Goal: Transaction & Acquisition: Book appointment/travel/reservation

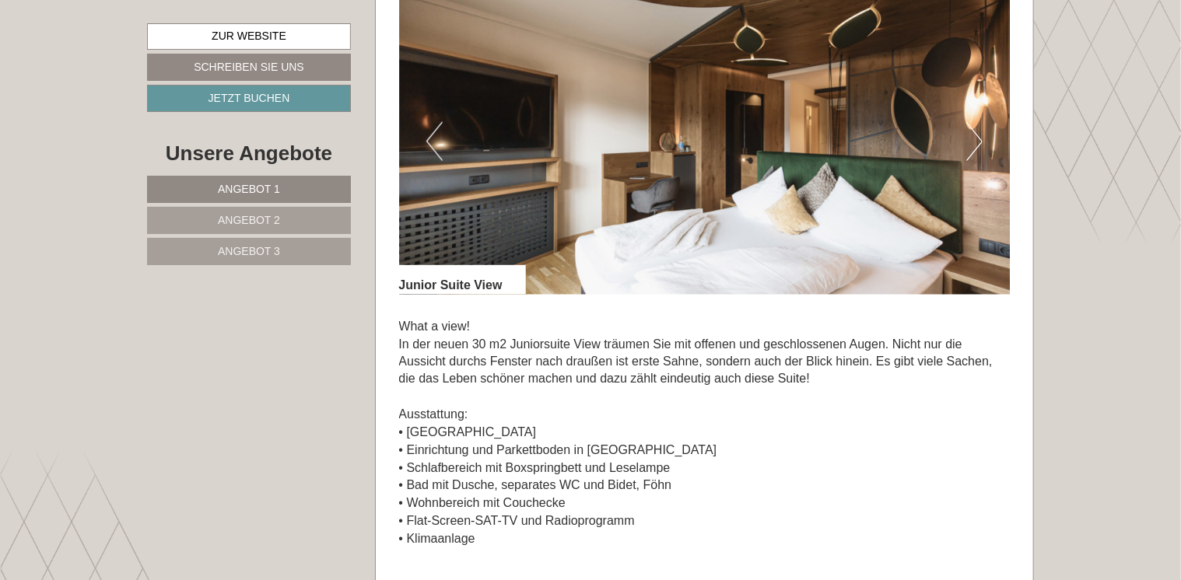
scroll to position [1116, 0]
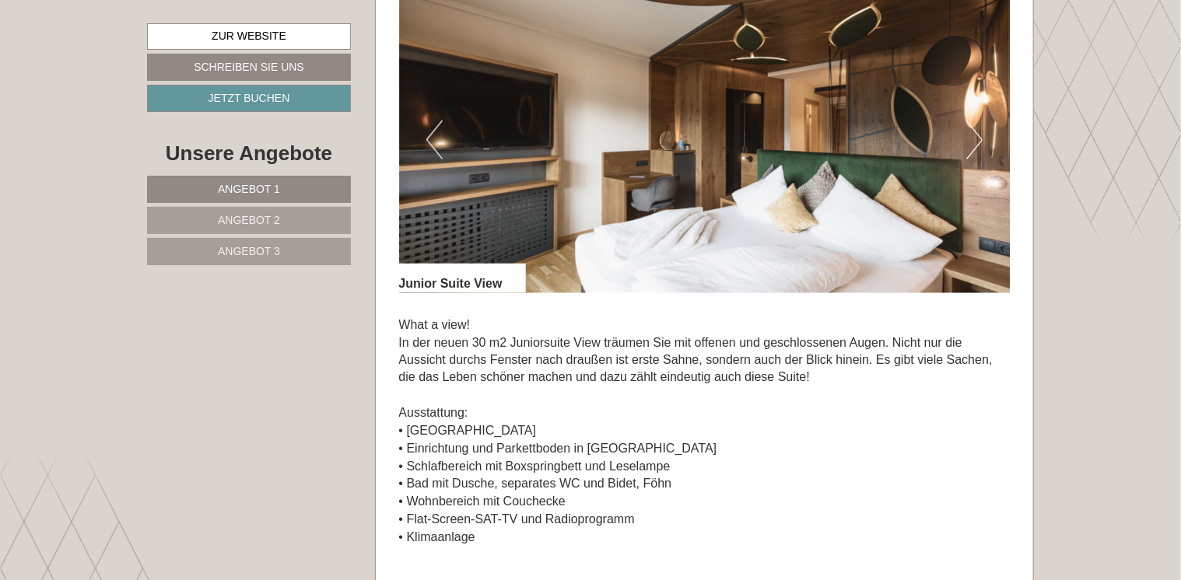
drag, startPoint x: 638, startPoint y: 434, endPoint x: 579, endPoint y: 434, distance: 59.1
click at [579, 434] on p "What a view! In der neuen 30 m2 Juniorsuite View träumen Sie mit offenen und ge…" at bounding box center [705, 432] width 612 height 231
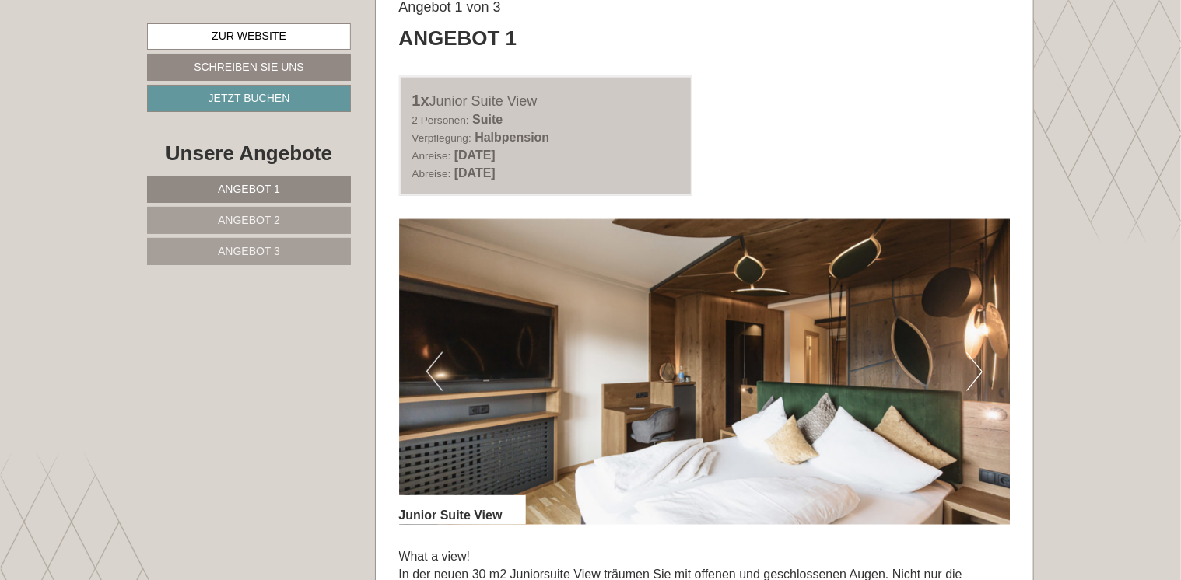
scroll to position [878, 0]
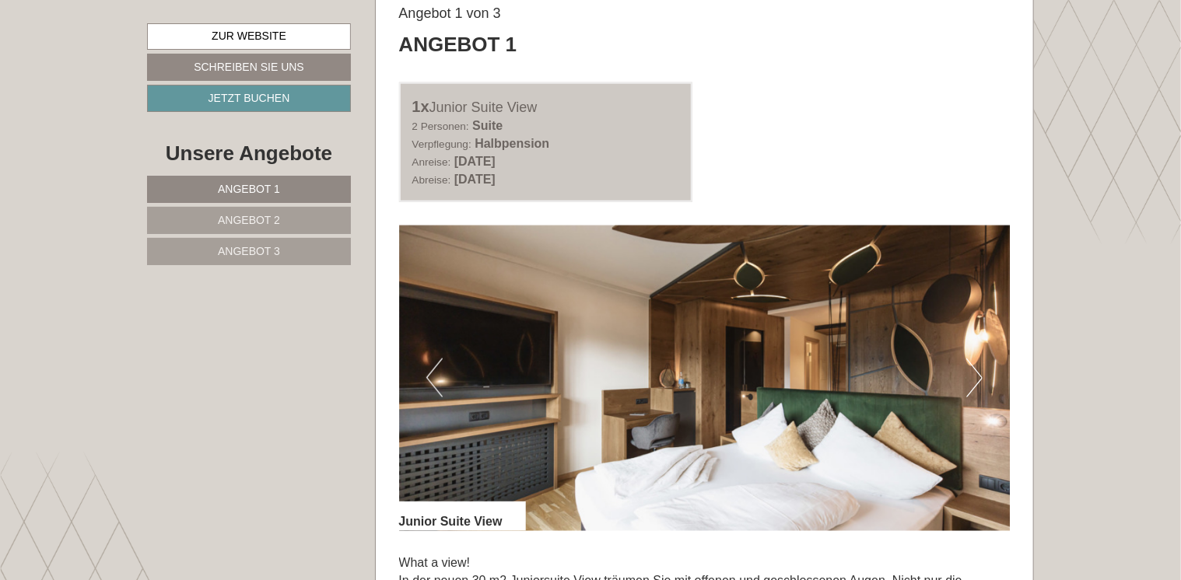
click at [985, 383] on img at bounding box center [705, 379] width 612 height 306
click at [978, 379] on button "Next" at bounding box center [974, 378] width 16 height 39
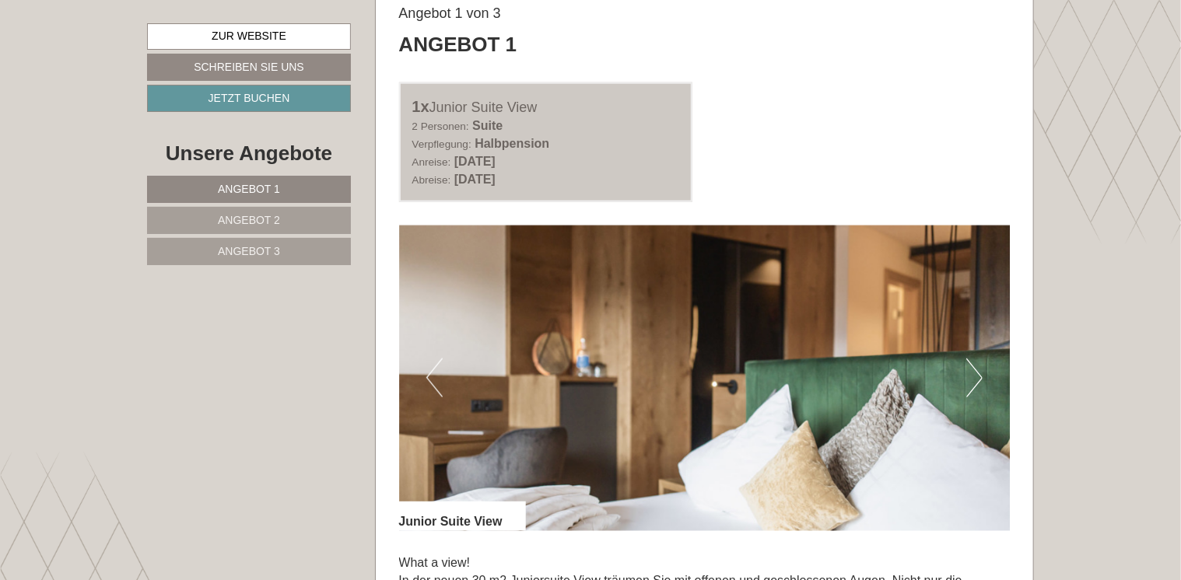
click at [978, 379] on button "Next" at bounding box center [974, 378] width 16 height 39
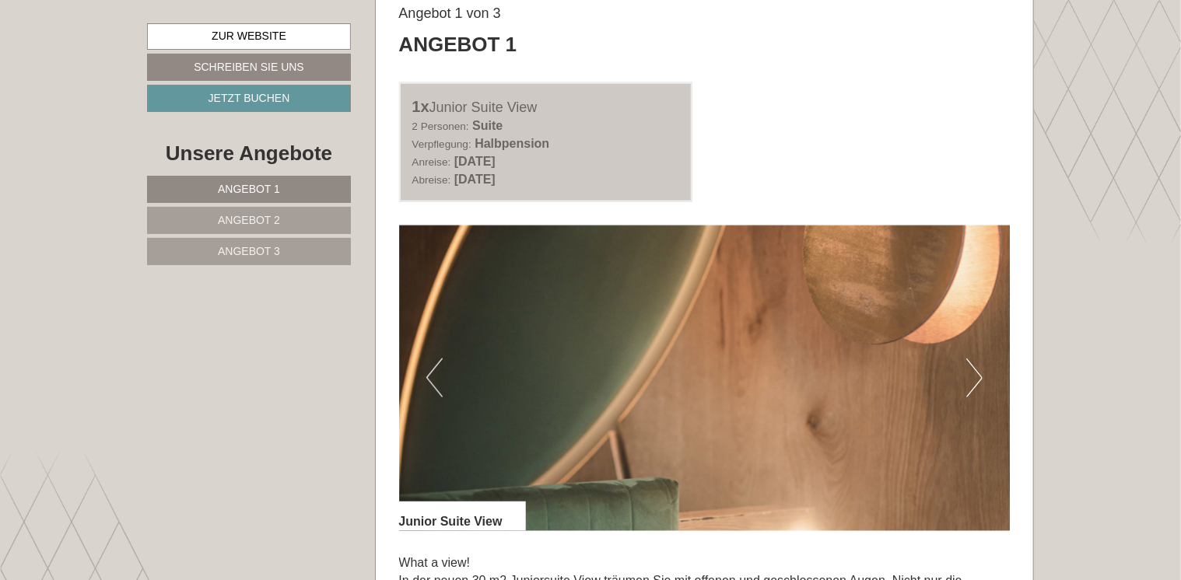
click at [978, 379] on button "Next" at bounding box center [974, 378] width 16 height 39
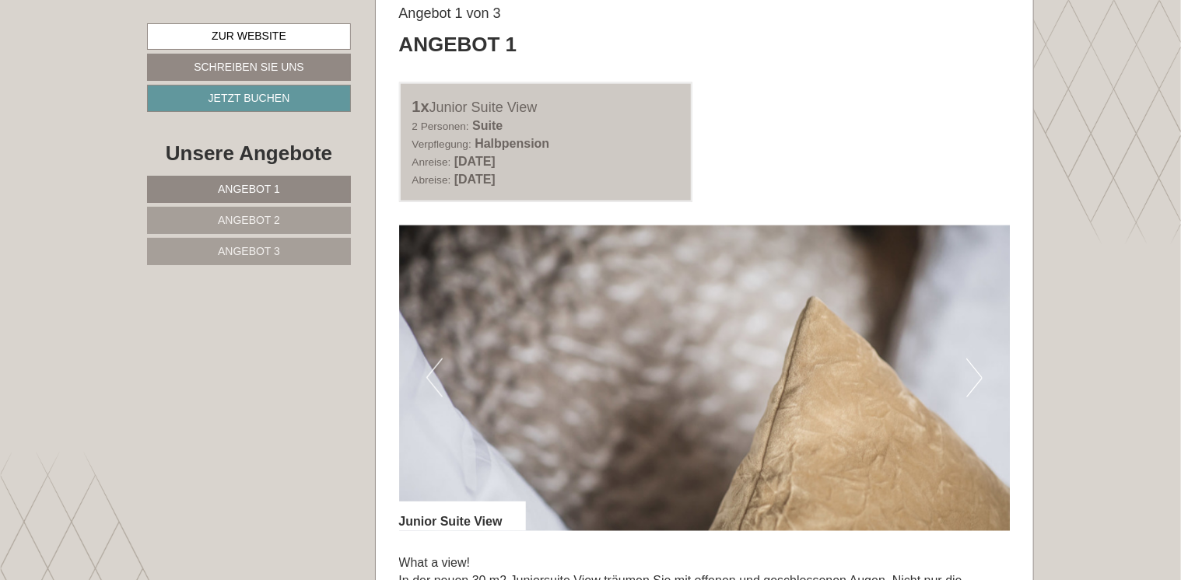
click at [978, 379] on button "Next" at bounding box center [974, 378] width 16 height 39
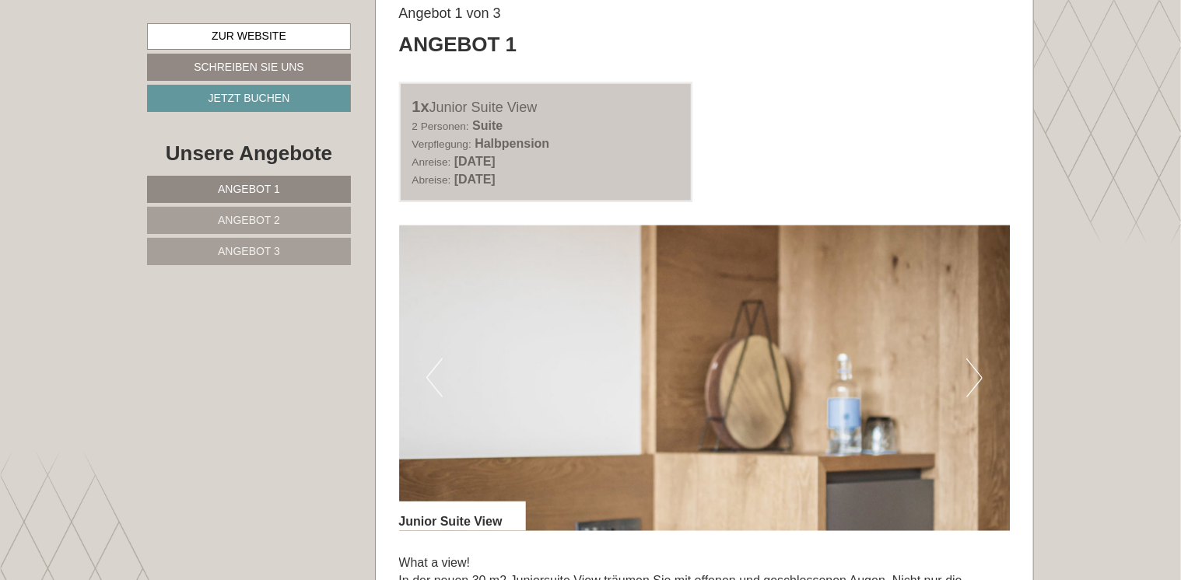
click at [978, 379] on button "Next" at bounding box center [974, 378] width 16 height 39
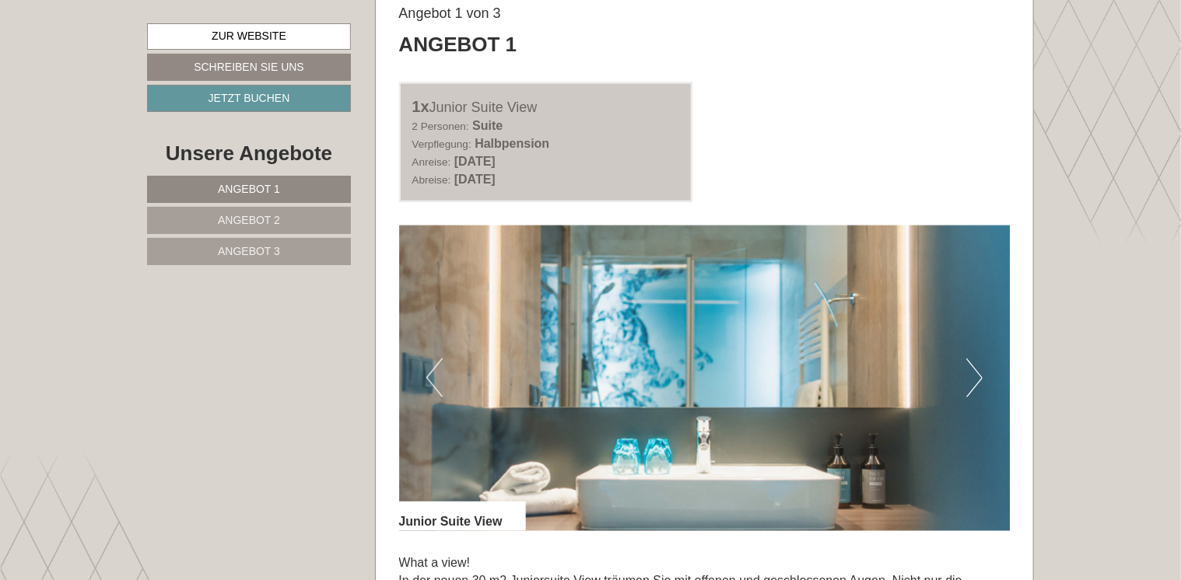
click at [978, 379] on button "Next" at bounding box center [974, 378] width 16 height 39
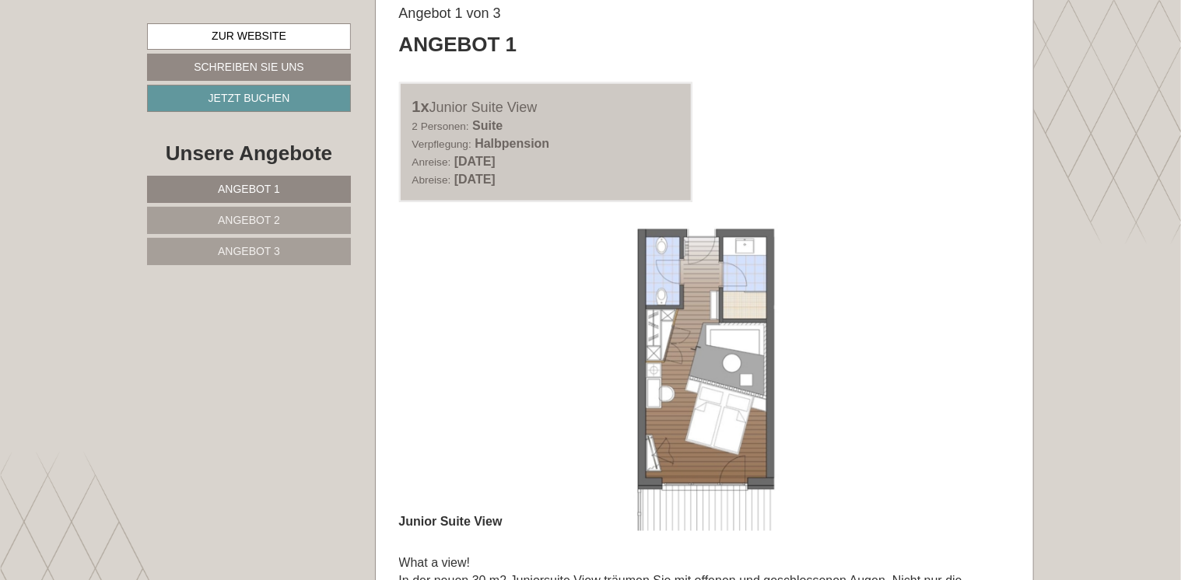
click at [978, 379] on button "Next" at bounding box center [974, 378] width 16 height 39
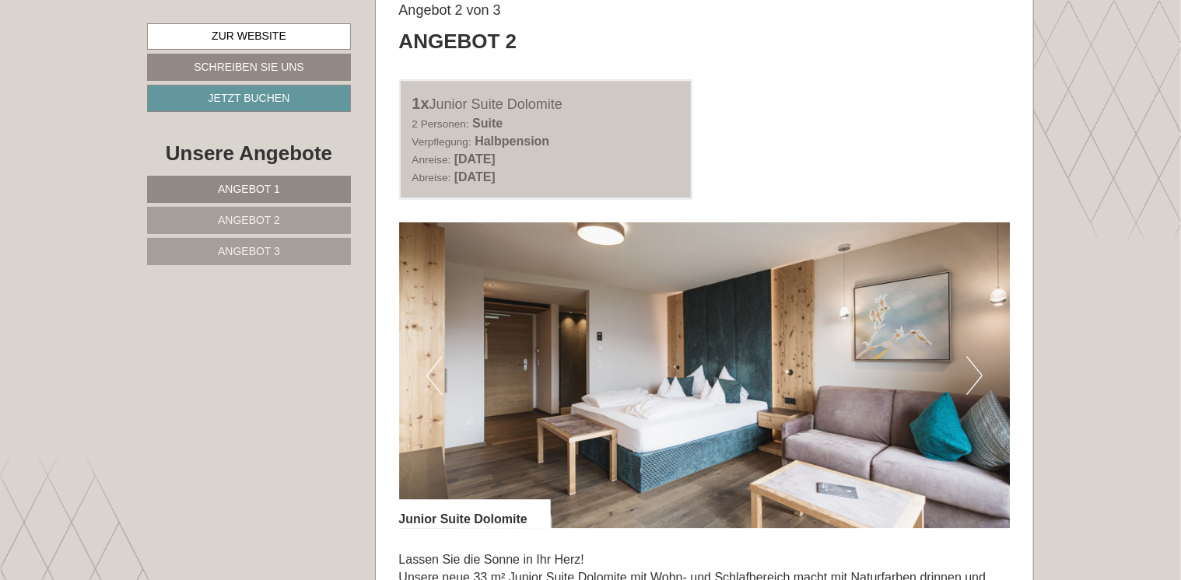
scroll to position [2140, 0]
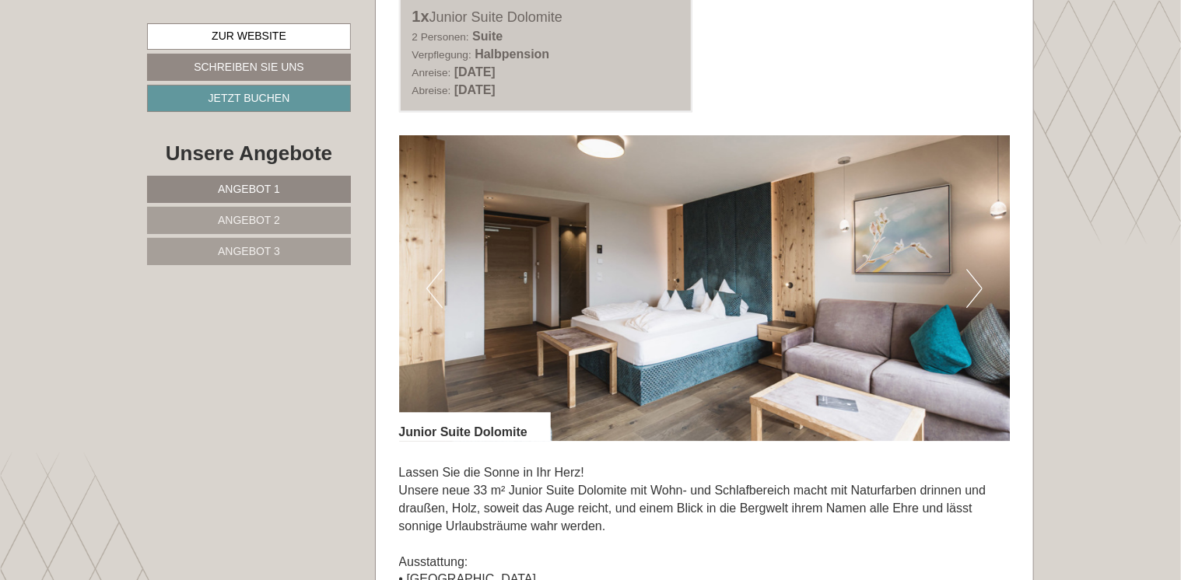
click at [980, 289] on button "Next" at bounding box center [974, 288] width 16 height 39
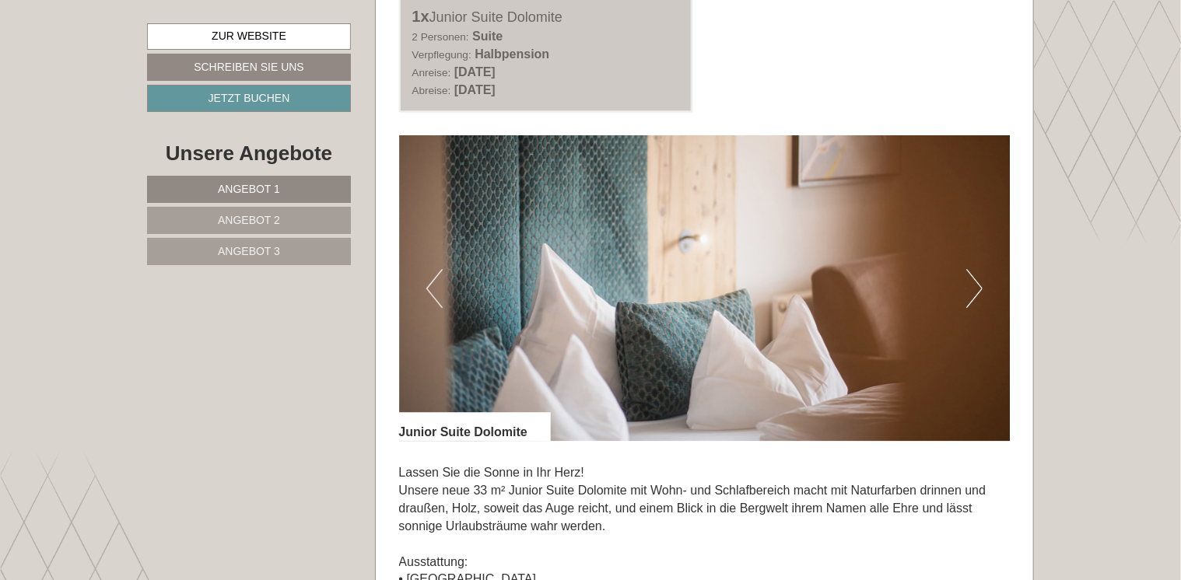
click at [980, 289] on button "Next" at bounding box center [974, 288] width 16 height 39
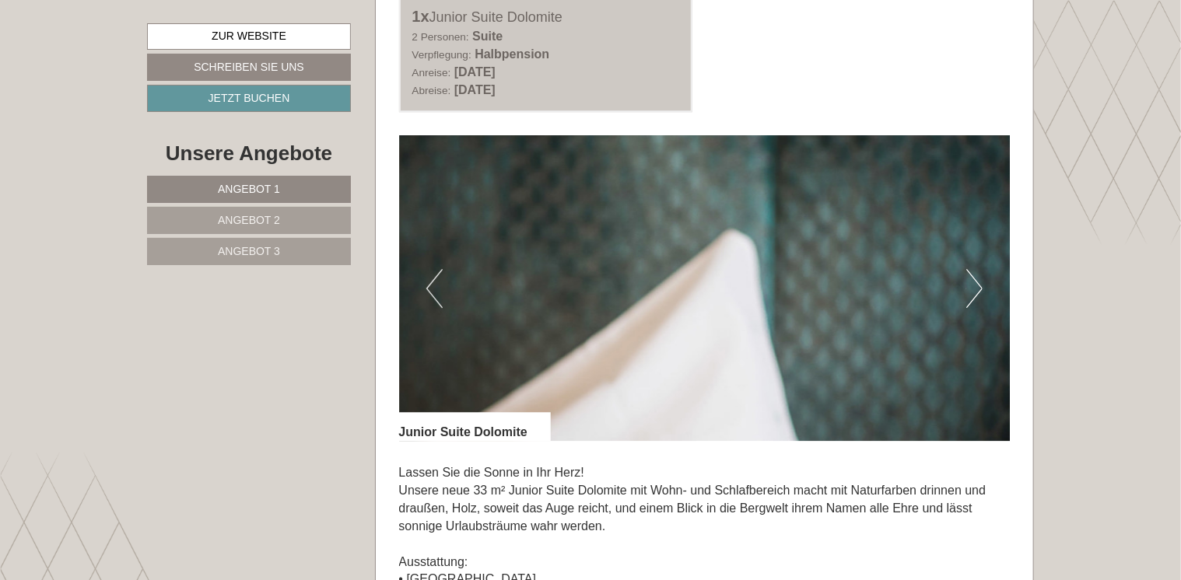
click at [980, 289] on button "Next" at bounding box center [974, 288] width 16 height 39
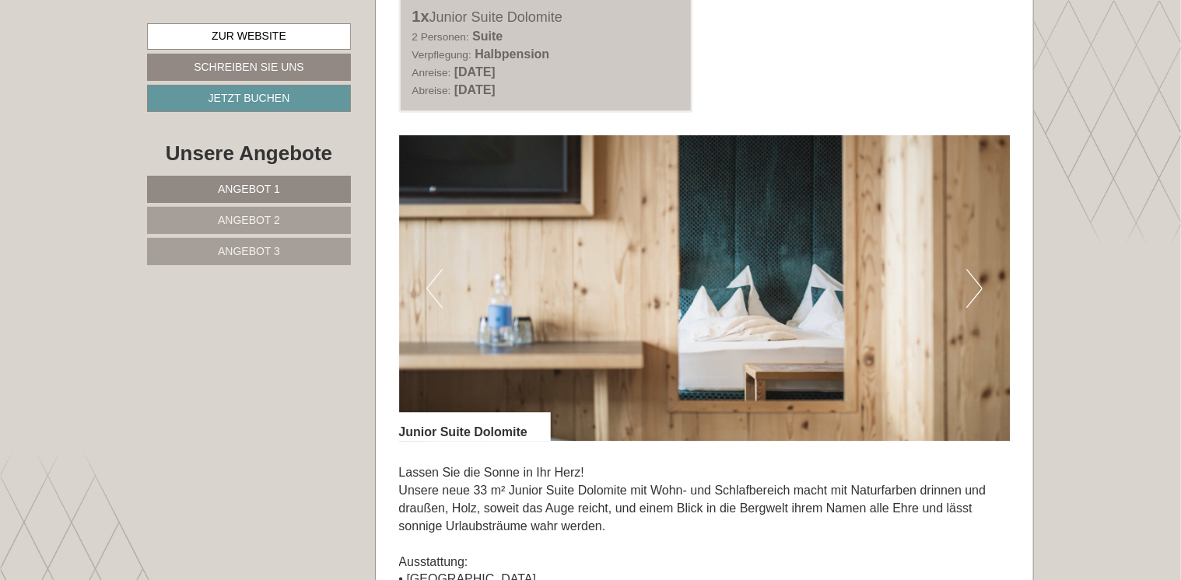
click at [980, 289] on button "Next" at bounding box center [974, 288] width 16 height 39
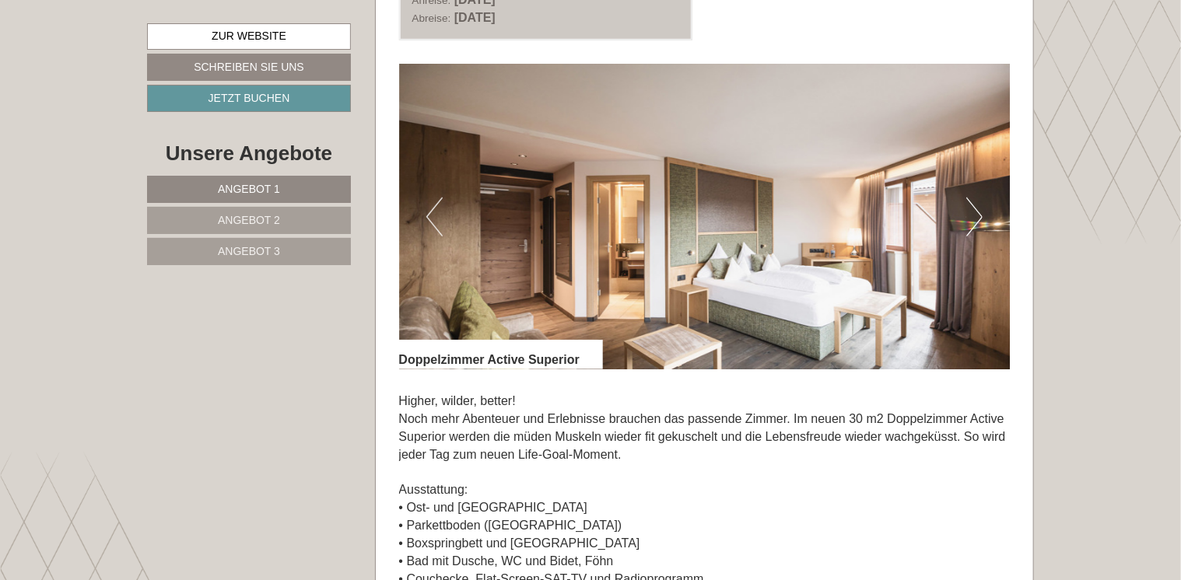
scroll to position [3417, 0]
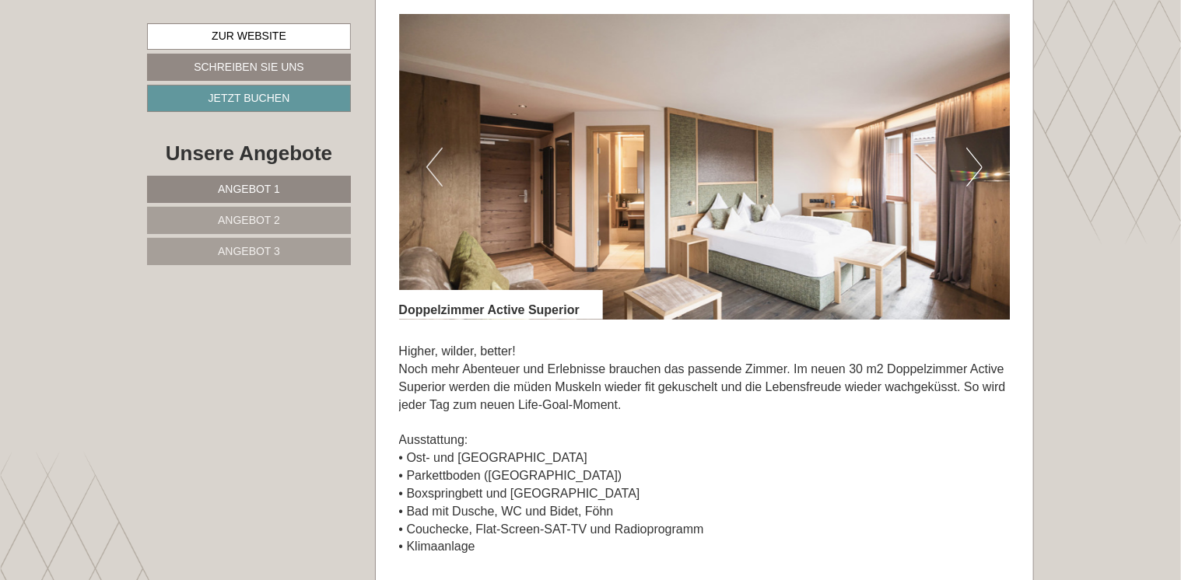
click at [978, 171] on button "Next" at bounding box center [974, 167] width 16 height 39
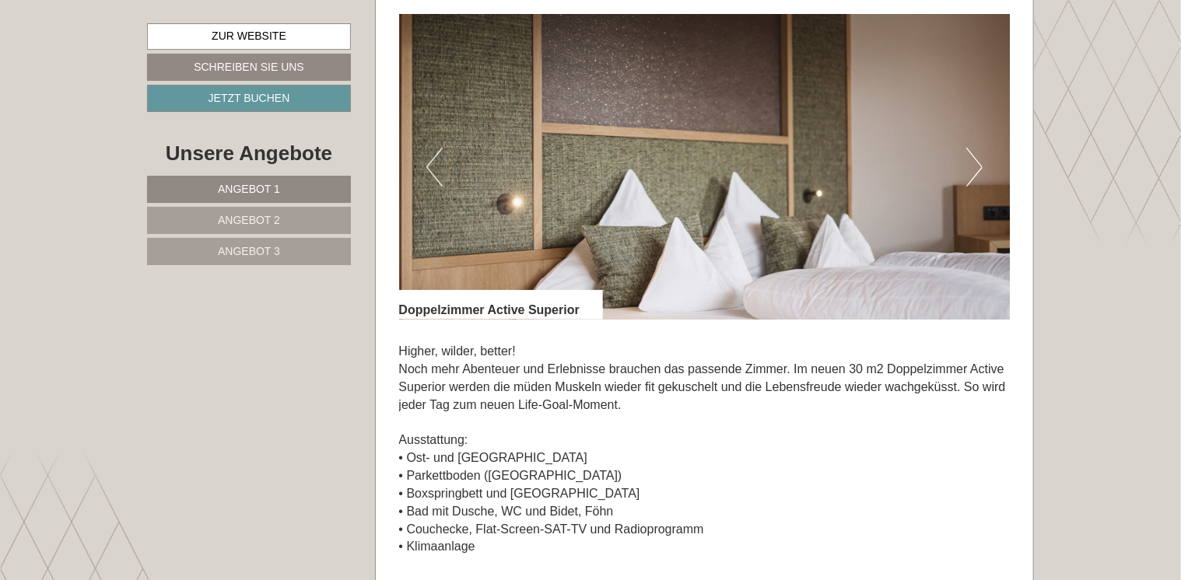
click at [978, 171] on button "Next" at bounding box center [974, 167] width 16 height 39
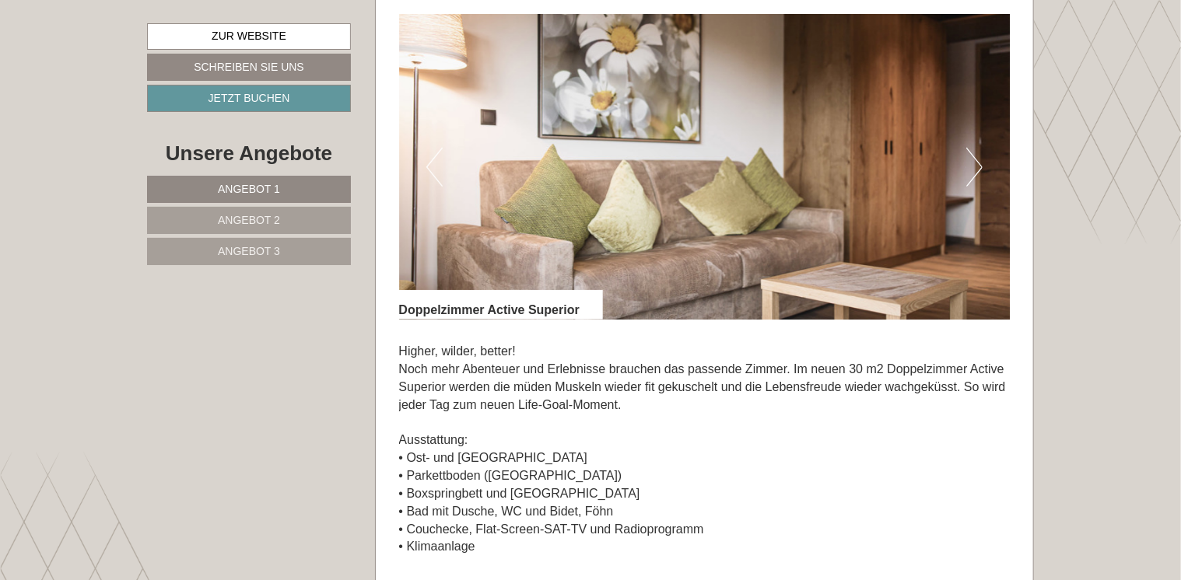
click at [978, 171] on button "Next" at bounding box center [974, 167] width 16 height 39
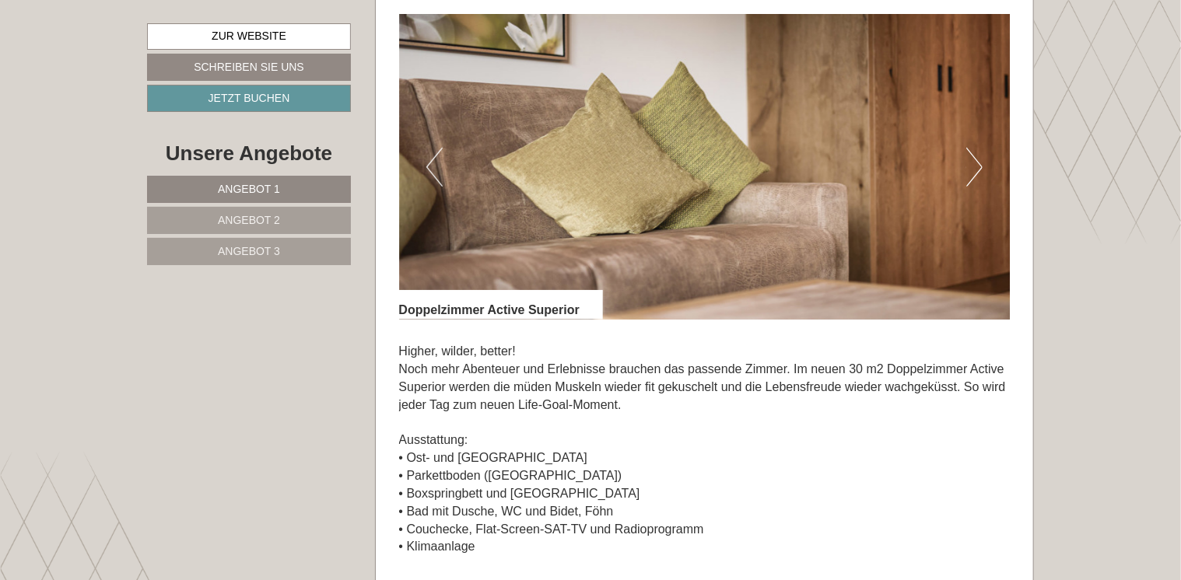
click at [978, 171] on button "Next" at bounding box center [974, 167] width 16 height 39
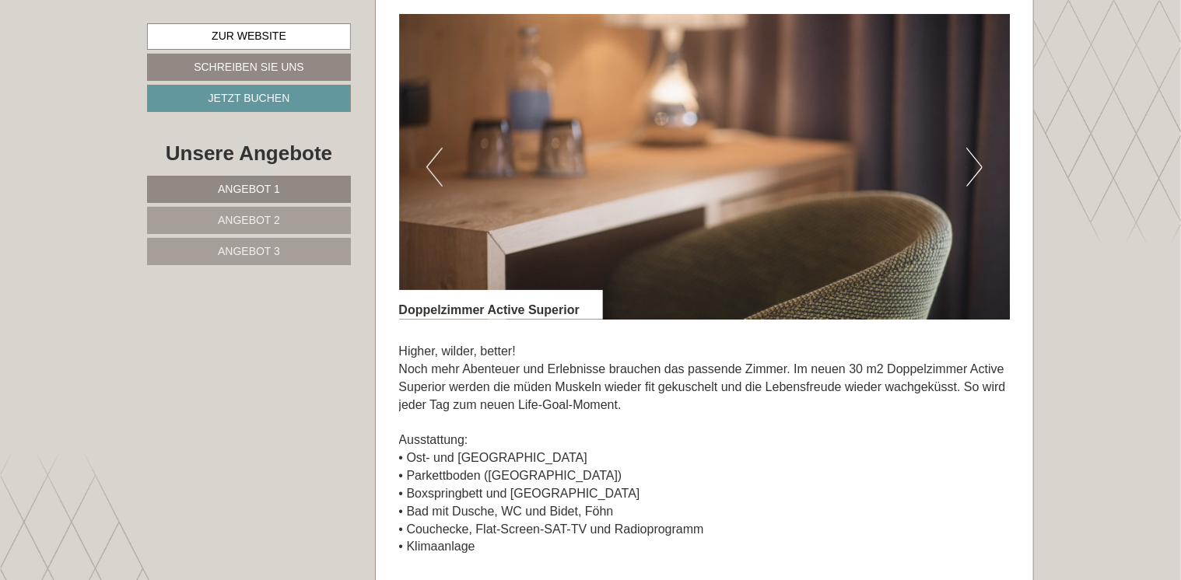
click at [978, 171] on button "Next" at bounding box center [974, 167] width 16 height 39
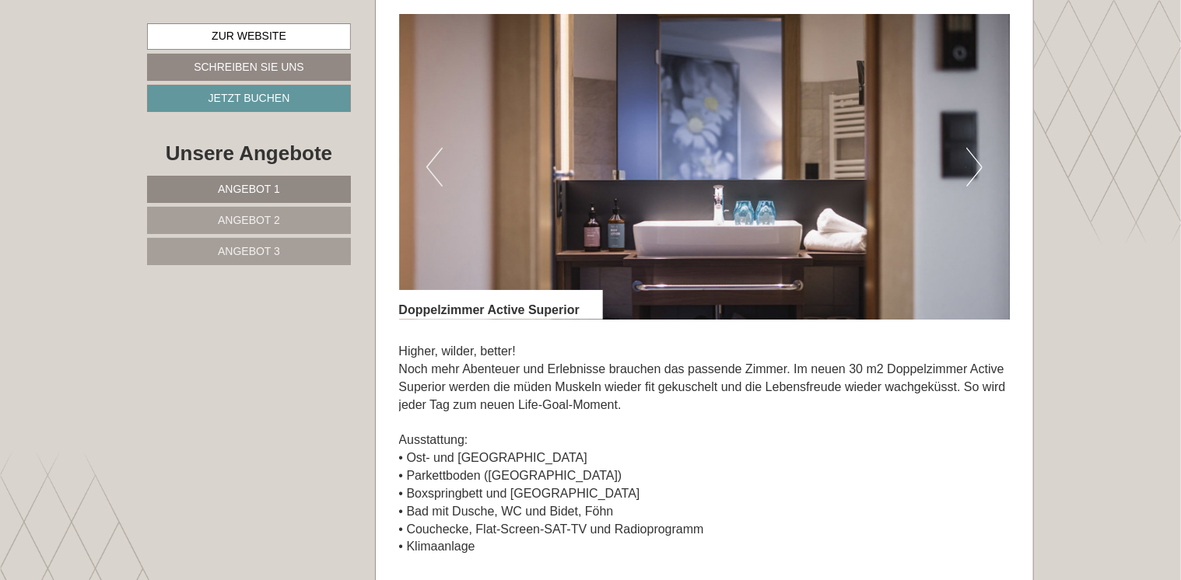
click at [978, 171] on button "Next" at bounding box center [974, 167] width 16 height 39
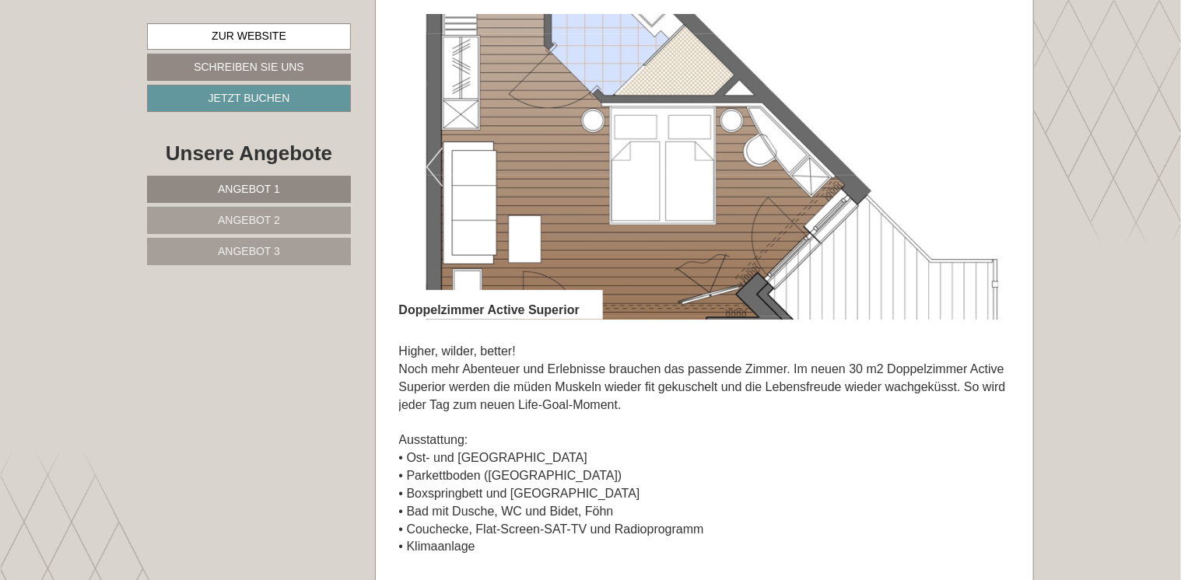
click at [978, 171] on button "Next" at bounding box center [974, 167] width 16 height 39
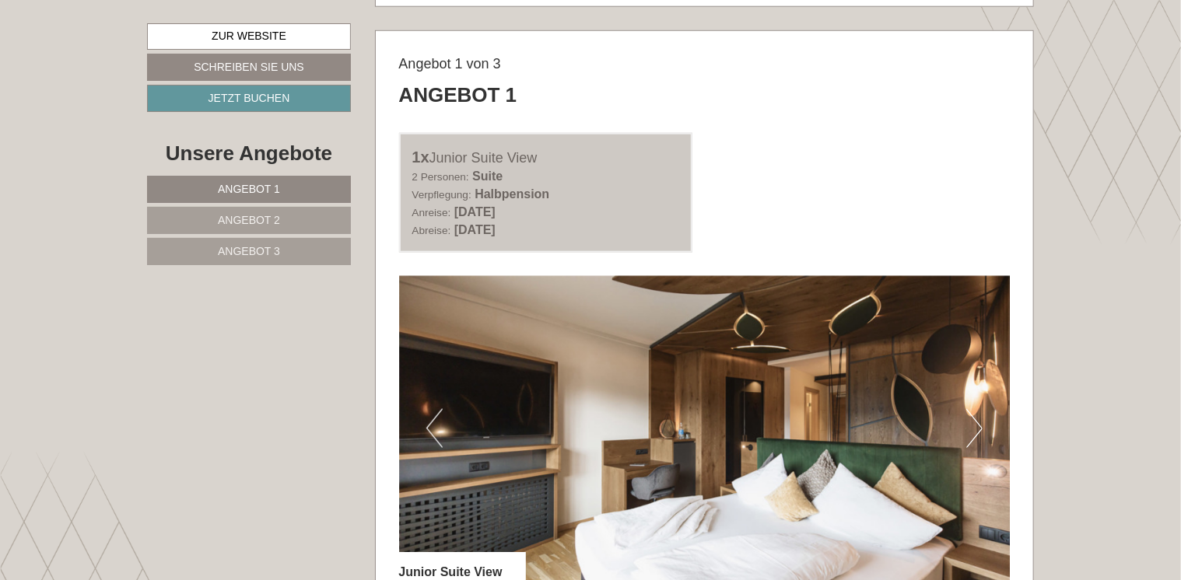
scroll to position [828, 0]
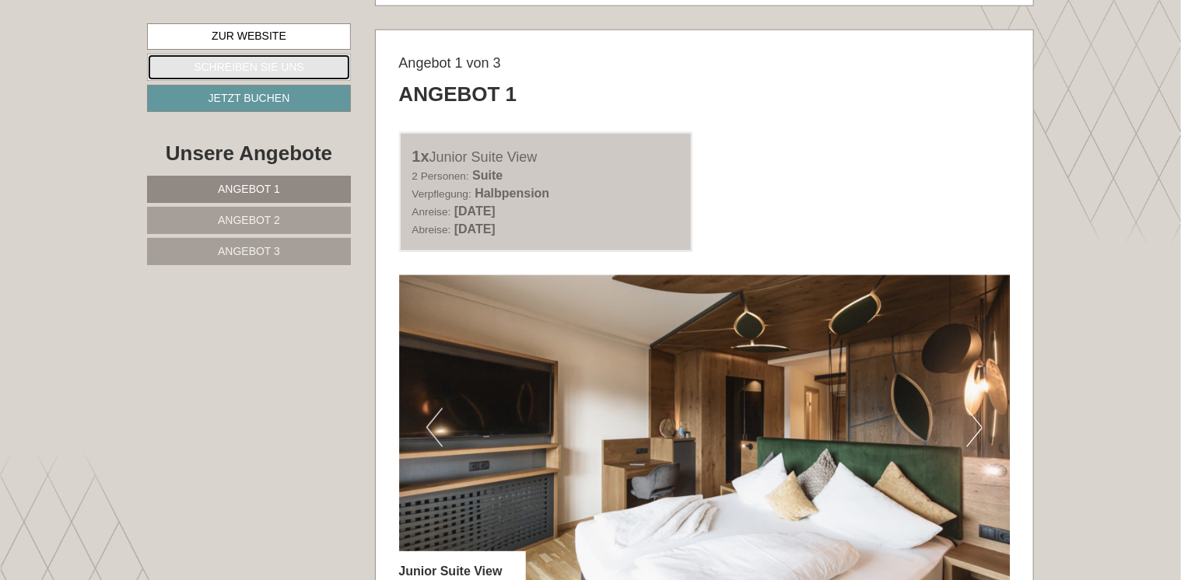
click at [311, 65] on link "Schreiben Sie uns" at bounding box center [249, 67] width 204 height 27
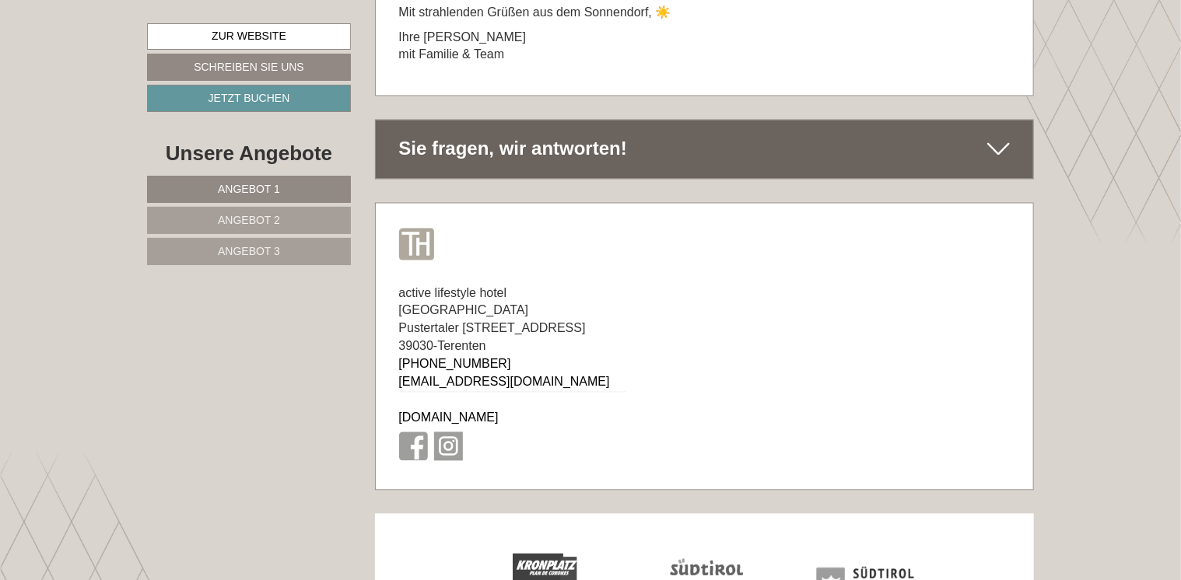
scroll to position [10336, 0]
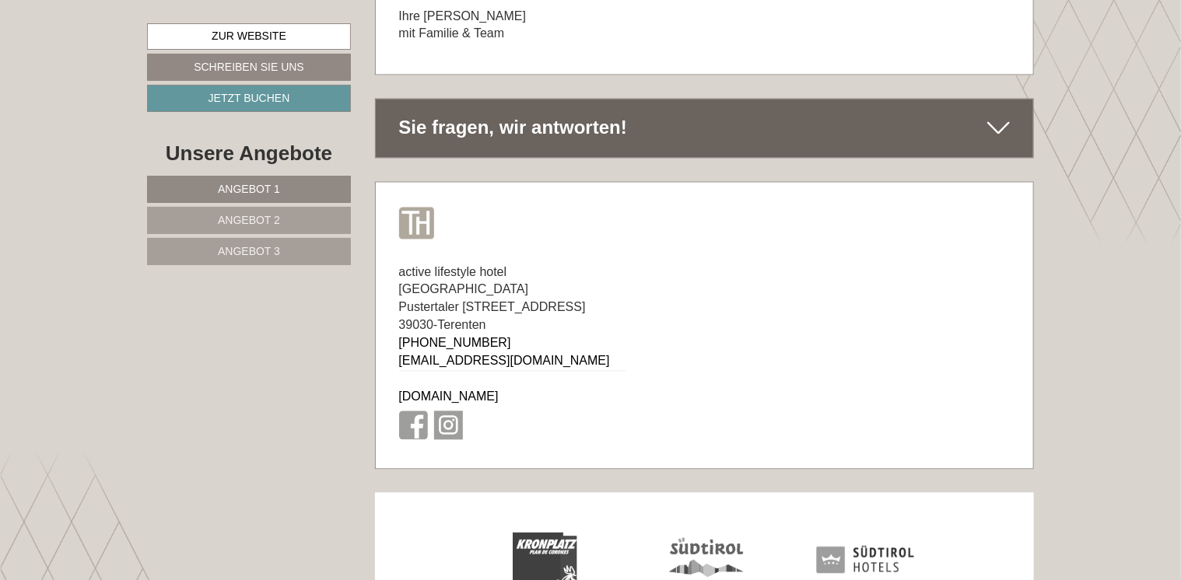
click at [244, 187] on span "Angebot 1" at bounding box center [249, 189] width 62 height 12
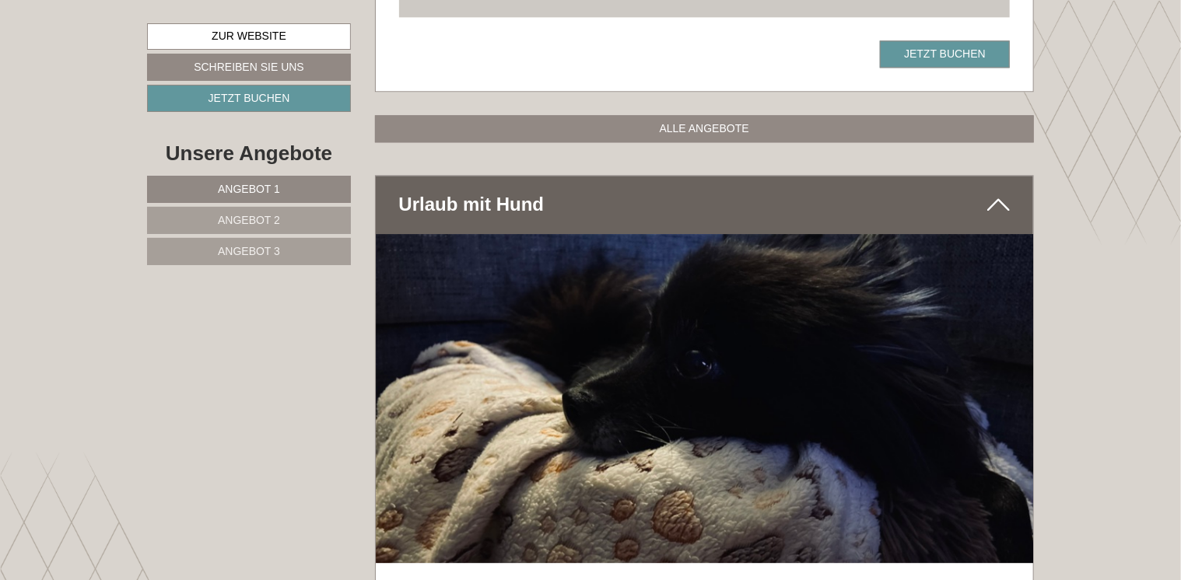
scroll to position [1915, 0]
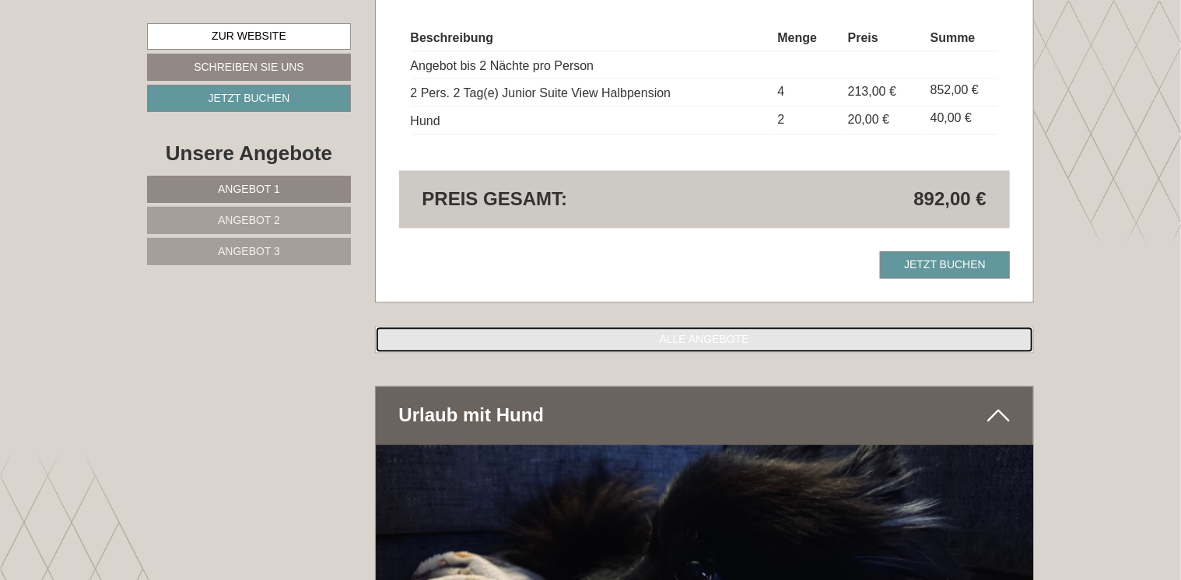
click at [668, 335] on link "ALLE ANGEBOTE" at bounding box center [705, 339] width 660 height 27
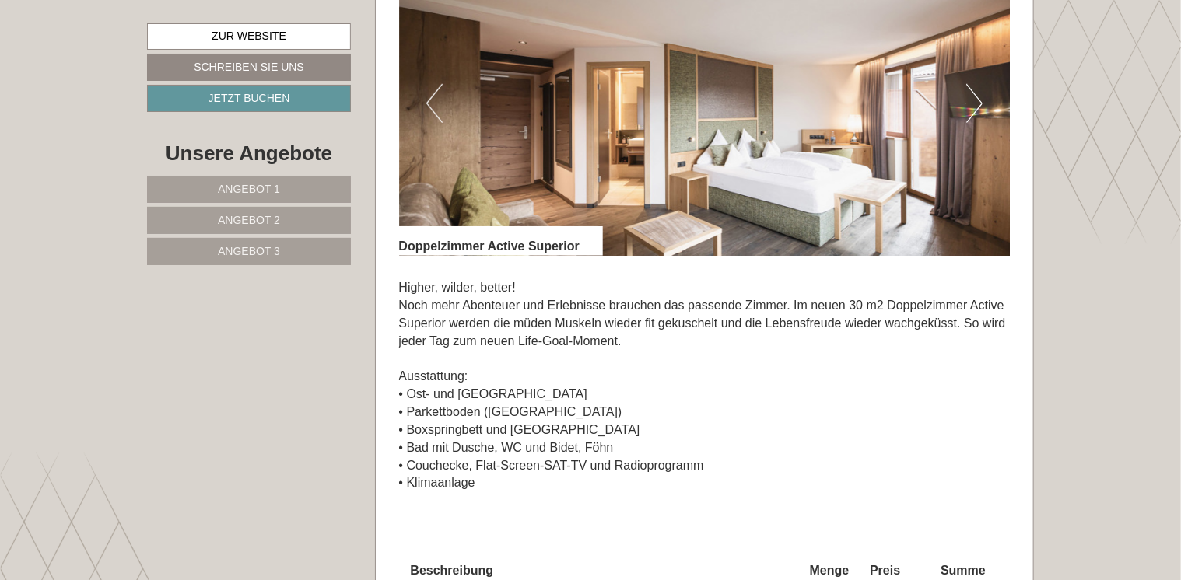
scroll to position [3479, 0]
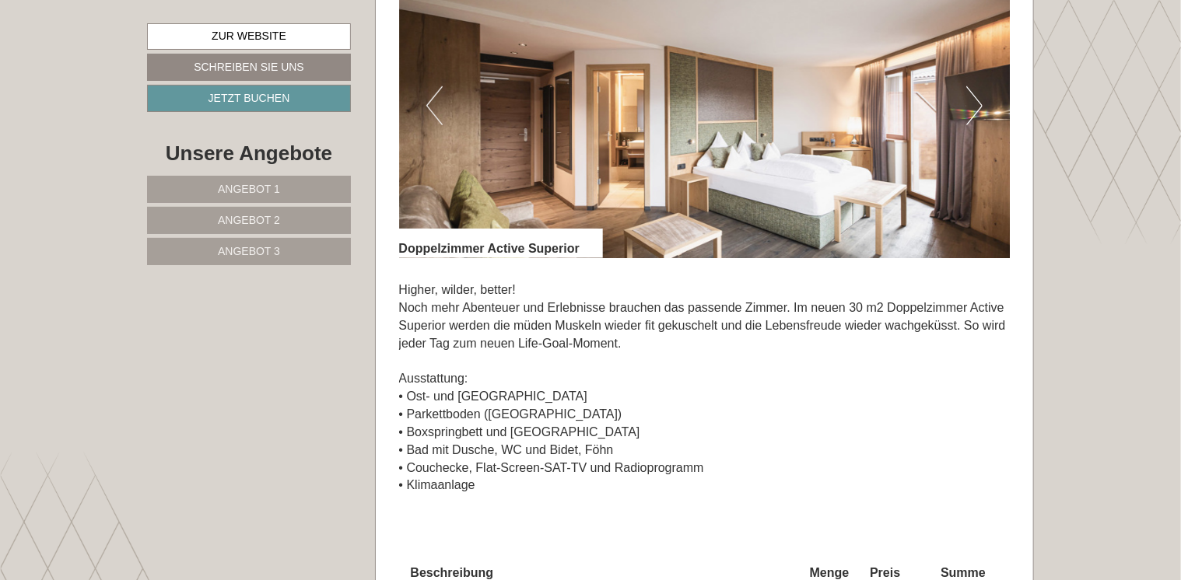
click at [972, 107] on button "Next" at bounding box center [974, 105] width 16 height 39
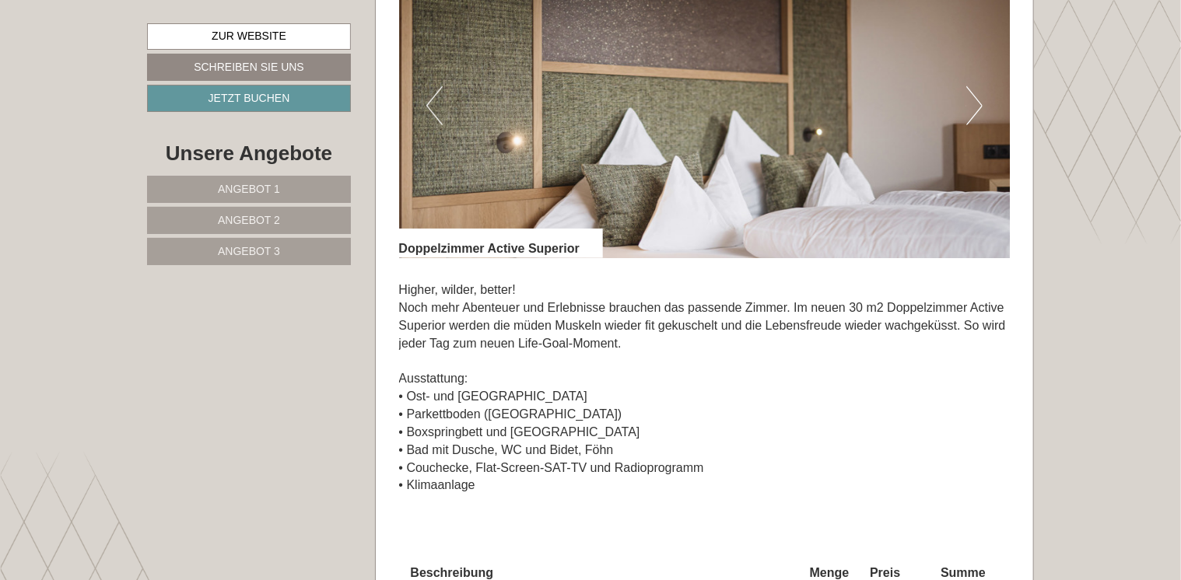
click at [972, 107] on button "Next" at bounding box center [974, 105] width 16 height 39
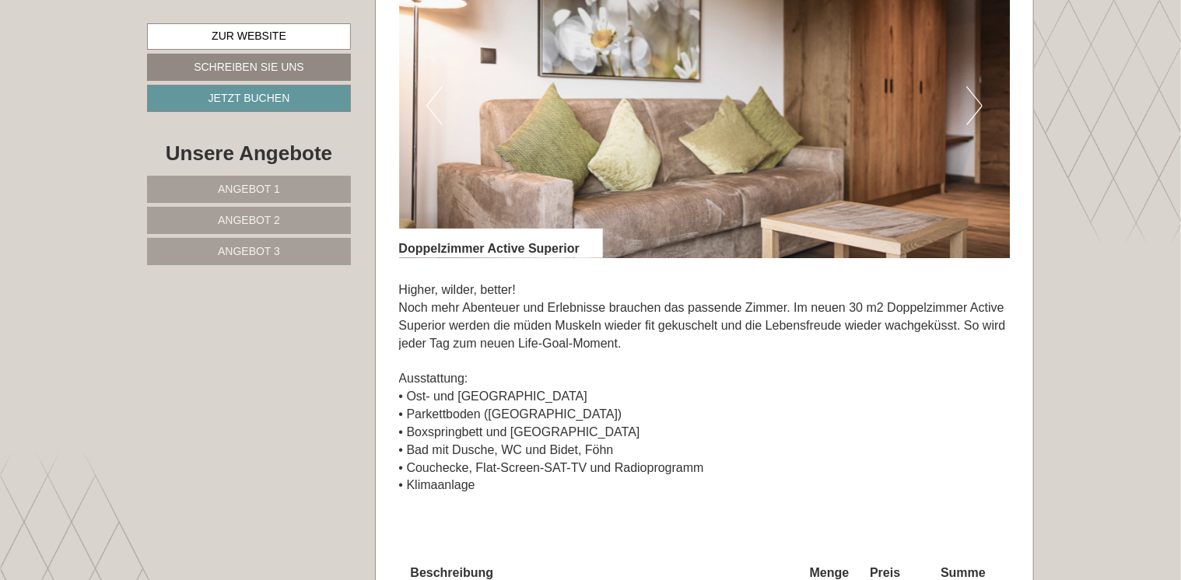
click at [972, 107] on button "Next" at bounding box center [974, 105] width 16 height 39
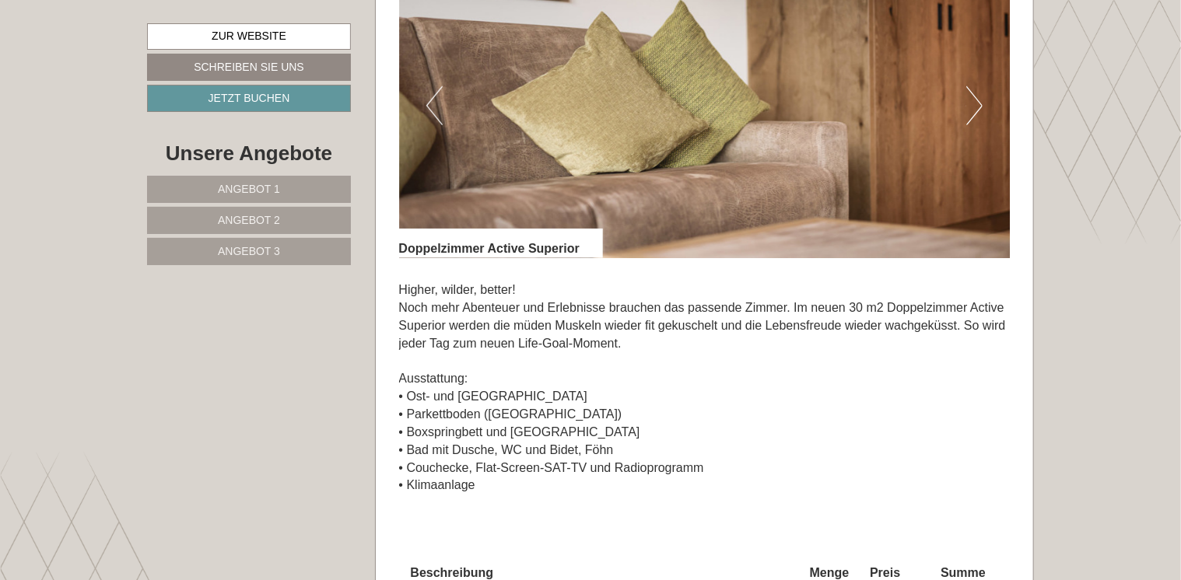
click at [972, 107] on button "Next" at bounding box center [974, 105] width 16 height 39
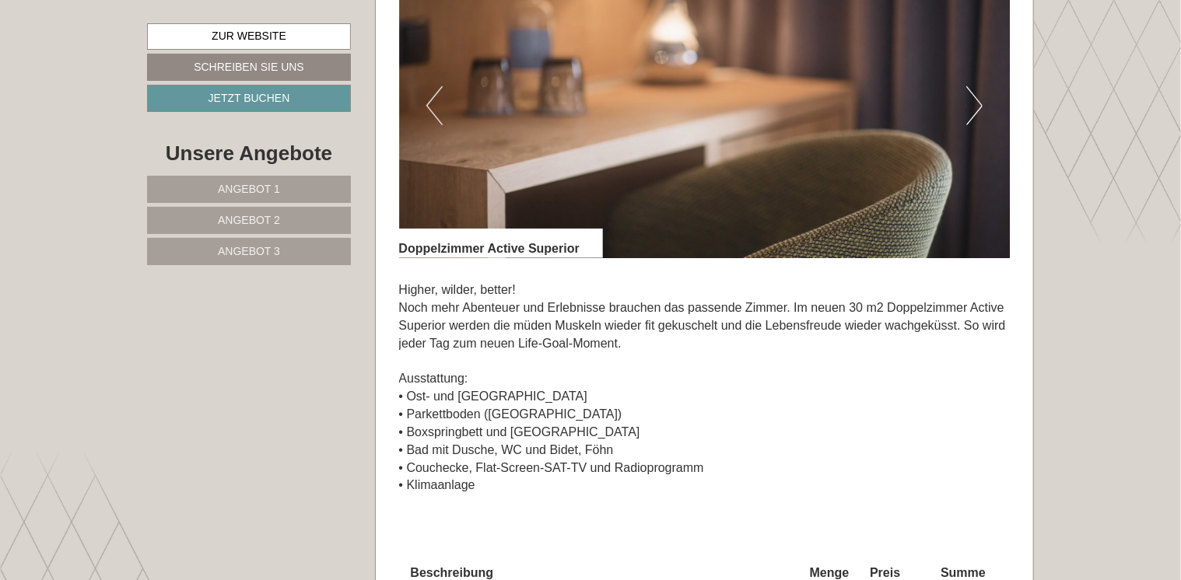
click at [972, 107] on button "Next" at bounding box center [974, 105] width 16 height 39
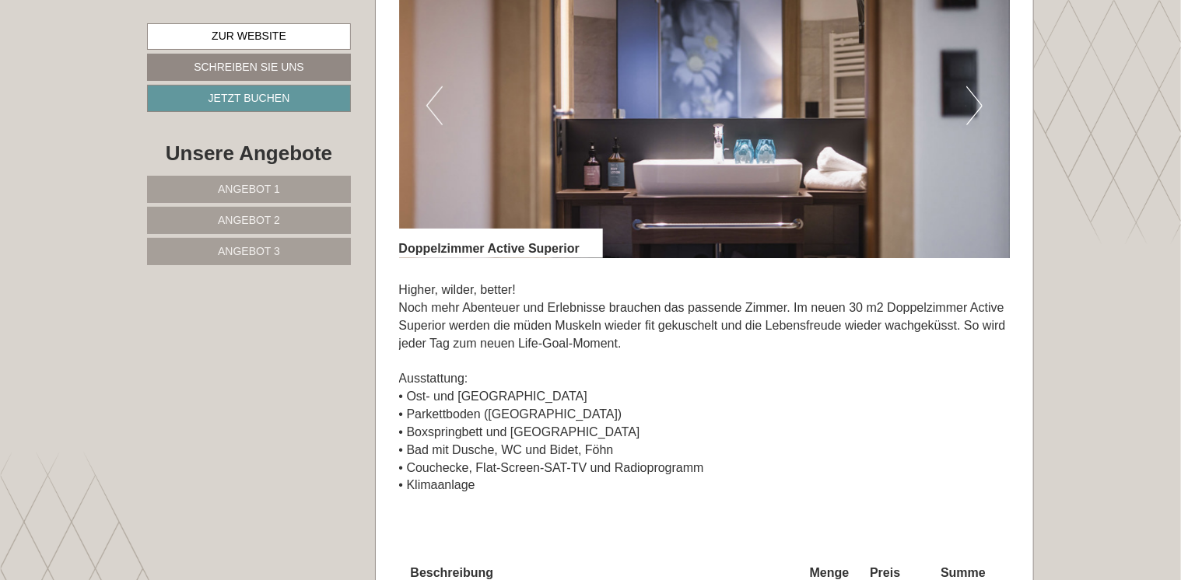
click at [972, 107] on button "Next" at bounding box center [974, 105] width 16 height 39
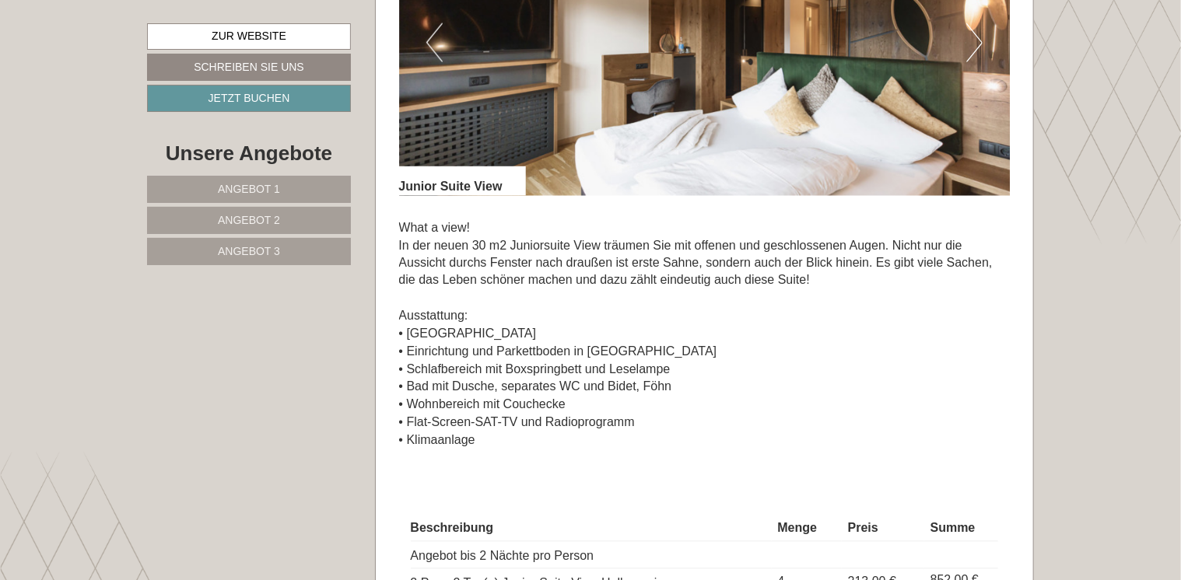
scroll to position [1067, 0]
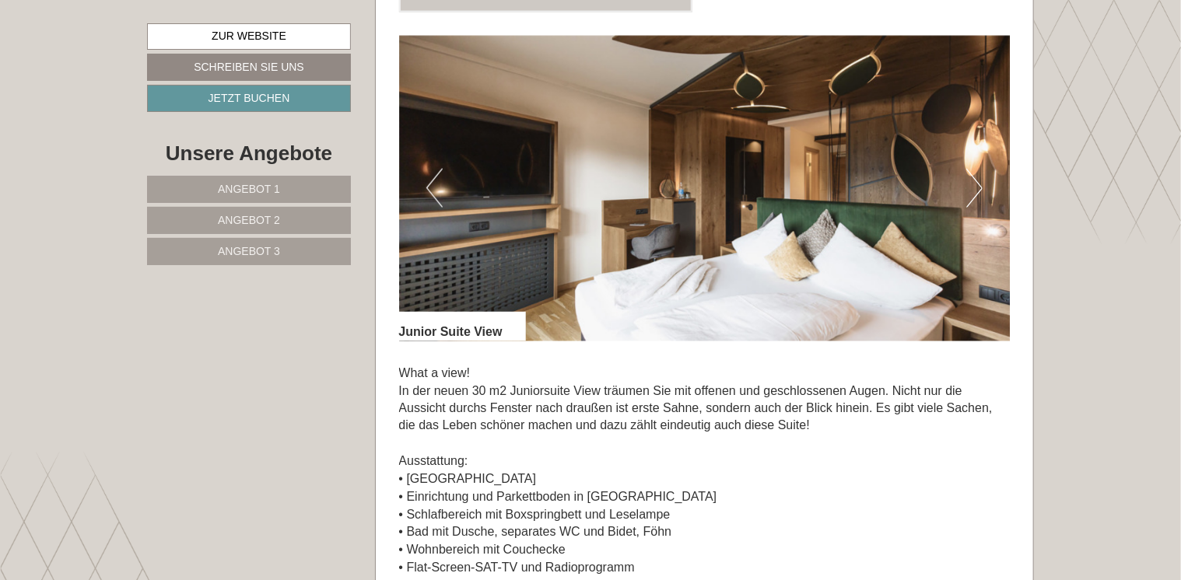
click at [972, 188] on button "Next" at bounding box center [974, 188] width 16 height 39
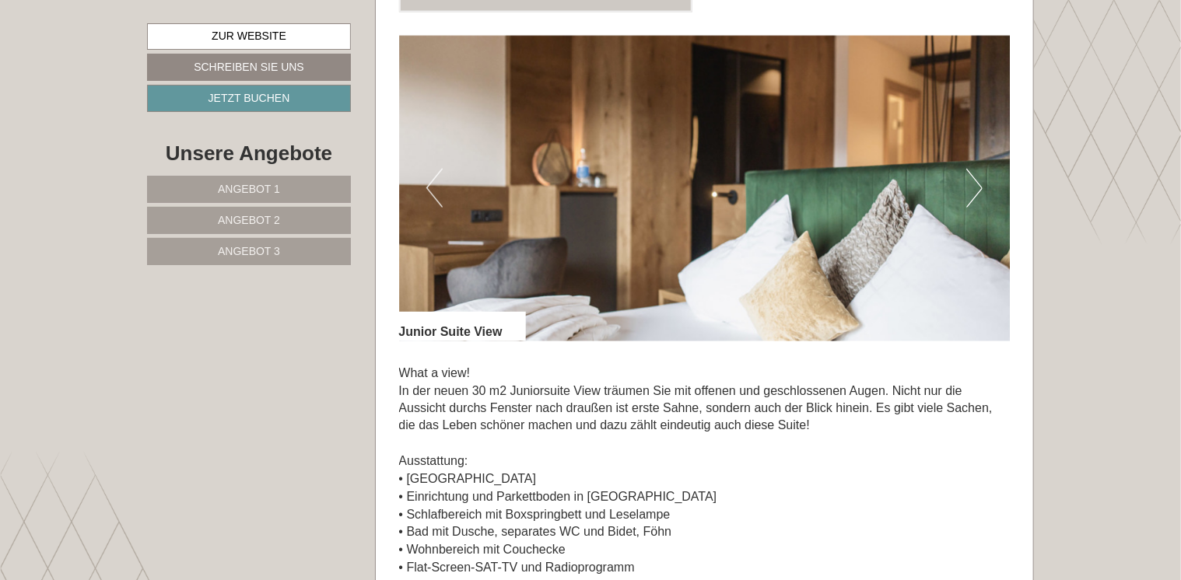
click at [972, 188] on button "Next" at bounding box center [974, 188] width 16 height 39
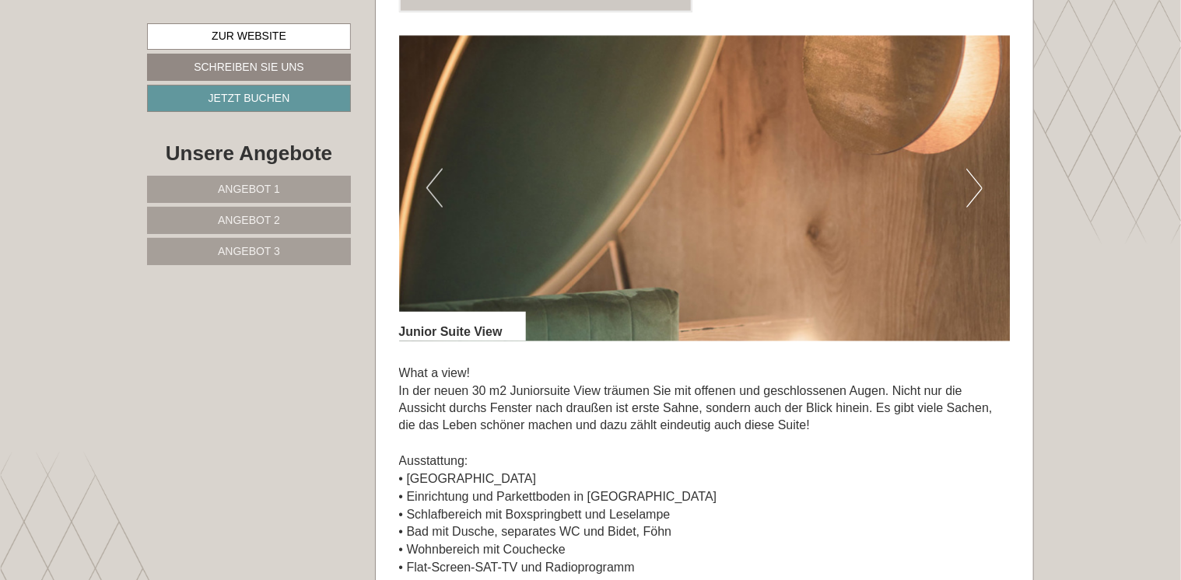
click at [972, 188] on button "Next" at bounding box center [974, 188] width 16 height 39
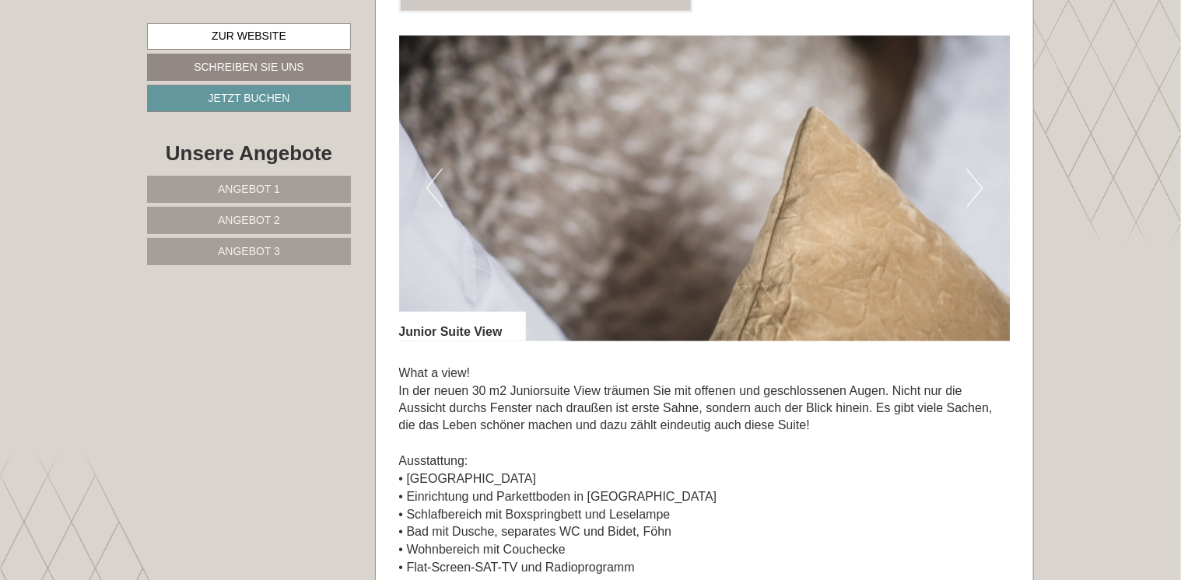
click at [972, 188] on button "Next" at bounding box center [974, 188] width 16 height 39
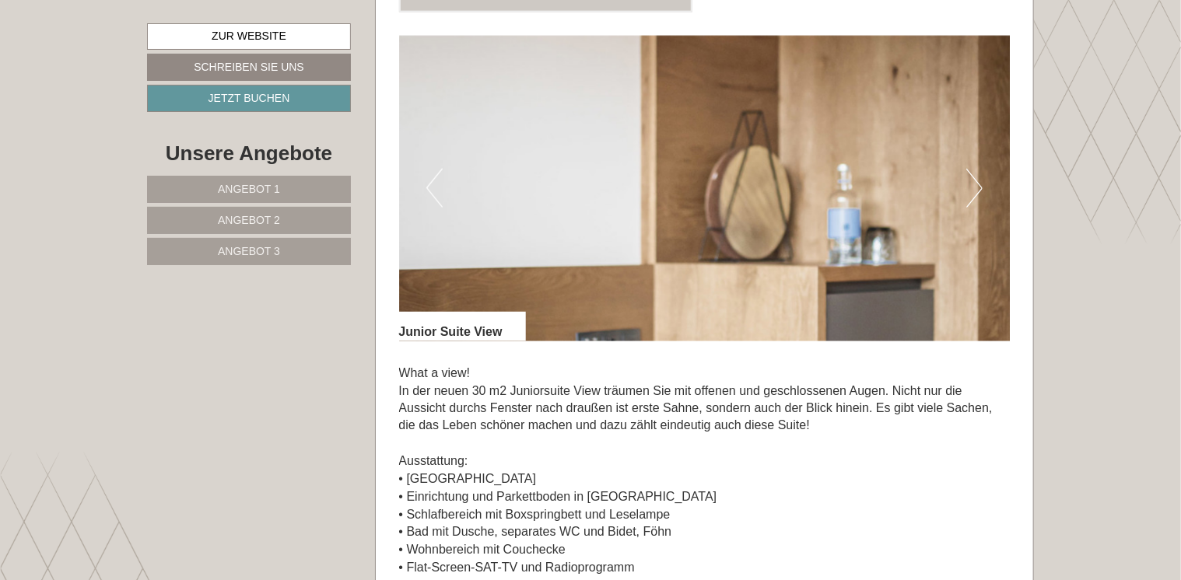
click at [972, 188] on button "Next" at bounding box center [974, 188] width 16 height 39
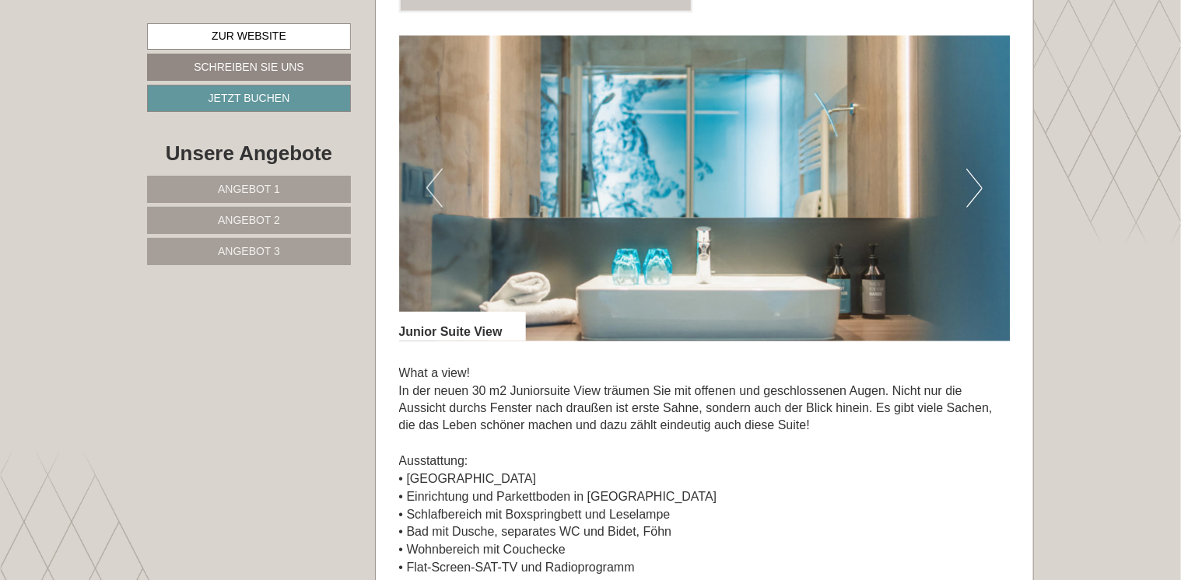
click at [972, 188] on button "Next" at bounding box center [974, 188] width 16 height 39
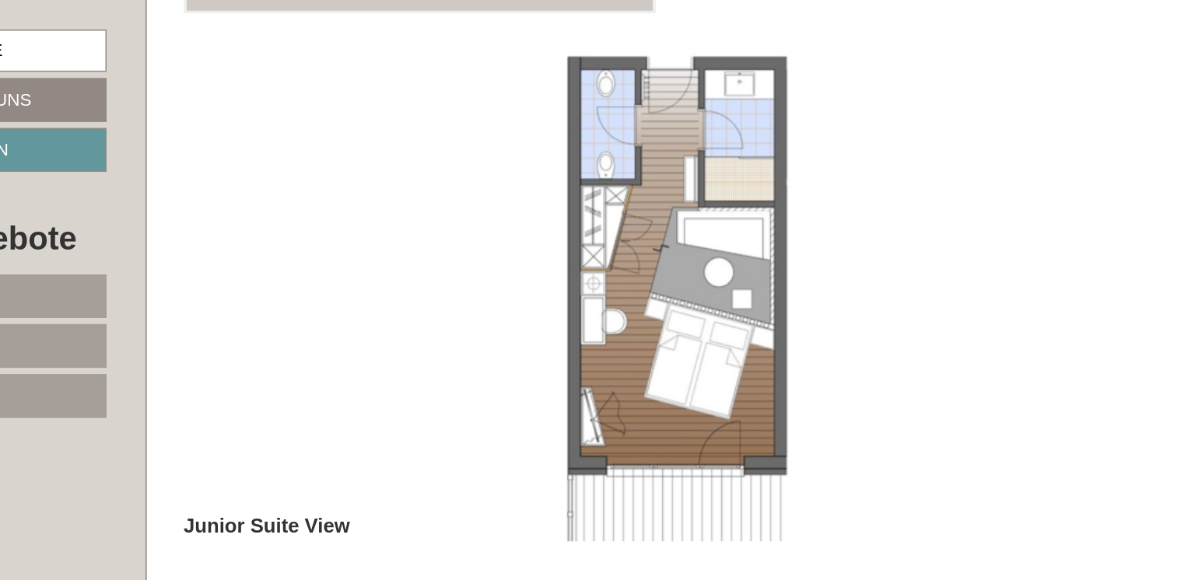
scroll to position [1066, 0]
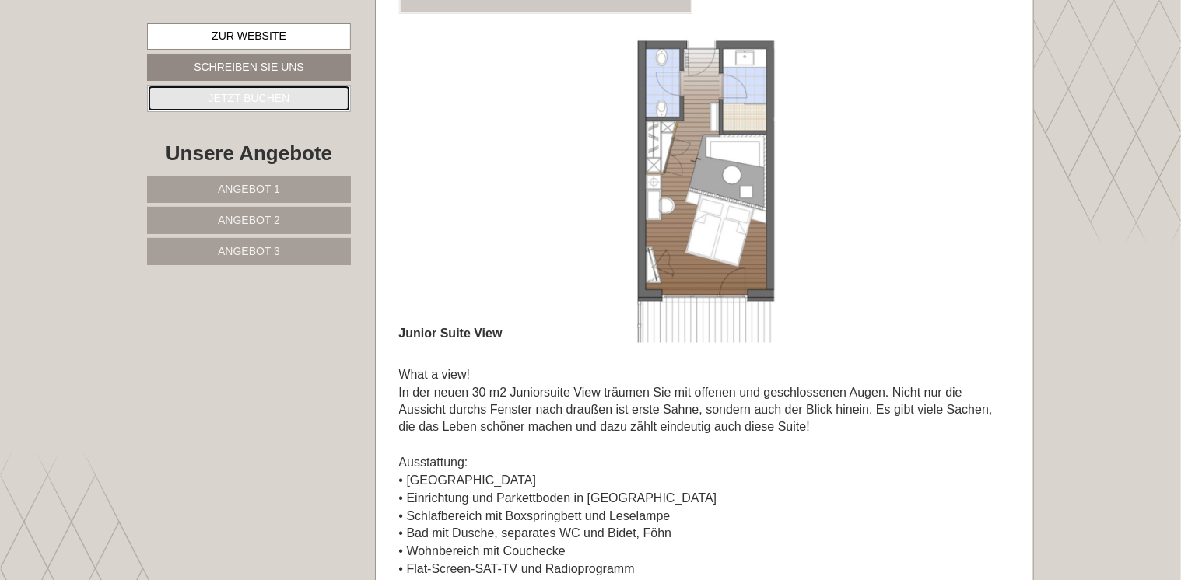
click at [250, 106] on link "Jetzt buchen" at bounding box center [249, 98] width 204 height 27
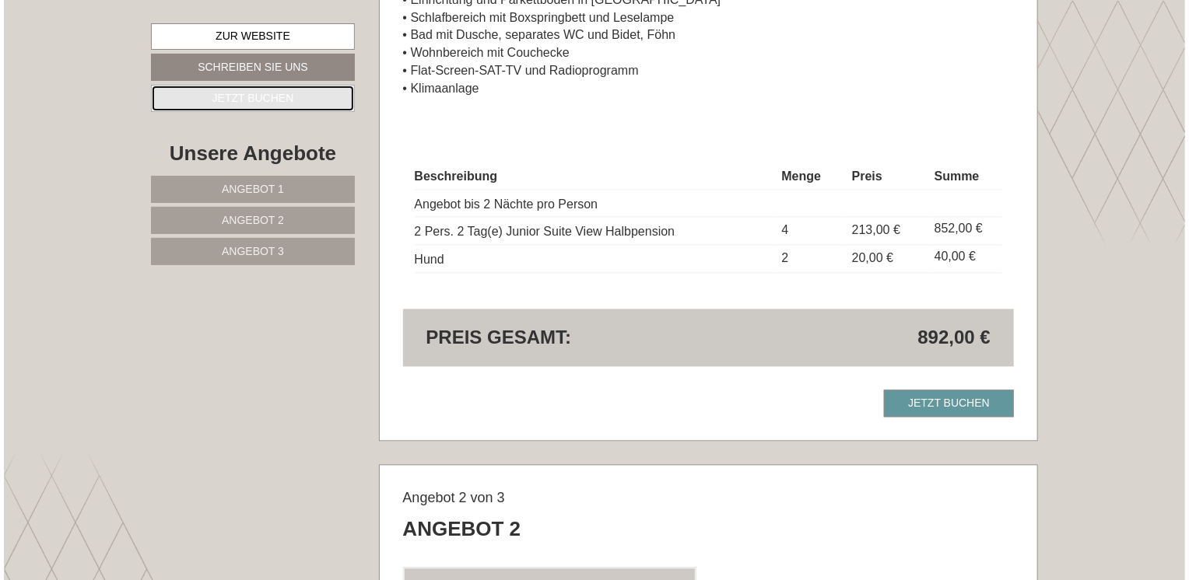
scroll to position [1567, 0]
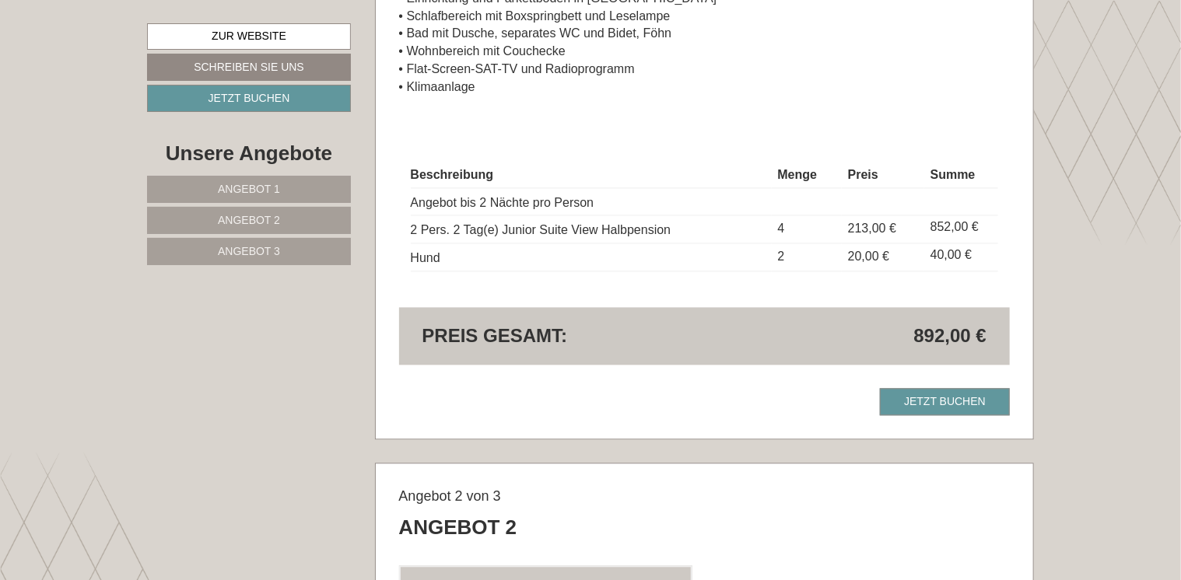
click at [926, 397] on link "Jetzt buchen" at bounding box center [945, 401] width 130 height 27
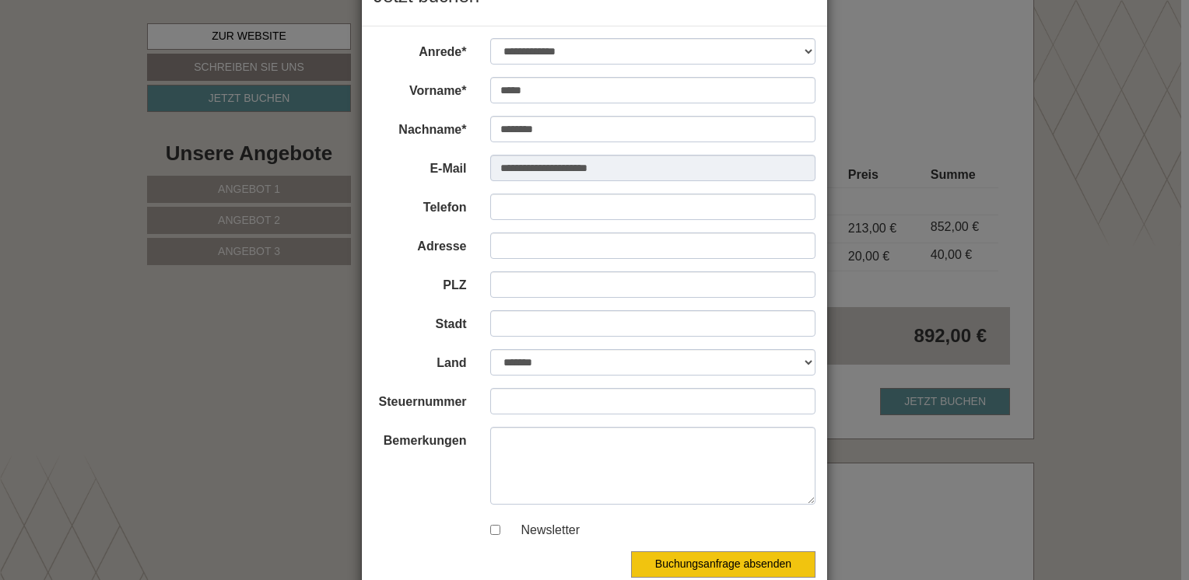
scroll to position [67, 0]
click at [650, 57] on select "**********" at bounding box center [653, 50] width 326 height 26
select select "*"
click at [490, 37] on select "**********" at bounding box center [653, 50] width 326 height 26
click at [544, 362] on select "**********" at bounding box center [653, 361] width 326 height 26
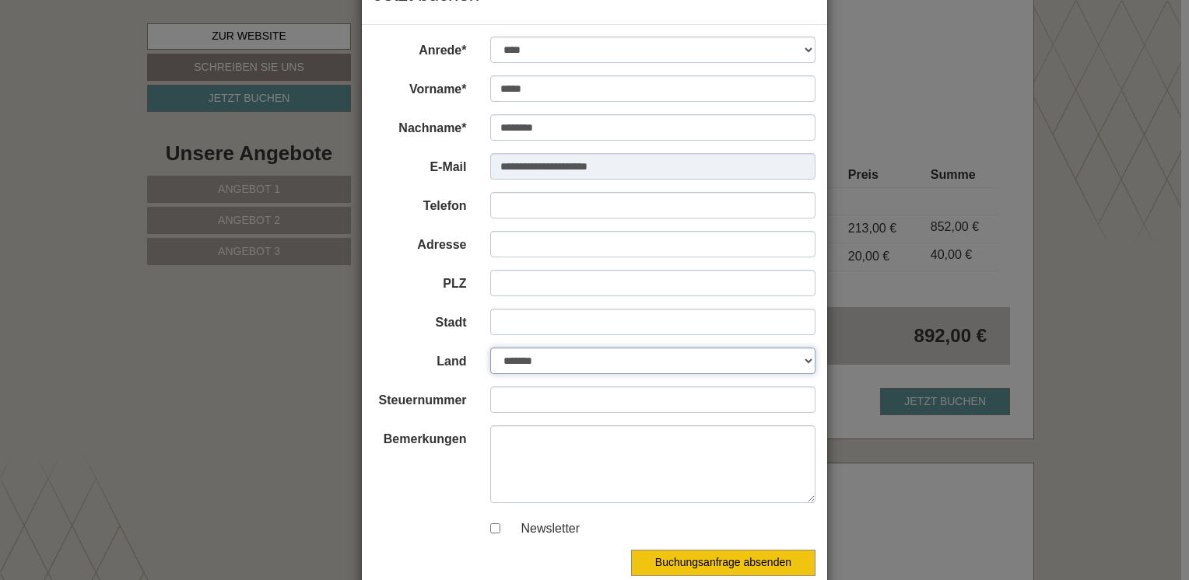
select select "*"
click at [490, 348] on select "**********" at bounding box center [653, 361] width 326 height 26
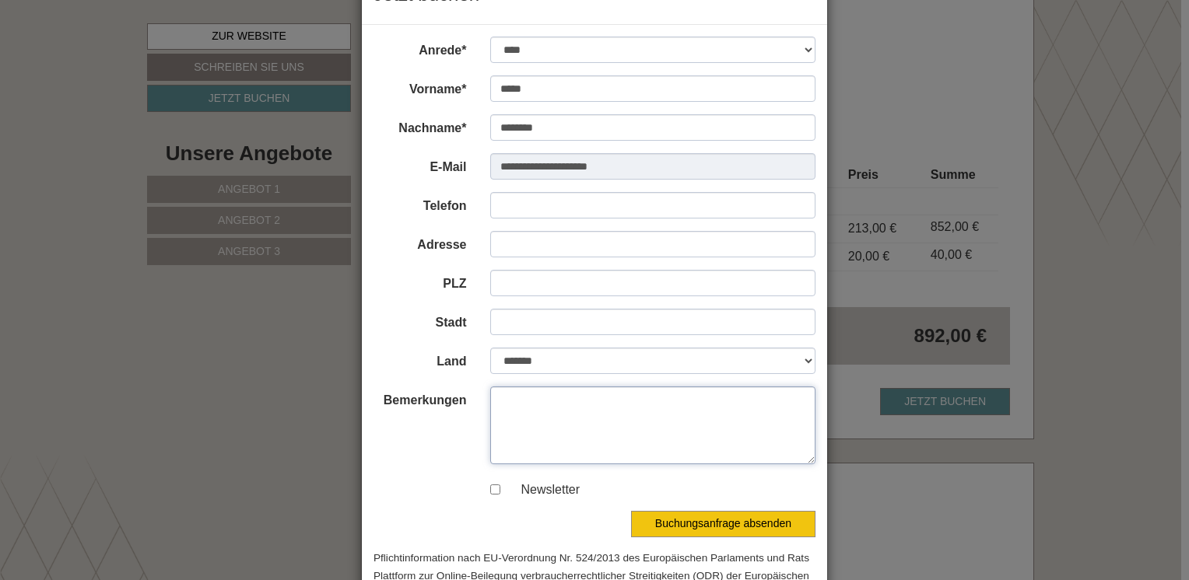
click at [545, 405] on textarea "Bemerkungen" at bounding box center [653, 426] width 326 height 78
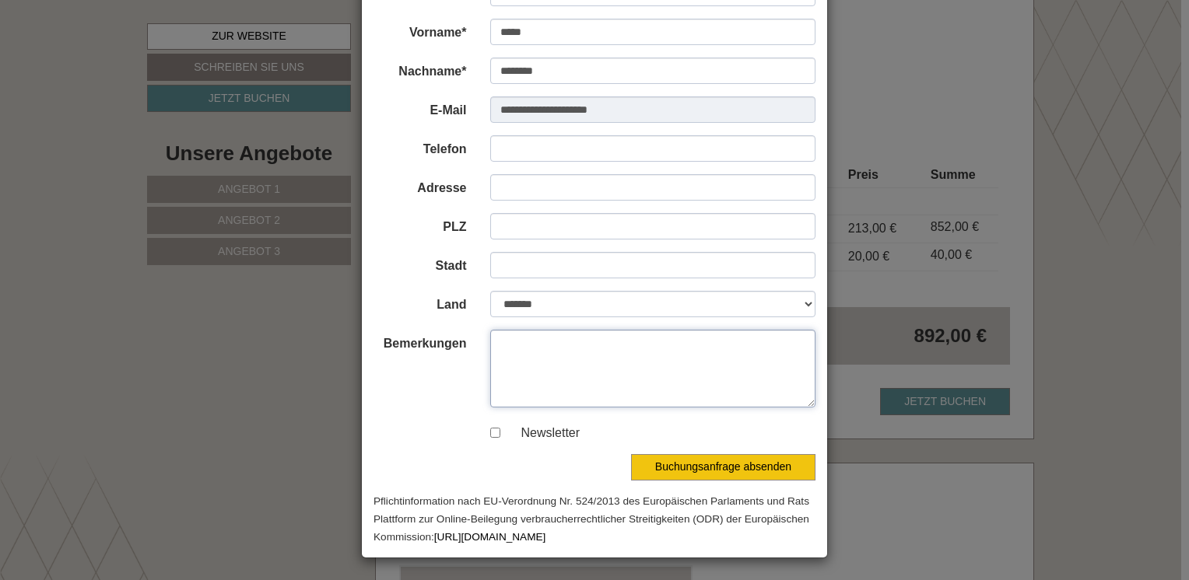
paste textarea "**********"
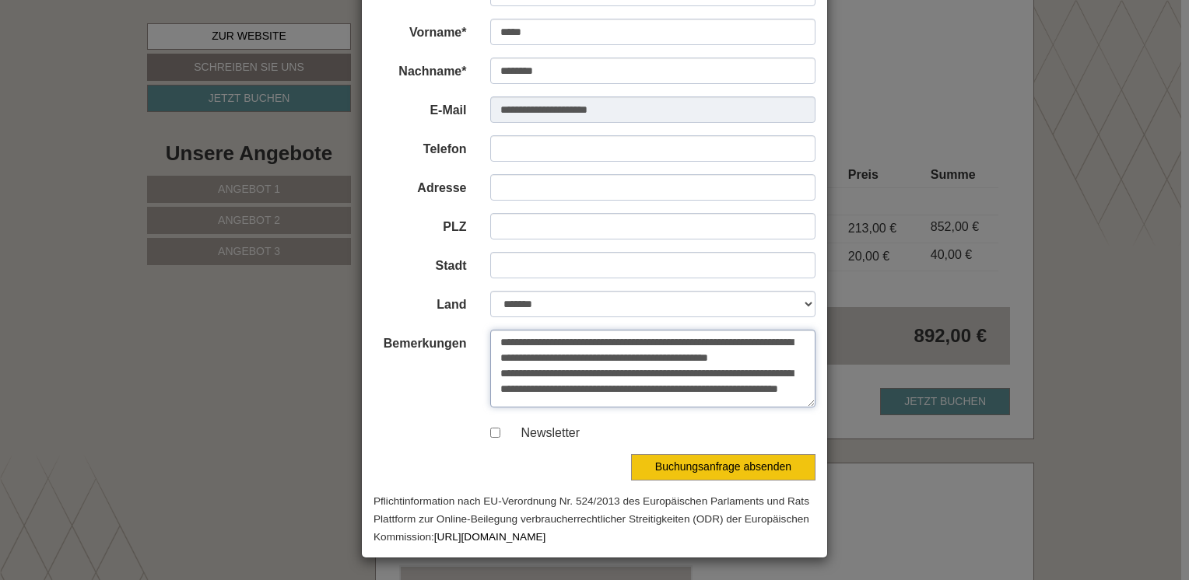
scroll to position [0, 0]
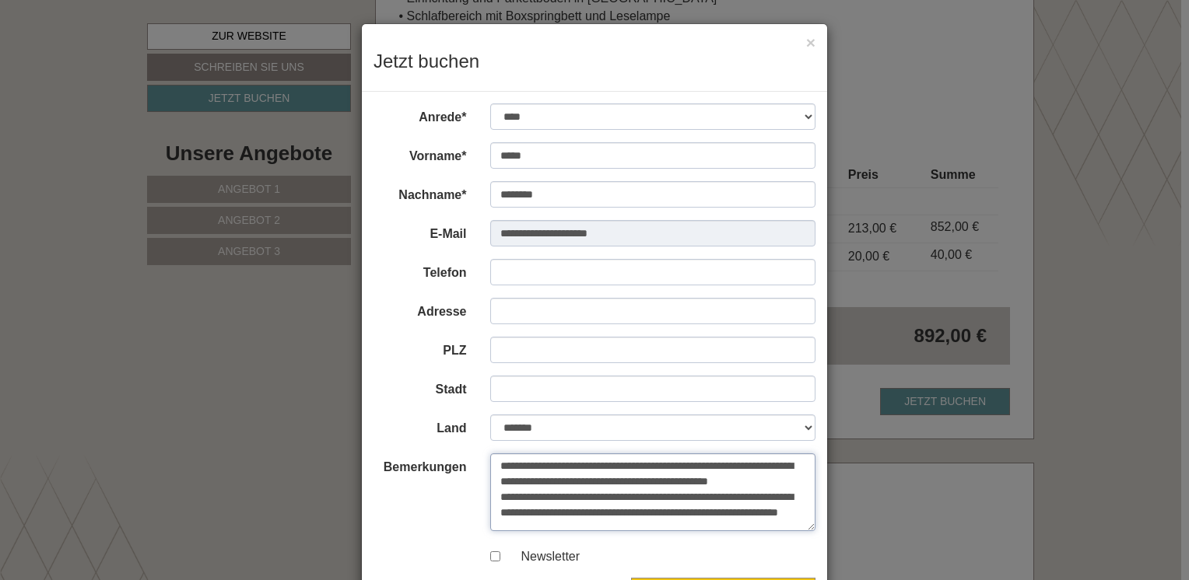
click at [495, 468] on textarea "**********" at bounding box center [653, 493] width 326 height 78
drag, startPoint x: 552, startPoint y: 480, endPoint x: 493, endPoint y: 482, distance: 58.4
click at [493, 482] on textarea "**********" at bounding box center [653, 493] width 326 height 78
drag, startPoint x: 489, startPoint y: 48, endPoint x: 550, endPoint y: 196, distance: 160.1
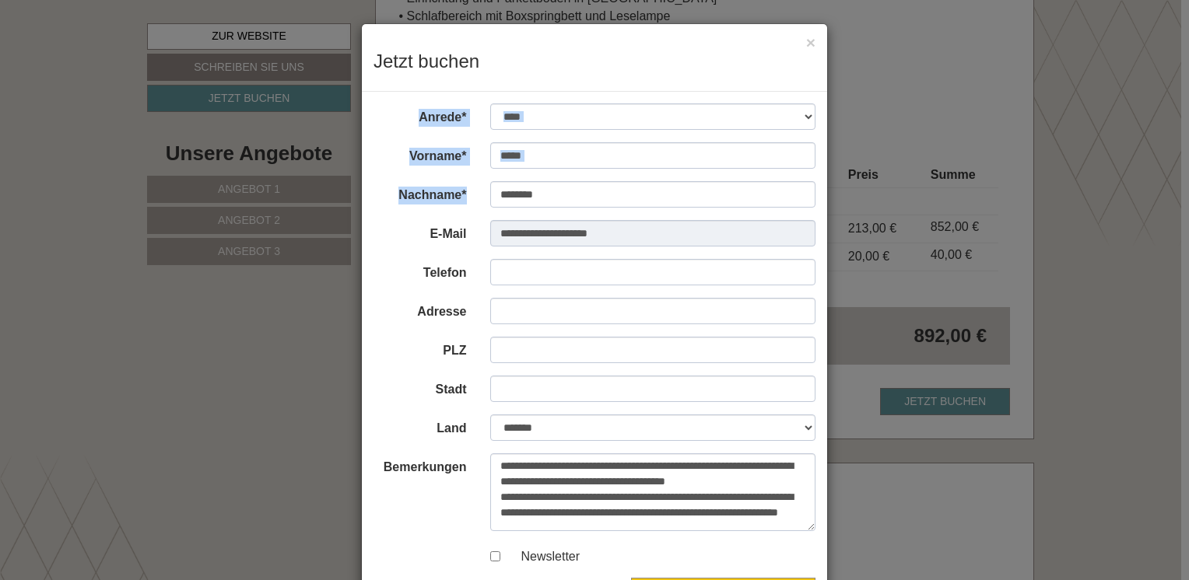
click at [550, 196] on div "**********" at bounding box center [594, 352] width 467 height 659
click at [594, 47] on div "× Jetzt buchen" at bounding box center [594, 58] width 465 height 68
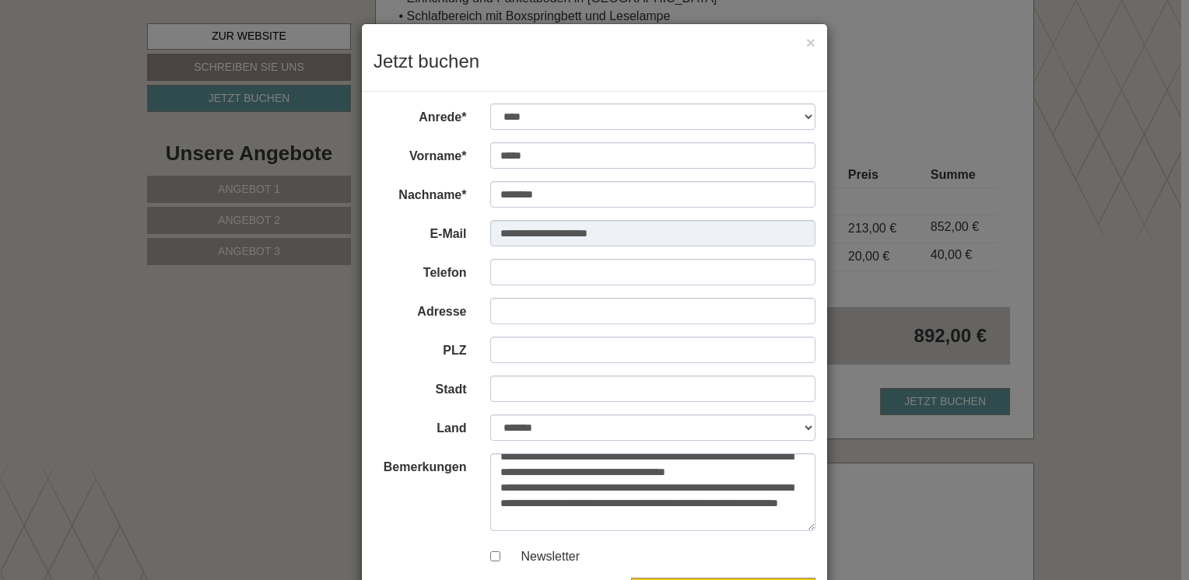
scroll to position [27, 0]
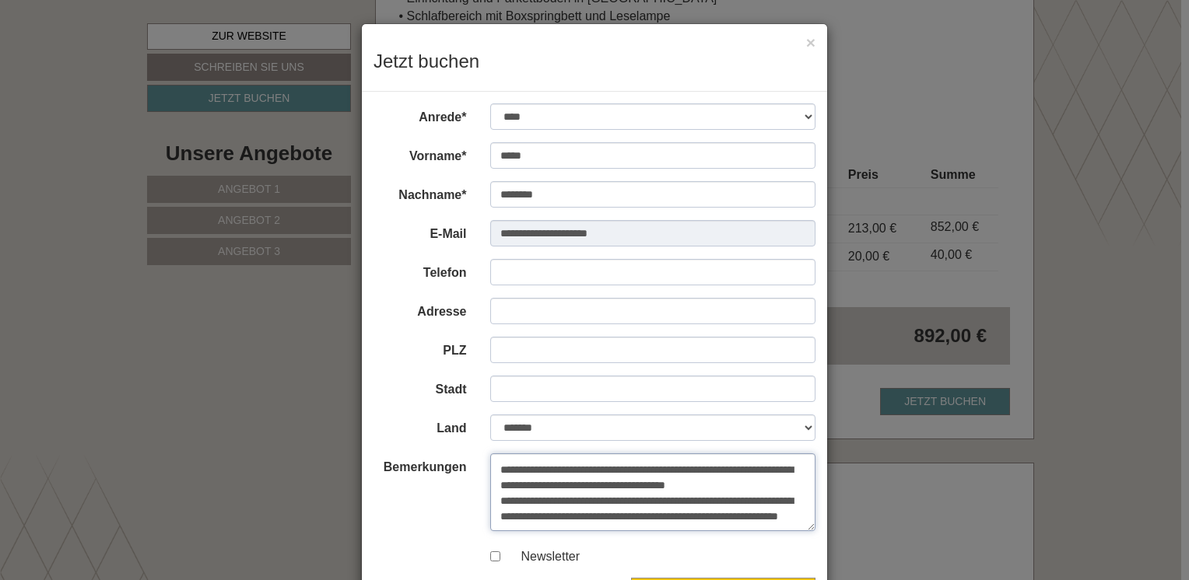
click at [762, 468] on textarea "**********" at bounding box center [653, 493] width 326 height 78
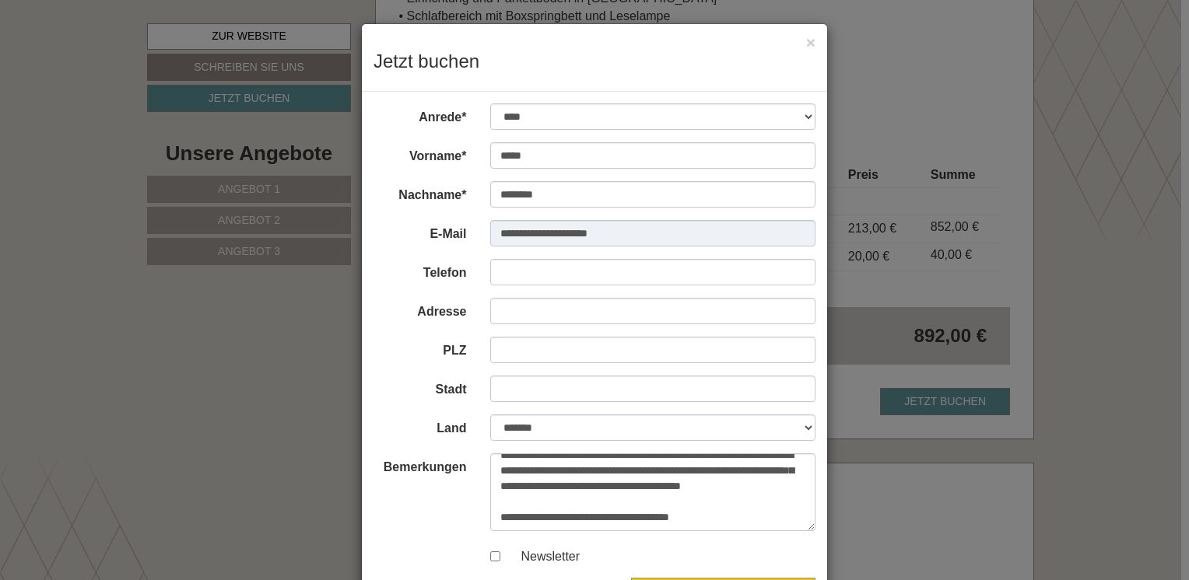
scroll to position [180, 0]
click at [728, 479] on textarea "**********" at bounding box center [653, 493] width 326 height 78
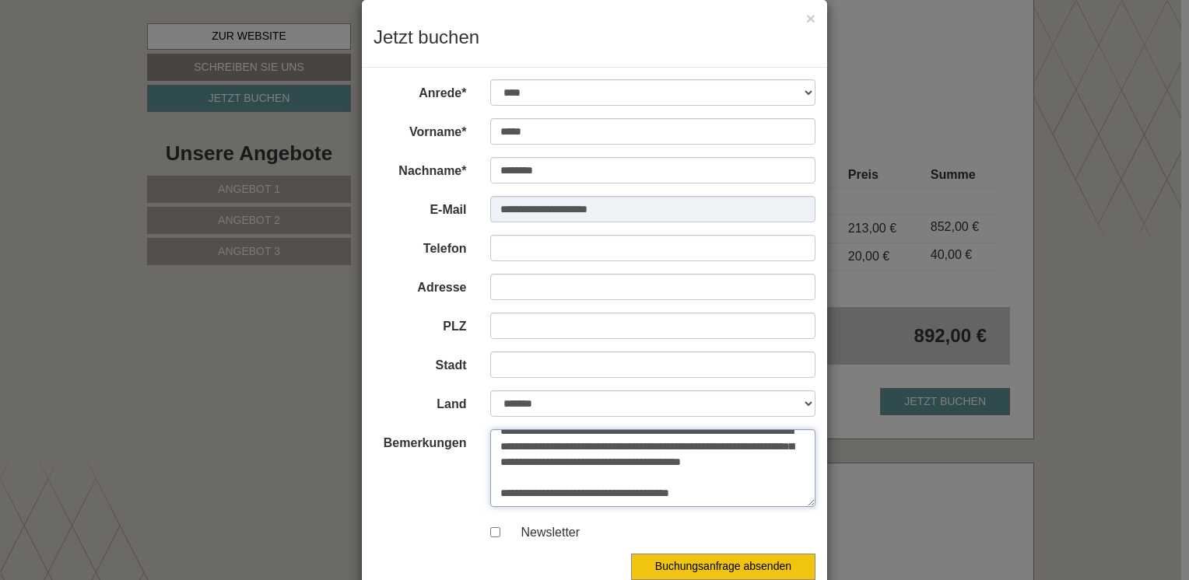
scroll to position [25, 0]
click at [736, 503] on textarea "**********" at bounding box center [653, 468] width 326 height 78
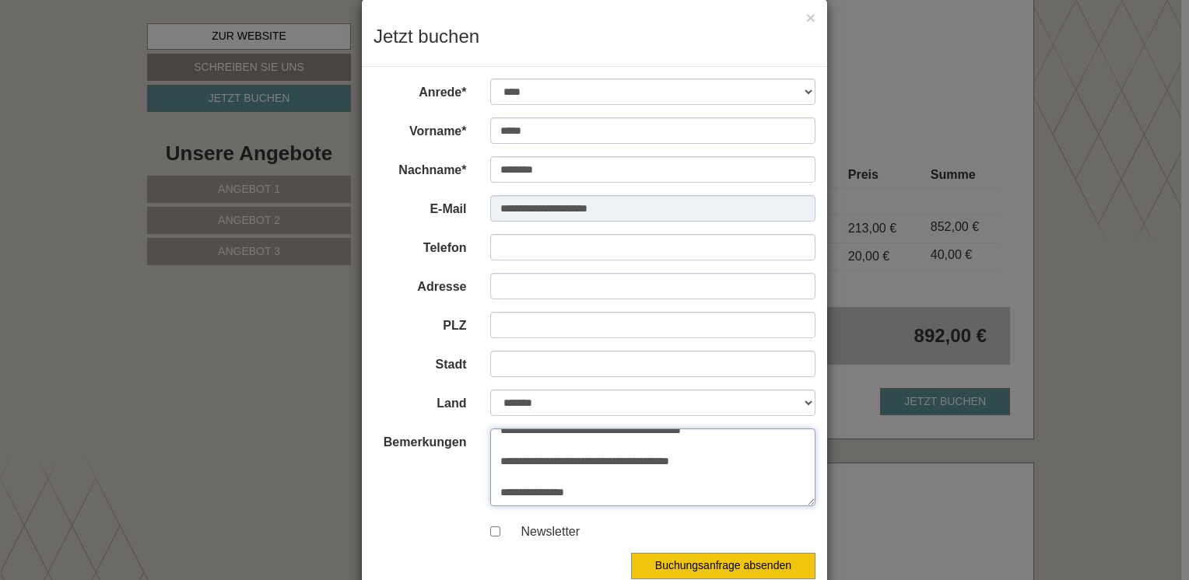
scroll to position [283, 0]
type textarea "**********"
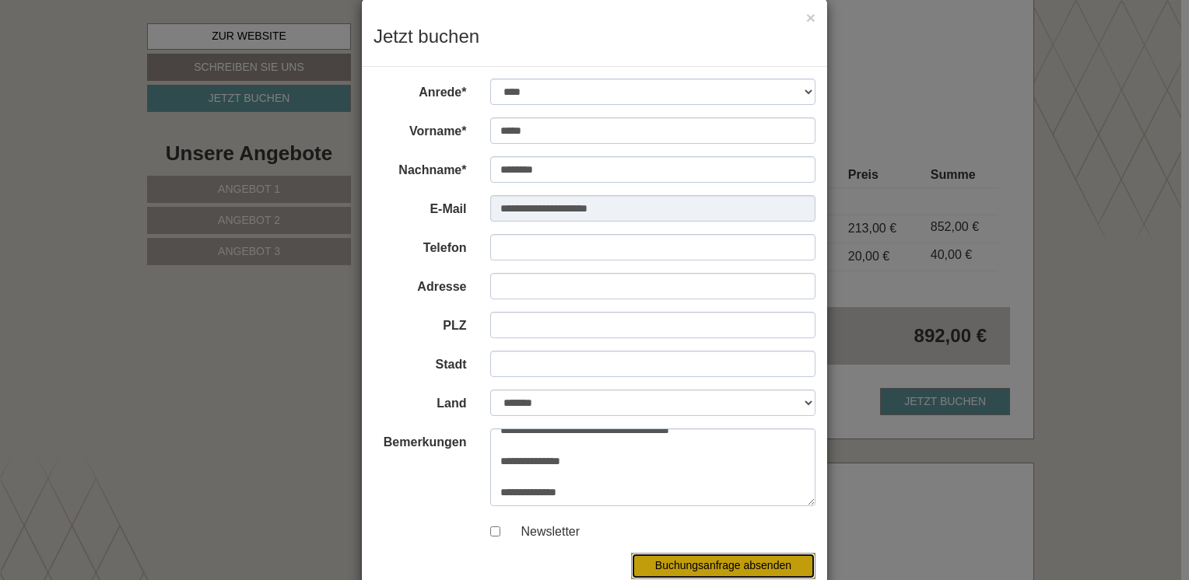
click at [726, 565] on button "Buchungsanfrage absenden" at bounding box center [723, 566] width 184 height 26
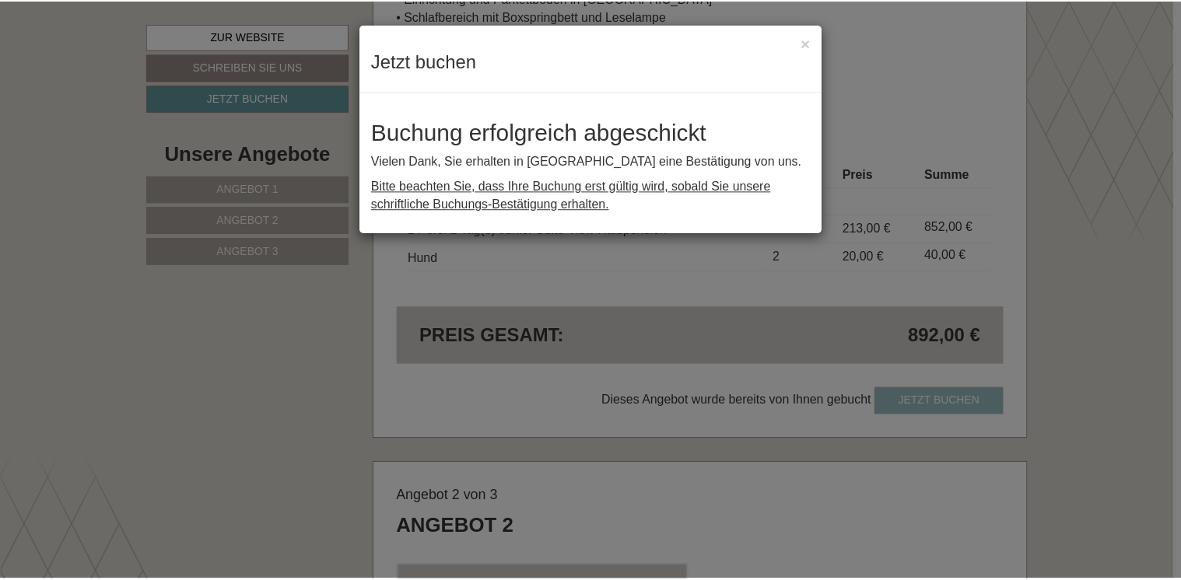
scroll to position [0, 0]
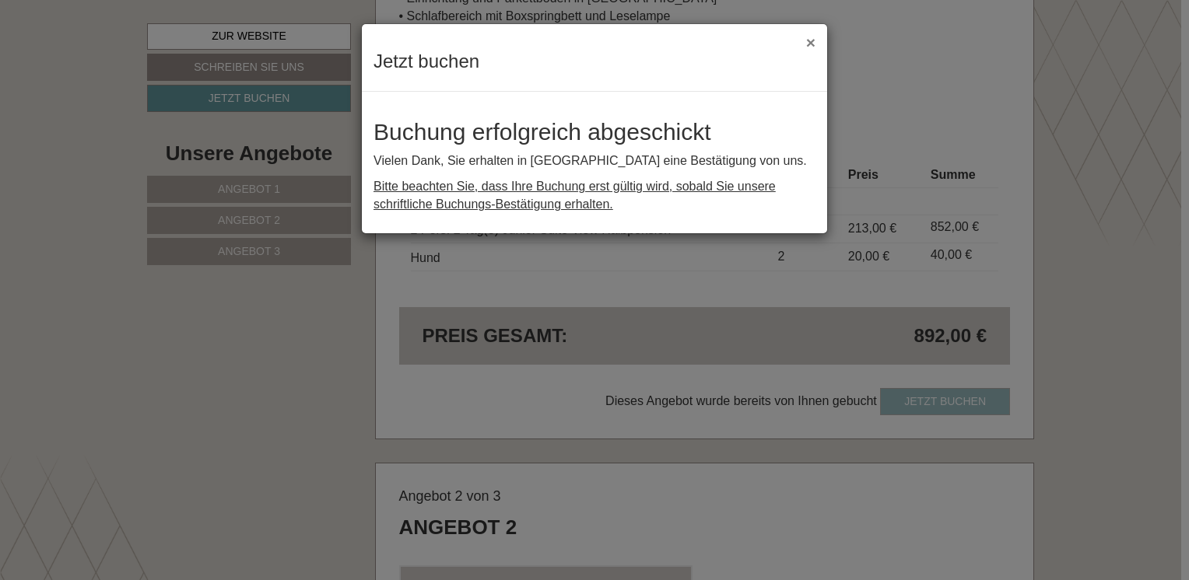
click at [815, 40] on button "×" at bounding box center [810, 42] width 9 height 16
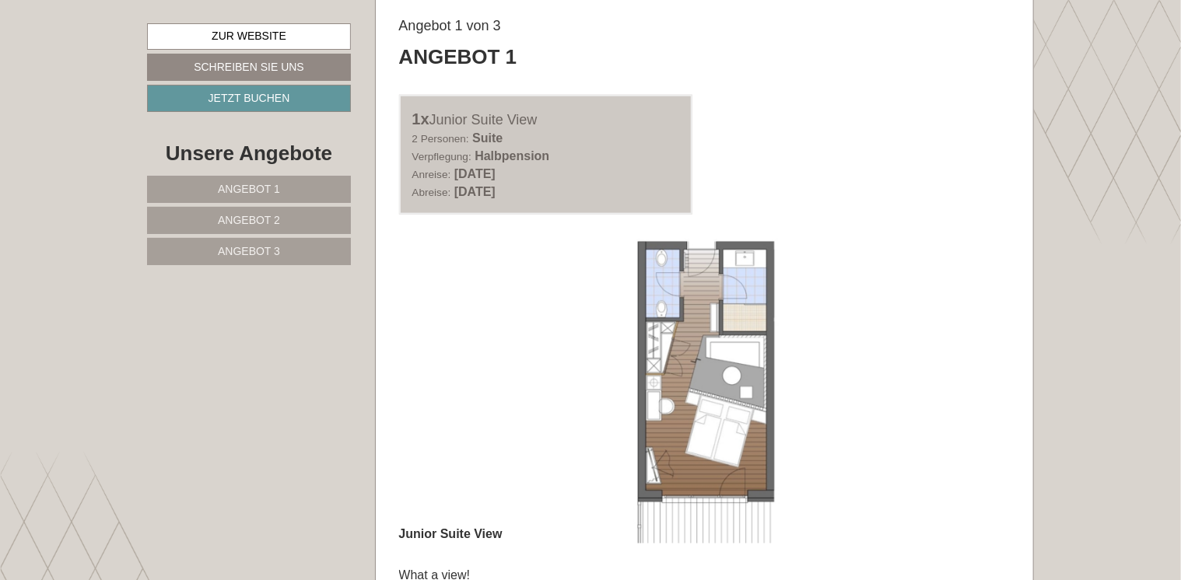
scroll to position [853, 0]
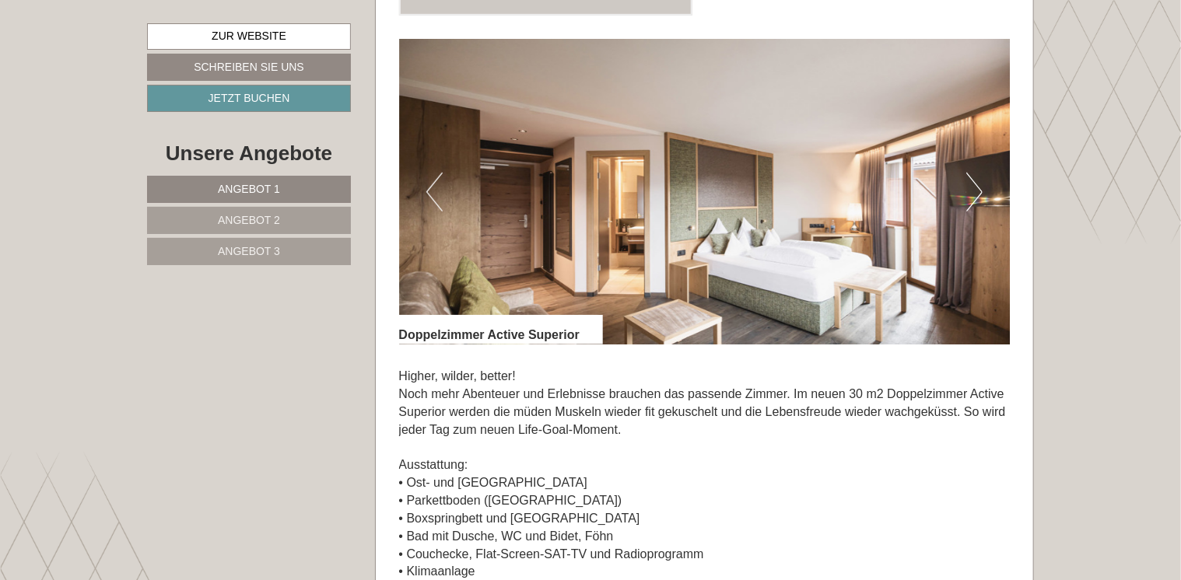
scroll to position [3389, 0]
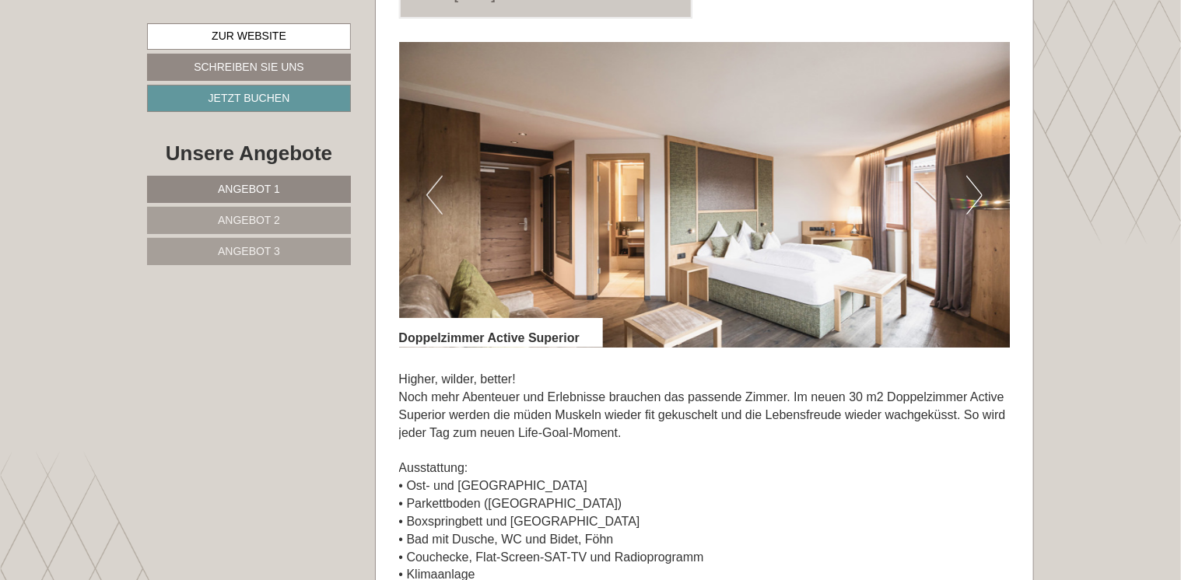
click at [980, 195] on button "Next" at bounding box center [974, 195] width 16 height 39
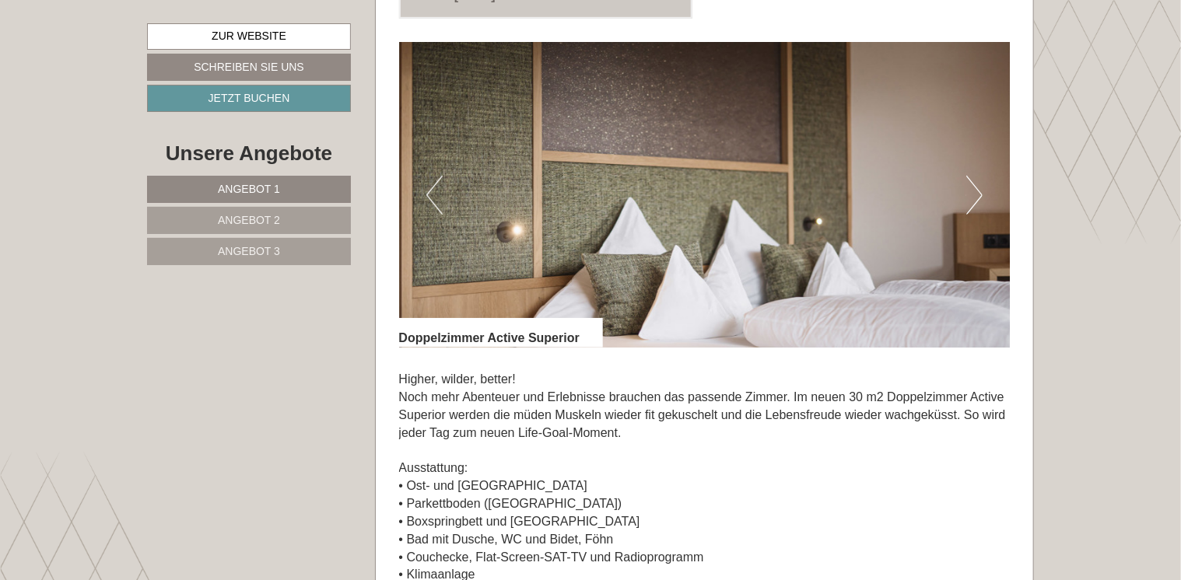
click at [980, 195] on button "Next" at bounding box center [974, 195] width 16 height 39
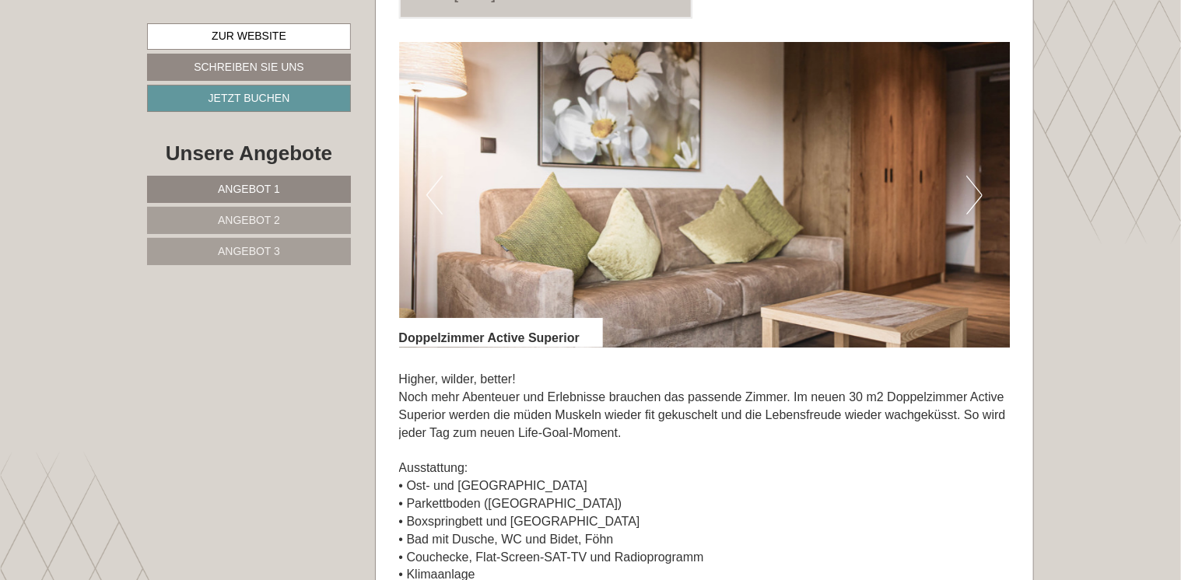
click at [980, 195] on button "Next" at bounding box center [974, 195] width 16 height 39
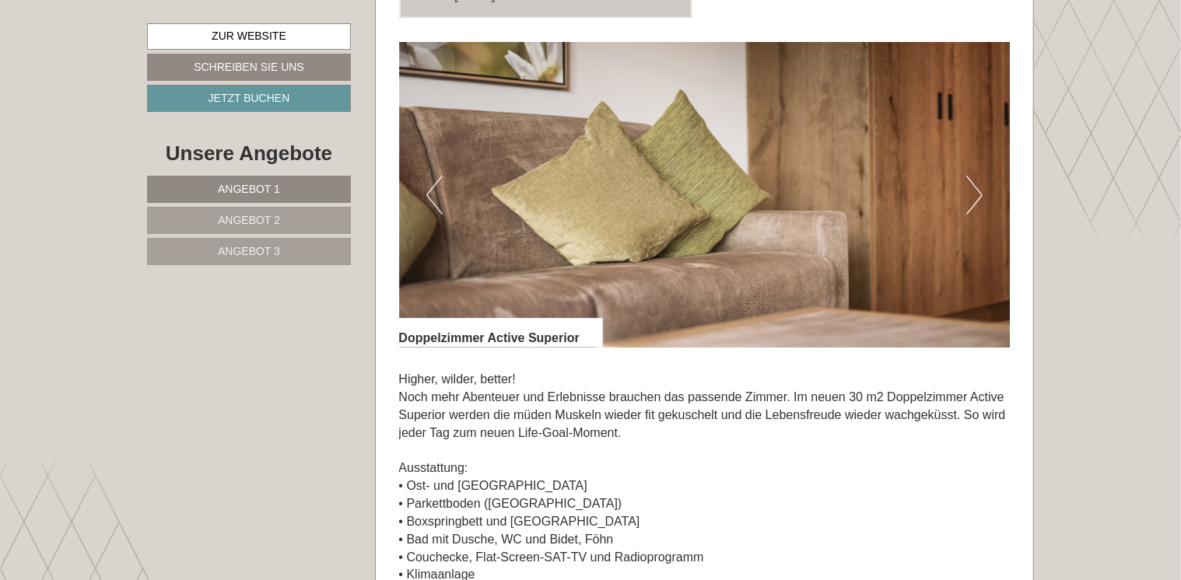
click at [980, 195] on button "Next" at bounding box center [974, 195] width 16 height 39
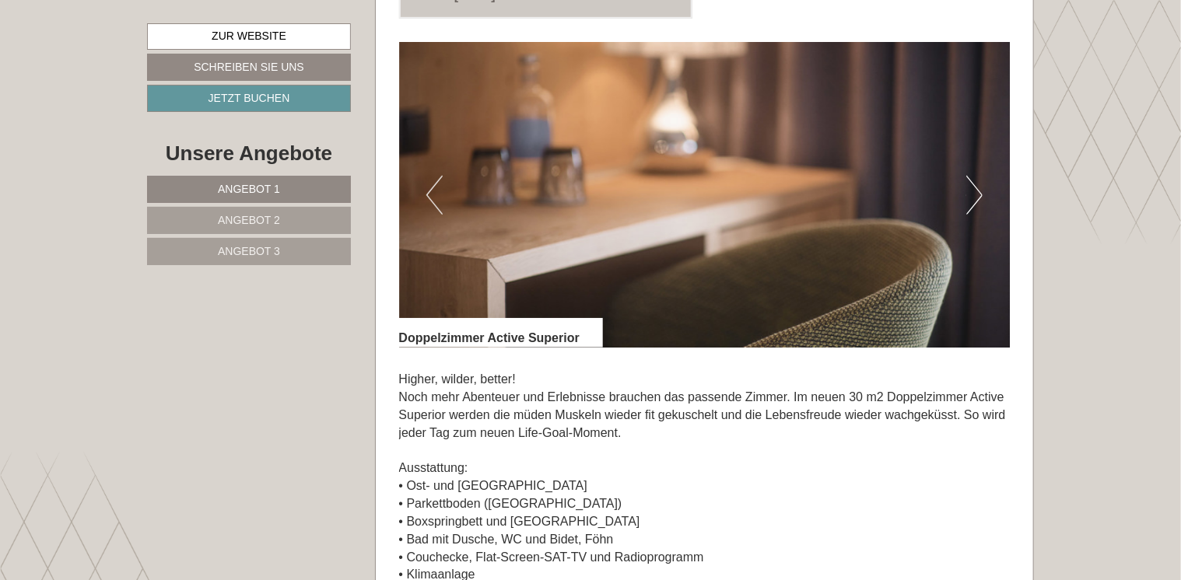
click at [980, 195] on button "Next" at bounding box center [974, 195] width 16 height 39
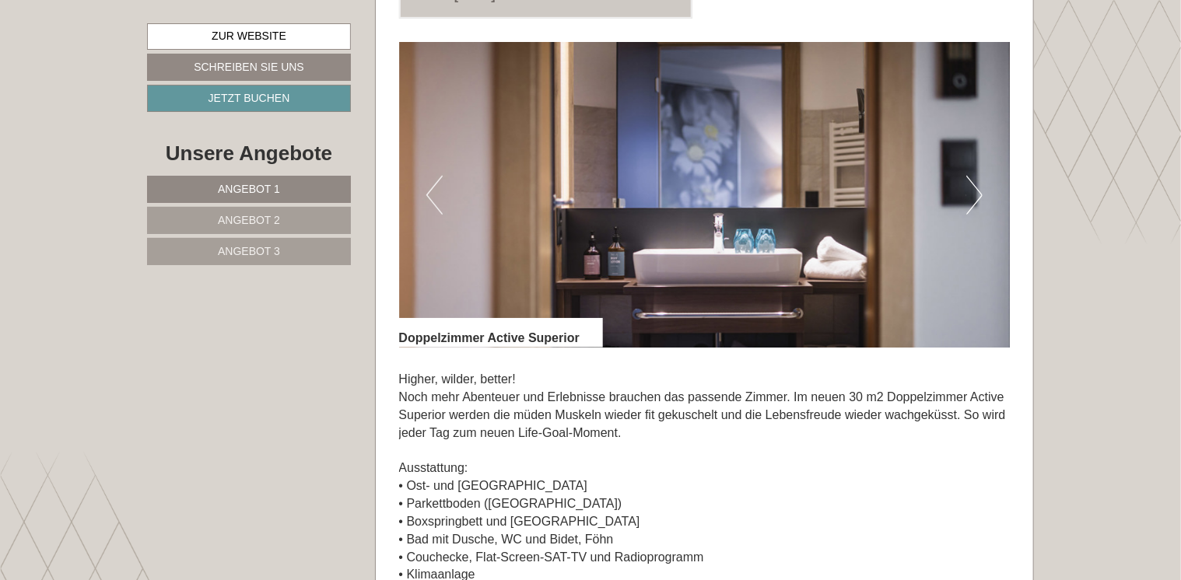
click at [980, 195] on button "Next" at bounding box center [974, 195] width 16 height 39
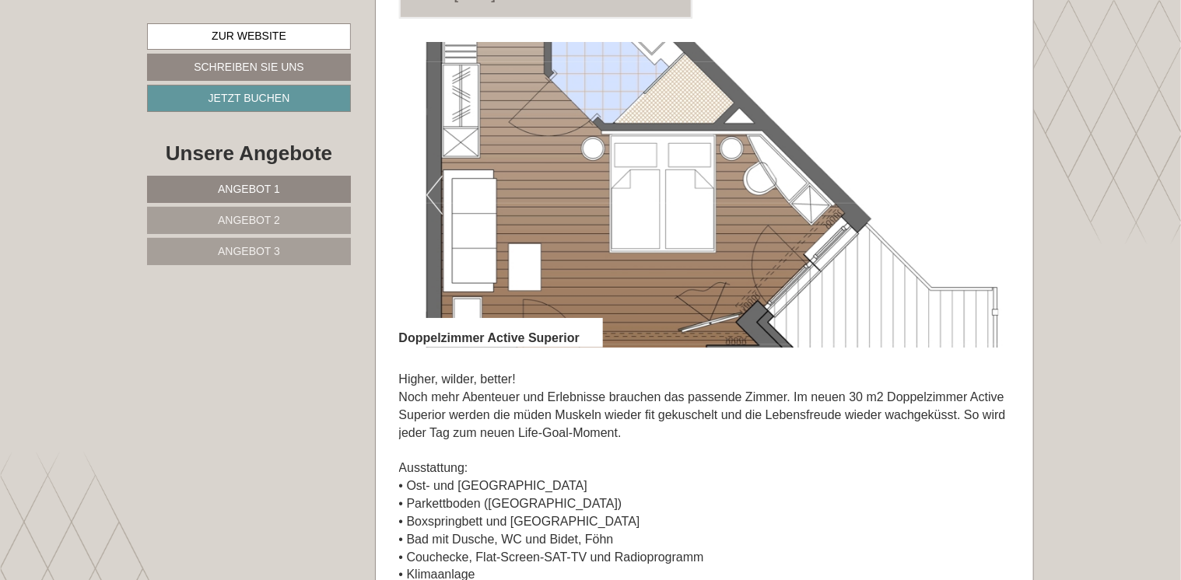
click at [980, 195] on button "Next" at bounding box center [974, 195] width 16 height 39
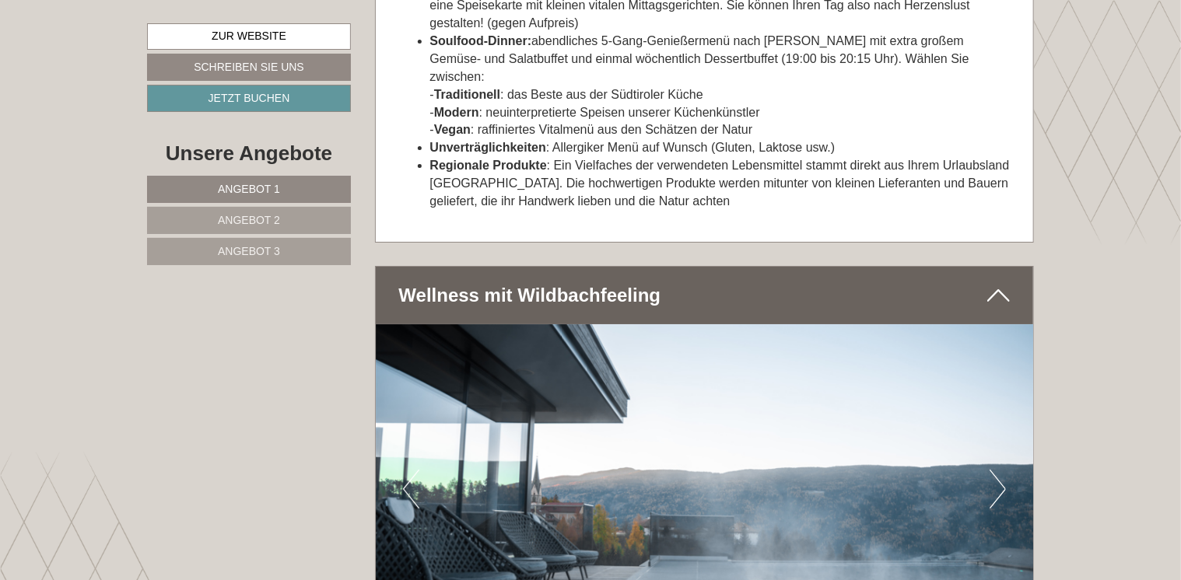
scroll to position [5977, 0]
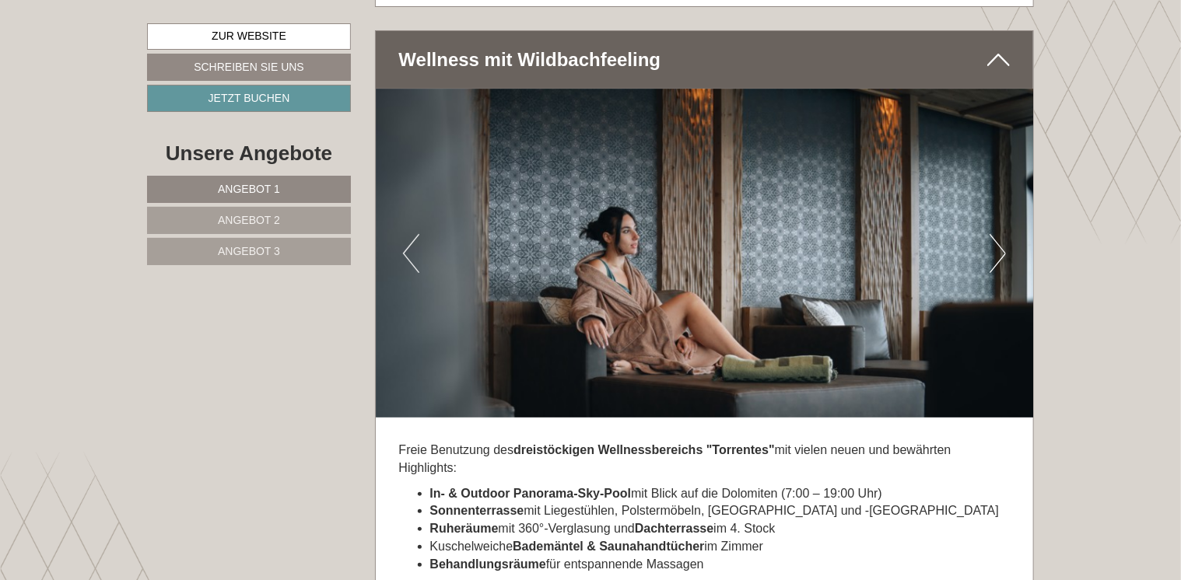
click at [997, 237] on button "Next" at bounding box center [998, 253] width 16 height 39
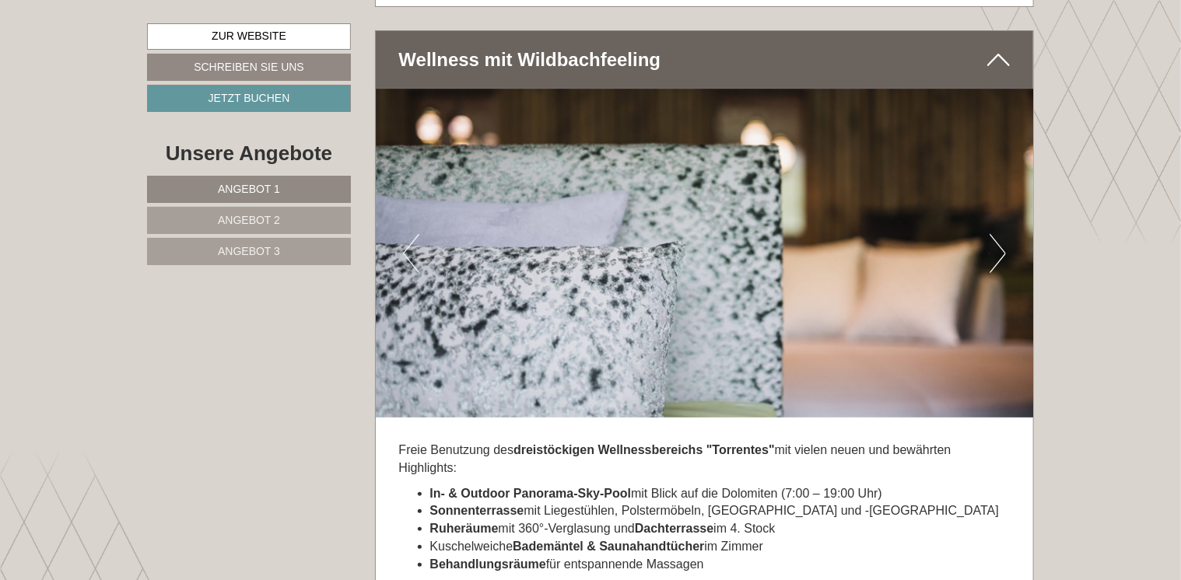
click at [997, 237] on button "Next" at bounding box center [998, 253] width 16 height 39
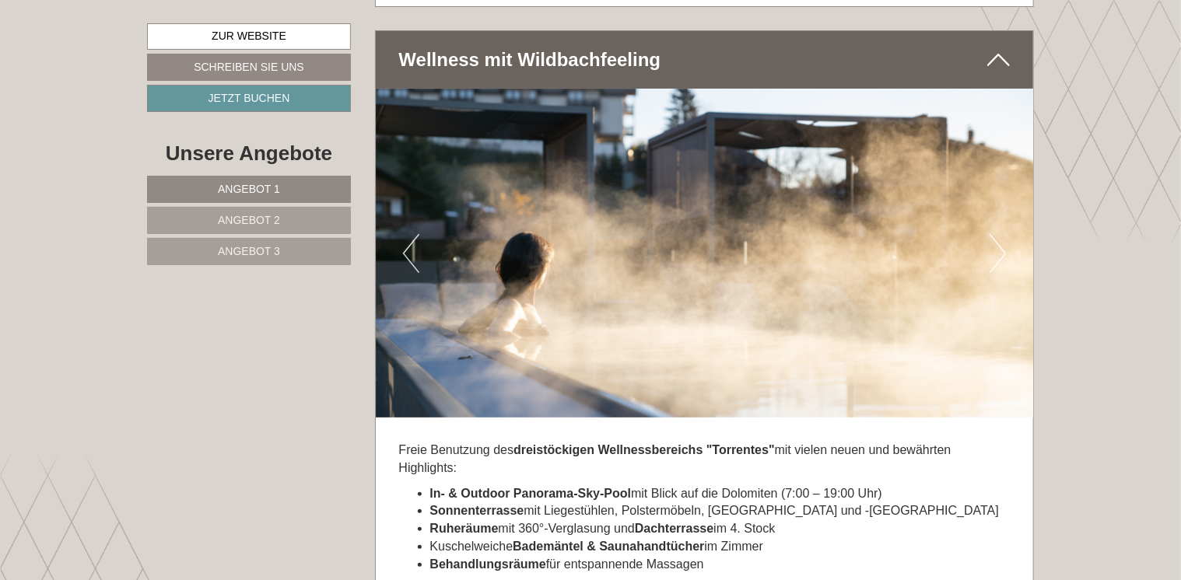
click at [997, 237] on button "Next" at bounding box center [998, 253] width 16 height 39
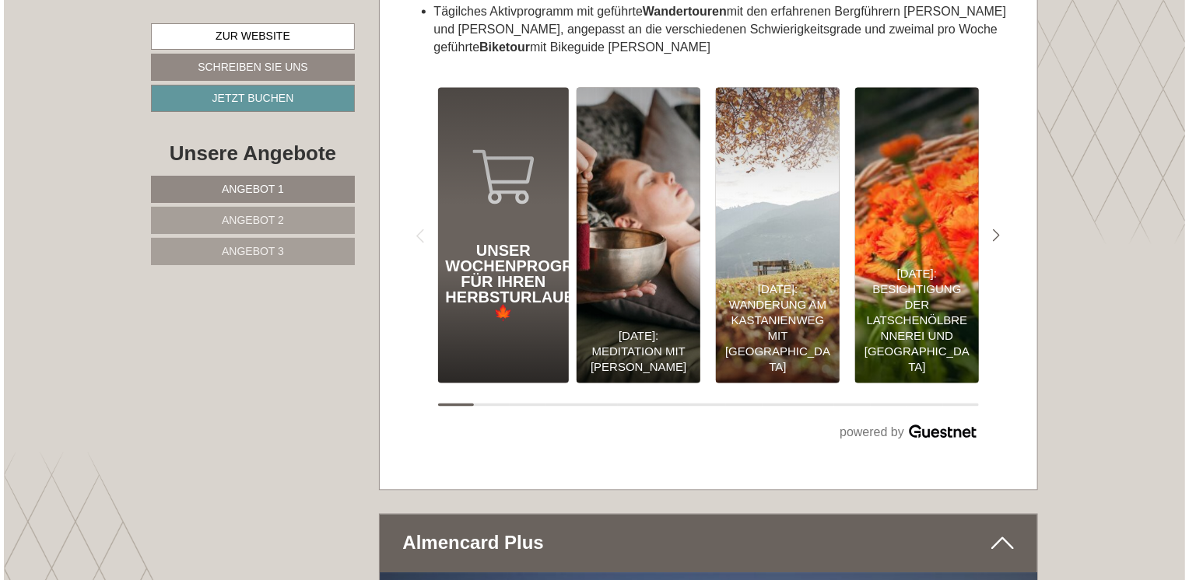
scroll to position [7263, 0]
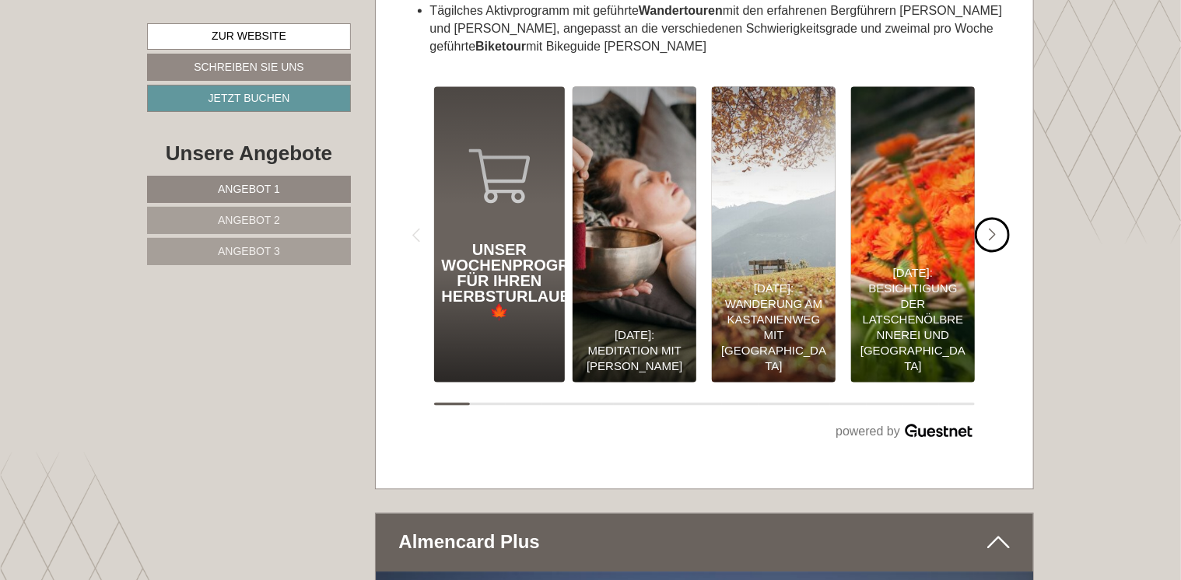
click at [990, 229] on icon "#gn-shop-3 .a-arrow { fill:#4a8f1b; }" at bounding box center [993, 236] width 8 height 14
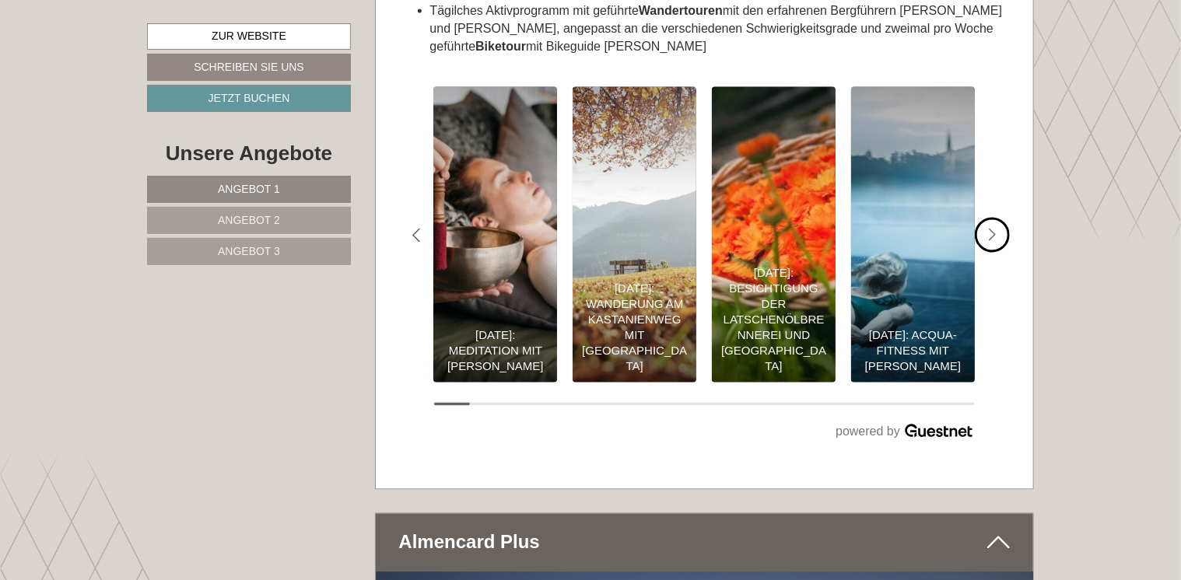
click at [990, 229] on icon "#gn-shop-3 .a-arrow { fill:#4a8f1b; }" at bounding box center [993, 236] width 8 height 14
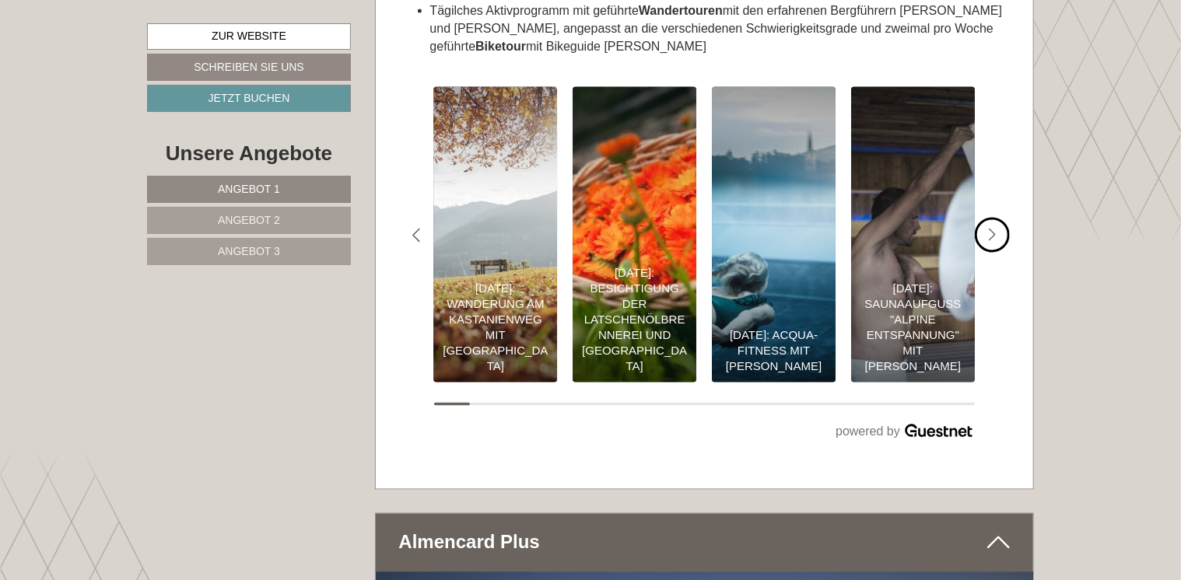
click at [990, 229] on icon "#gn-shop-3 .a-arrow { fill:#4a8f1b; }" at bounding box center [993, 236] width 8 height 14
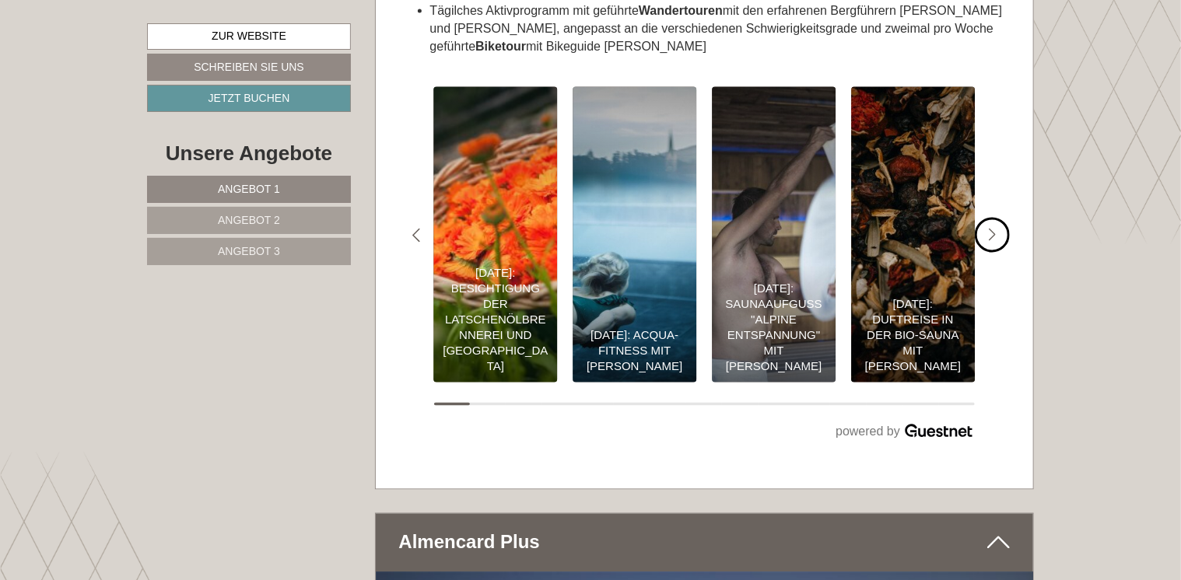
click at [990, 229] on icon "#gn-shop-3 .a-arrow { fill:#4a8f1b; }" at bounding box center [993, 236] width 8 height 14
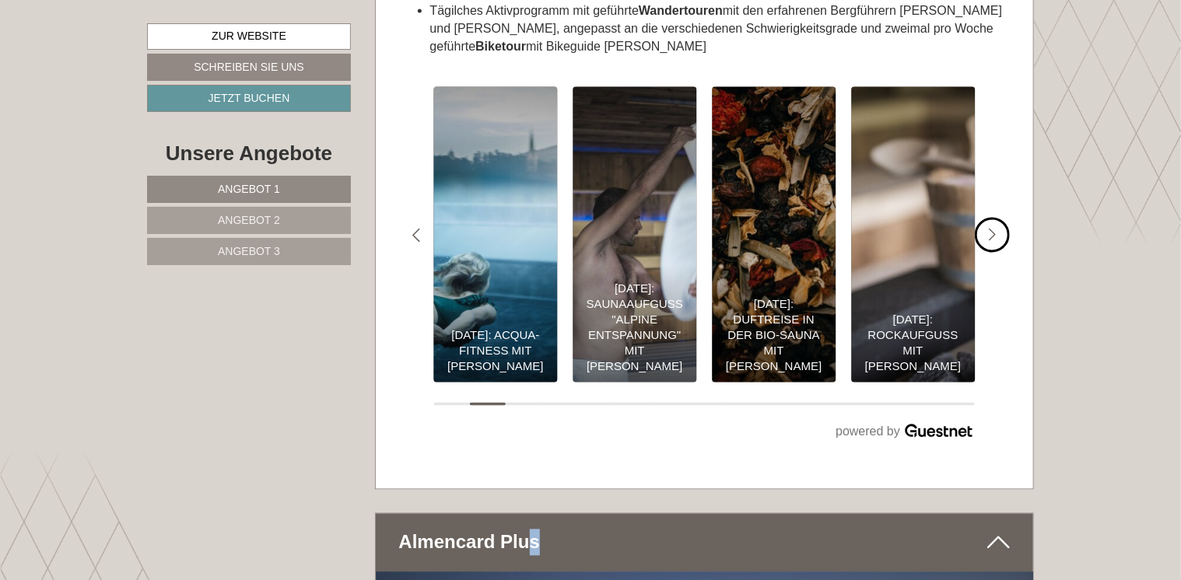
click at [990, 229] on icon "#gn-shop-3 .a-arrow { fill:#4a8f1b; }" at bounding box center [993, 236] width 8 height 14
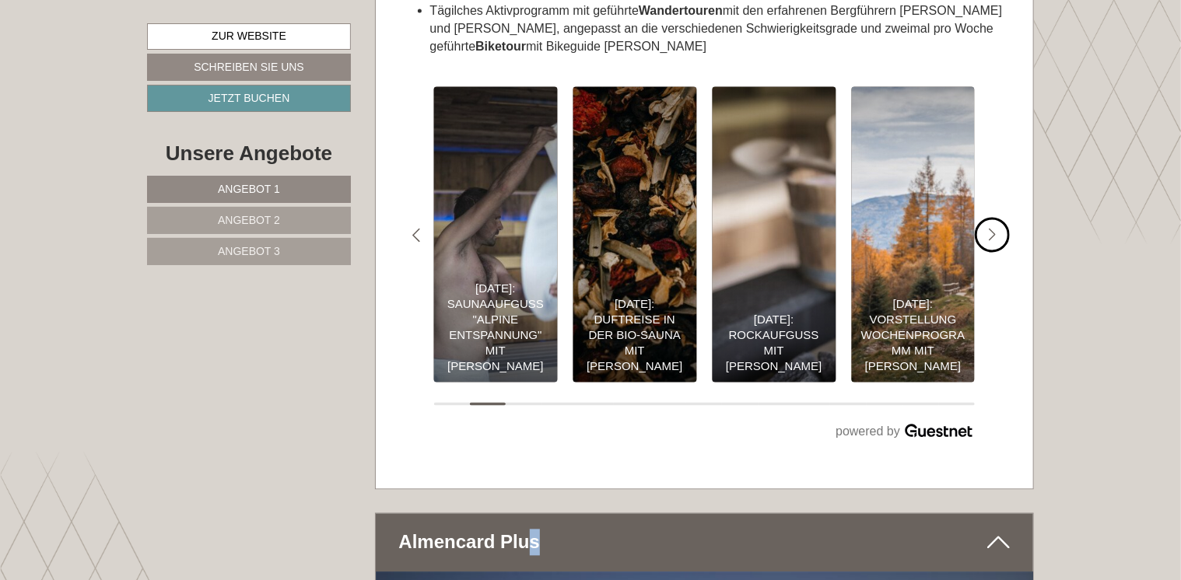
click at [990, 229] on icon "#gn-shop-3 .a-arrow { fill:#4a8f1b; }" at bounding box center [993, 236] width 8 height 14
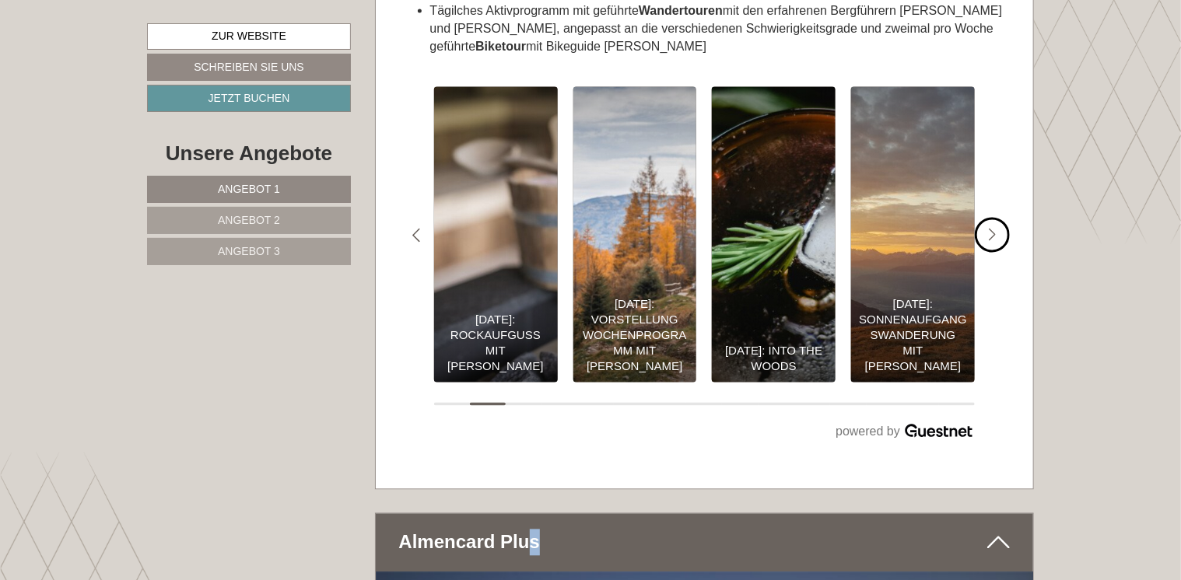
click at [990, 229] on icon "#gn-shop-3 .a-arrow { fill:#4a8f1b; }" at bounding box center [993, 236] width 8 height 14
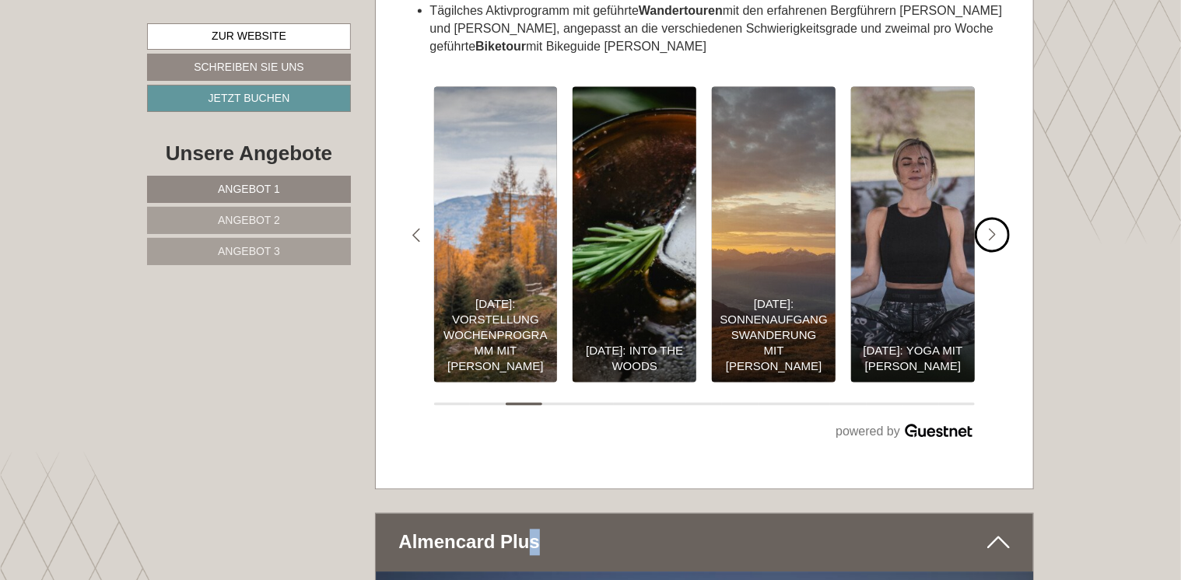
click at [990, 229] on icon "#gn-shop-3 .a-arrow { fill:#4a8f1b; }" at bounding box center [993, 236] width 8 height 14
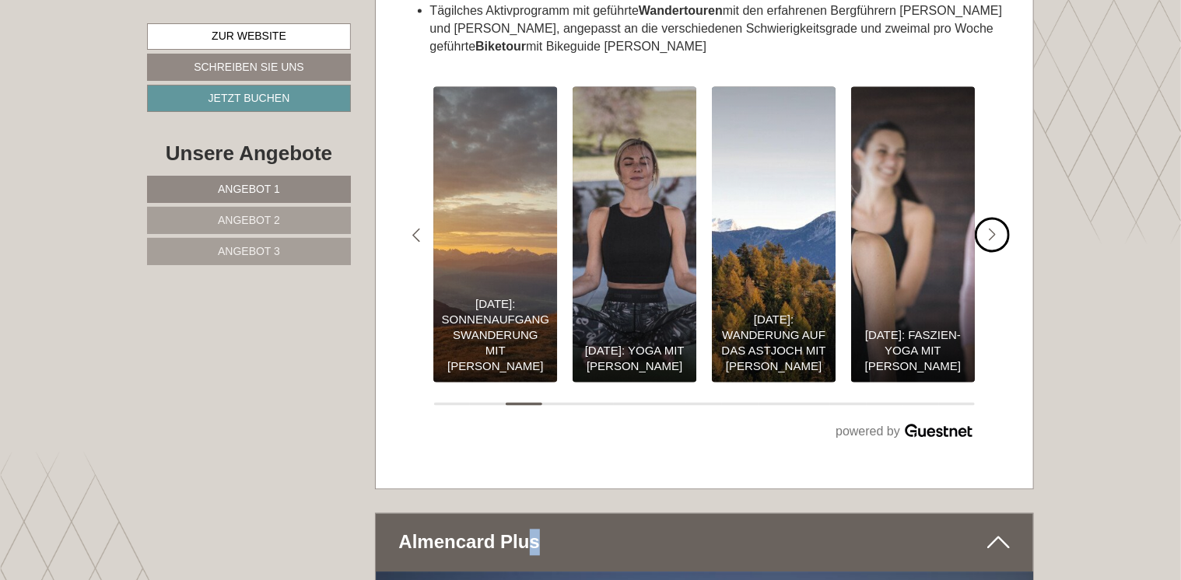
click at [990, 229] on icon "#gn-shop-3 .a-arrow { fill:#4a8f1b; }" at bounding box center [993, 236] width 8 height 14
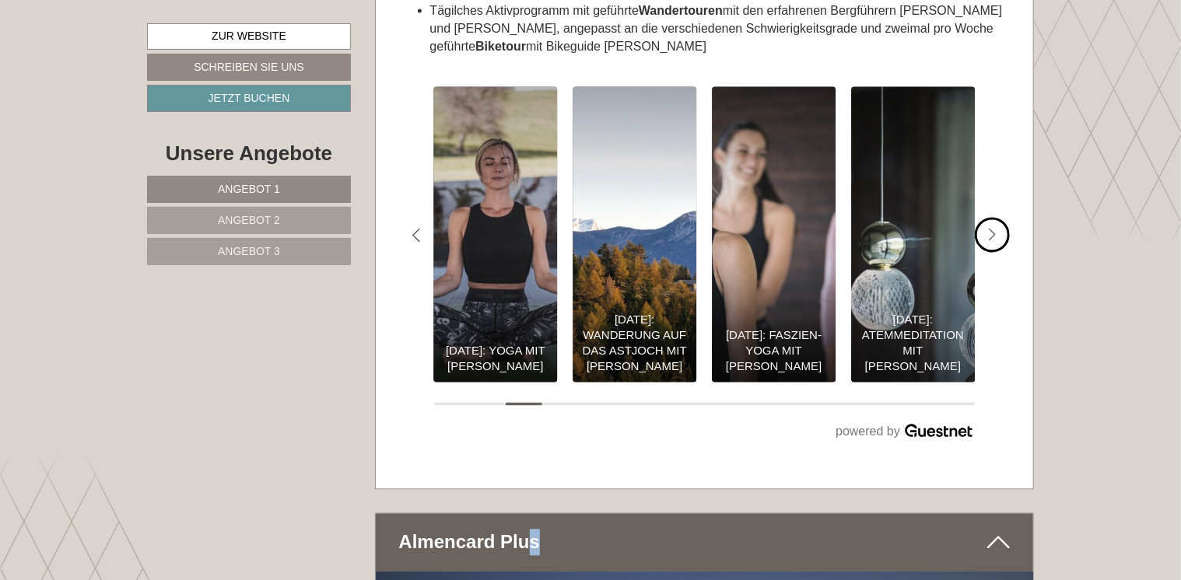
click at [990, 229] on icon "#gn-shop-3 .a-arrow { fill:#4a8f1b; }" at bounding box center [993, 236] width 8 height 14
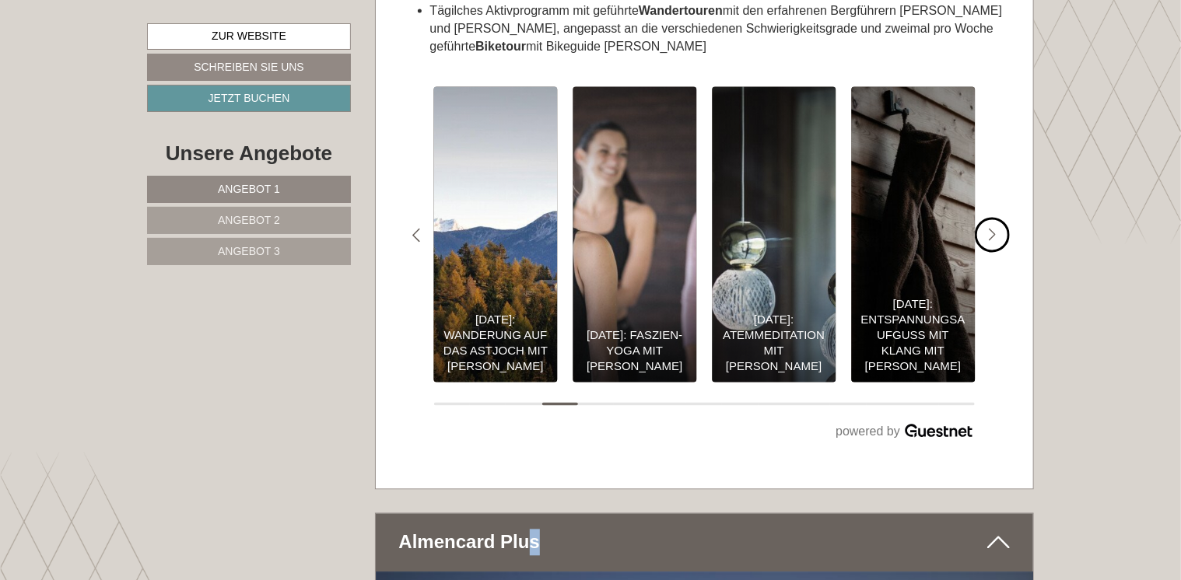
click at [990, 229] on icon "#gn-shop-3 .a-arrow { fill:#4a8f1b; }" at bounding box center [993, 236] width 8 height 14
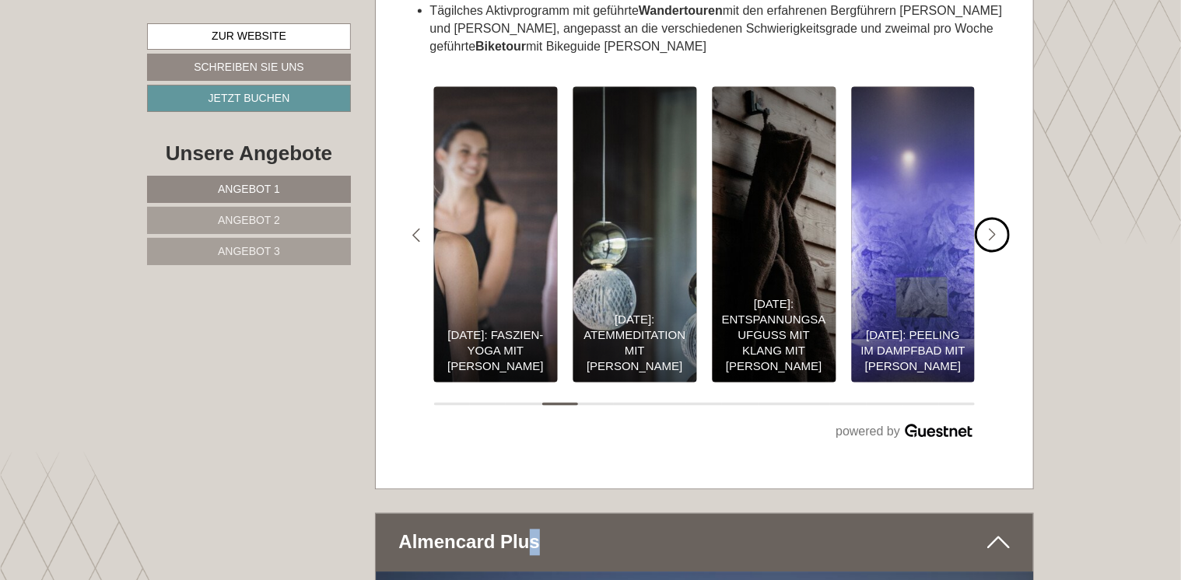
click at [990, 229] on icon "#gn-shop-3 .a-arrow { fill:#4a8f1b; }" at bounding box center [993, 236] width 8 height 14
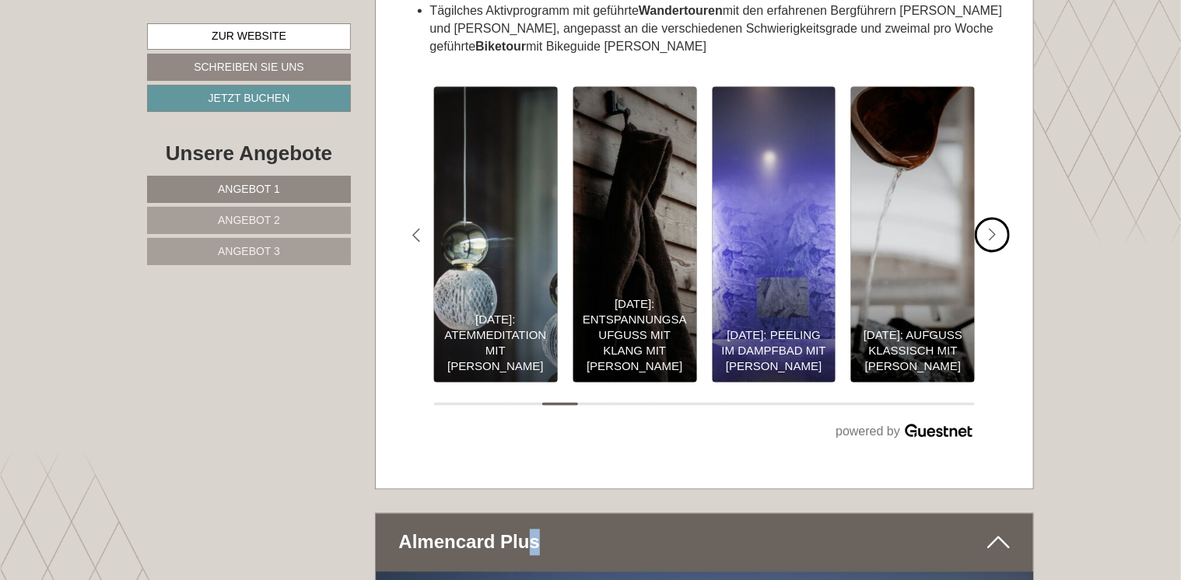
click at [990, 229] on icon "#gn-shop-3 .a-arrow { fill:#4a8f1b; }" at bounding box center [993, 236] width 8 height 14
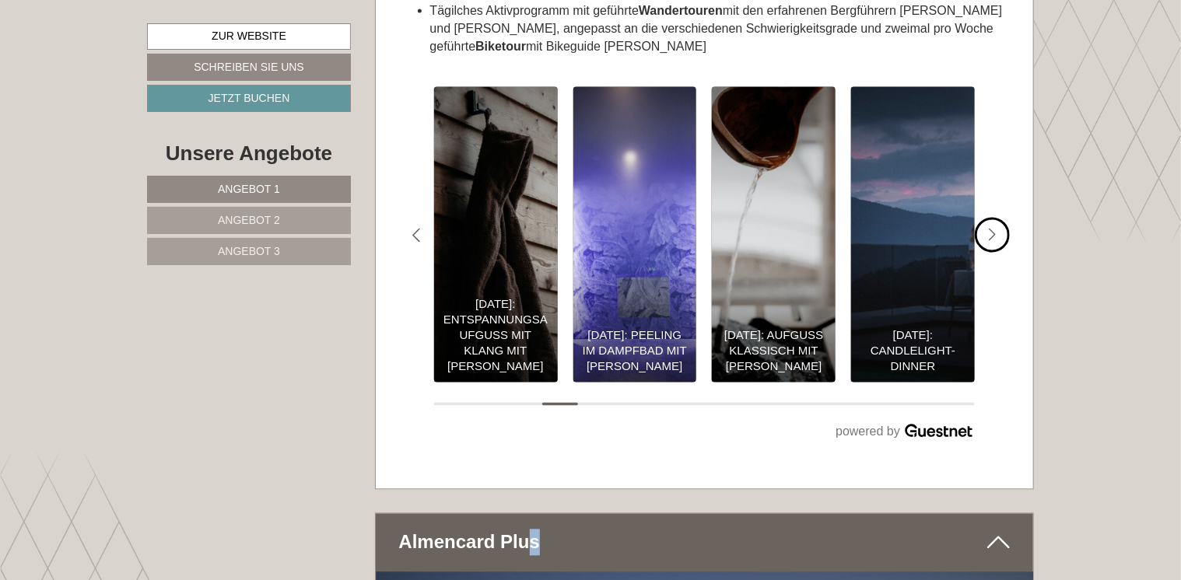
click at [990, 229] on icon "#gn-shop-3 .a-arrow { fill:#4a8f1b; }" at bounding box center [993, 236] width 8 height 14
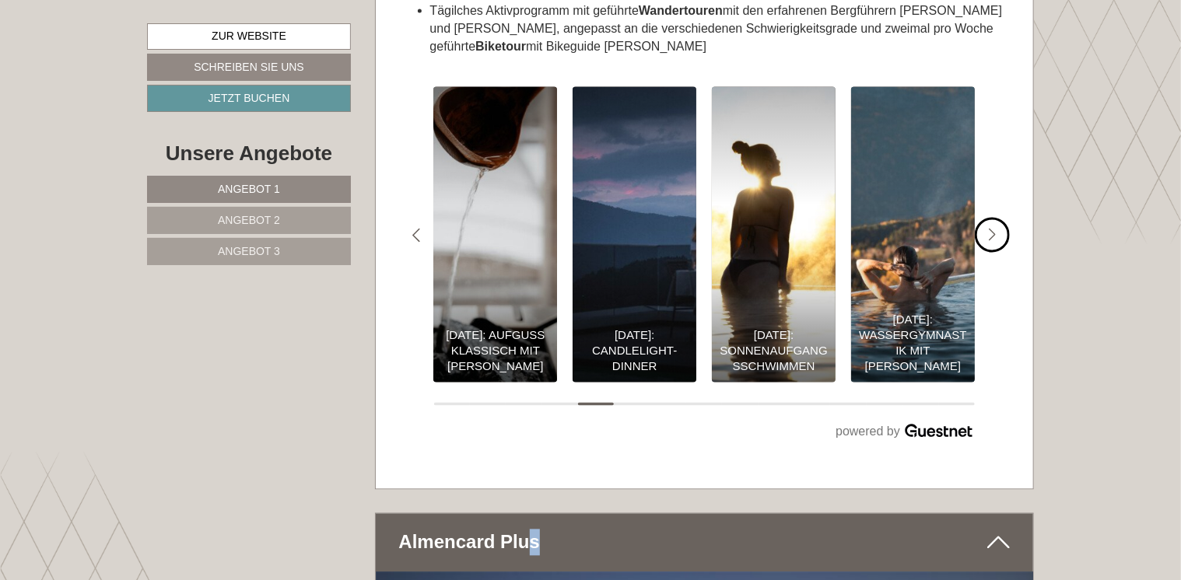
click at [990, 229] on icon "#gn-shop-3 .a-arrow { fill:#4a8f1b; }" at bounding box center [993, 236] width 8 height 14
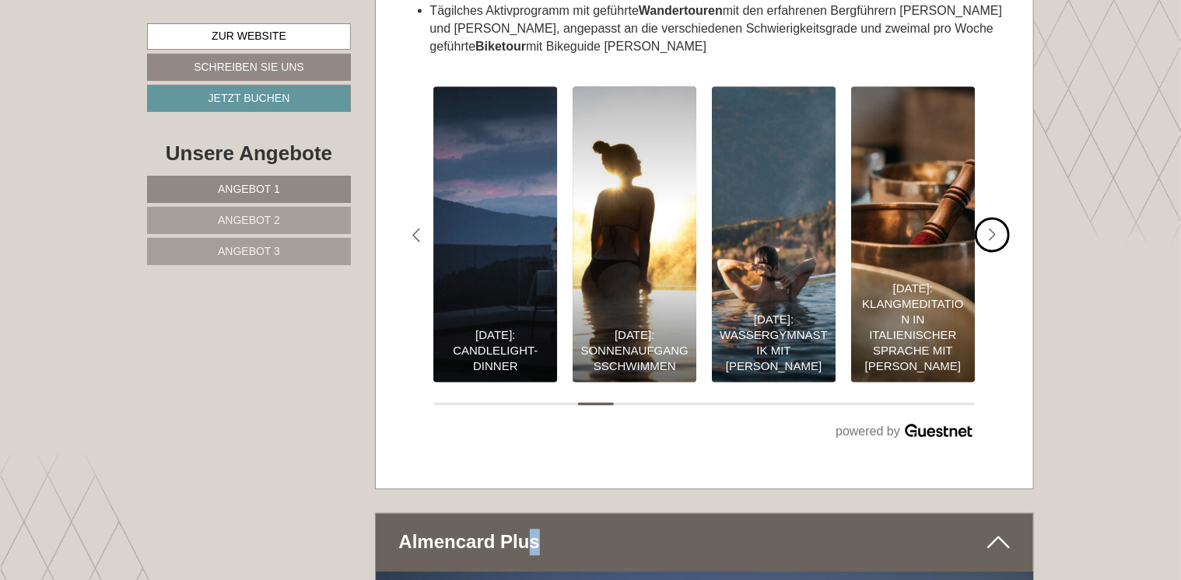
click at [990, 229] on icon "#gn-shop-3 .a-arrow { fill:#4a8f1b; }" at bounding box center [993, 236] width 8 height 14
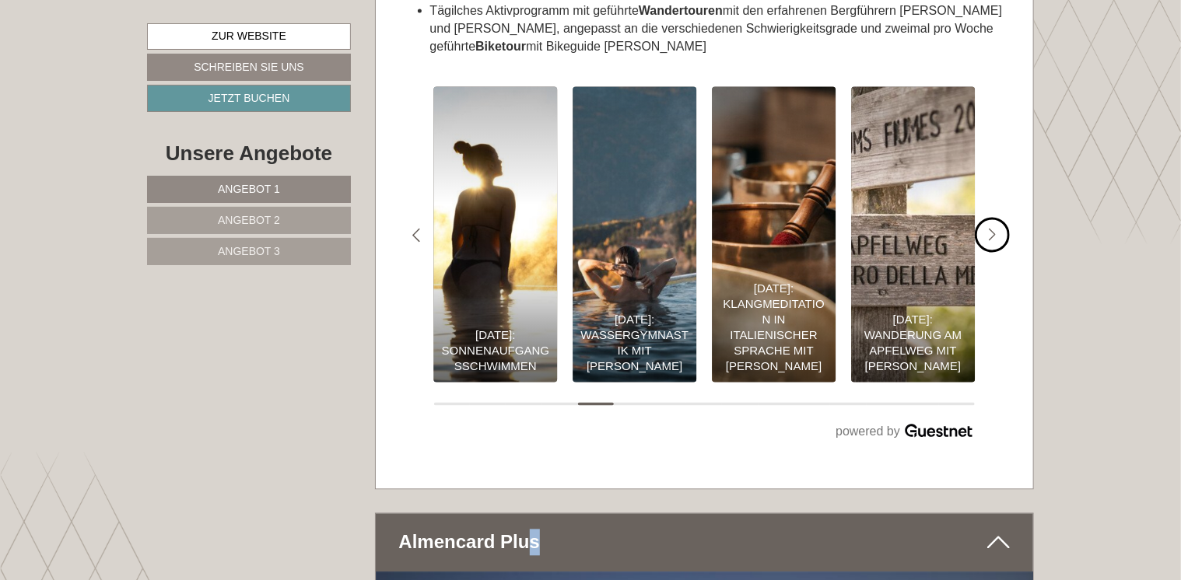
click at [990, 229] on icon "#gn-shop-3 .a-arrow { fill:#4a8f1b; }" at bounding box center [993, 236] width 8 height 14
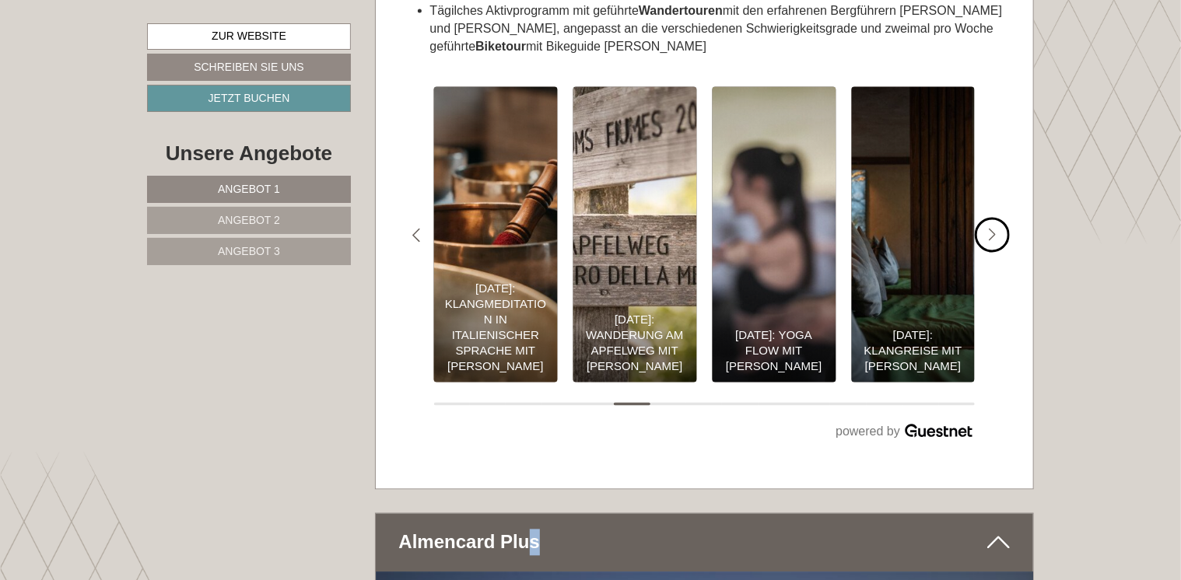
click at [990, 229] on icon "#gn-shop-3 .a-arrow { fill:#4a8f1b; }" at bounding box center [993, 236] width 8 height 14
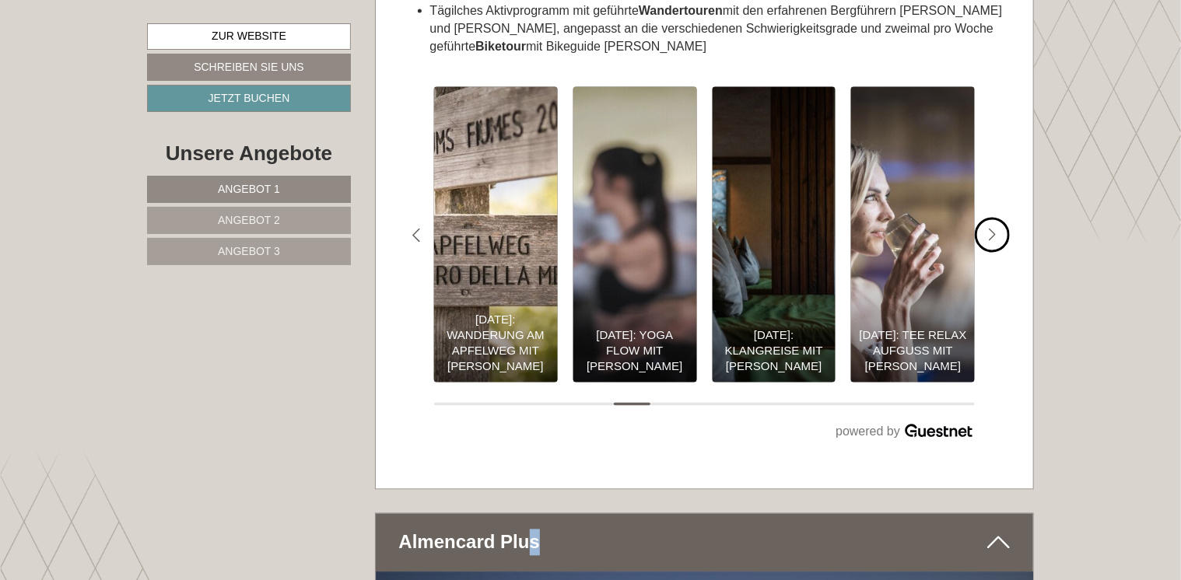
click at [990, 229] on icon "#gn-shop-3 .a-arrow { fill:#4a8f1b; }" at bounding box center [993, 236] width 8 height 14
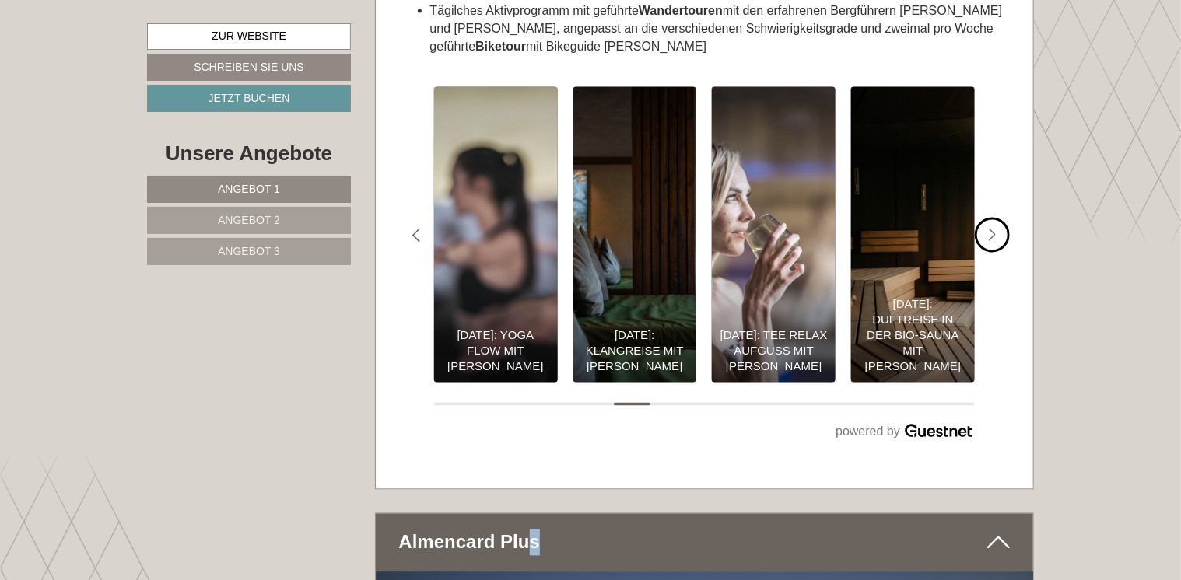
click at [990, 229] on icon "#gn-shop-3 .a-arrow { fill:#4a8f1b; }" at bounding box center [993, 236] width 8 height 14
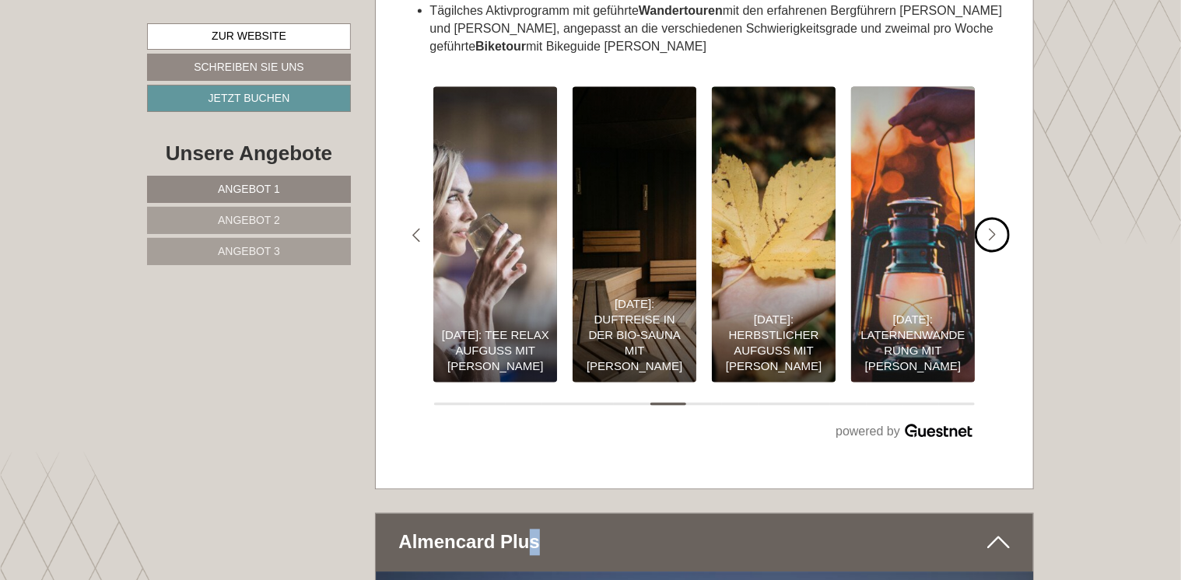
click at [990, 229] on icon "#gn-shop-3 .a-arrow { fill:#4a8f1b; }" at bounding box center [993, 236] width 8 height 14
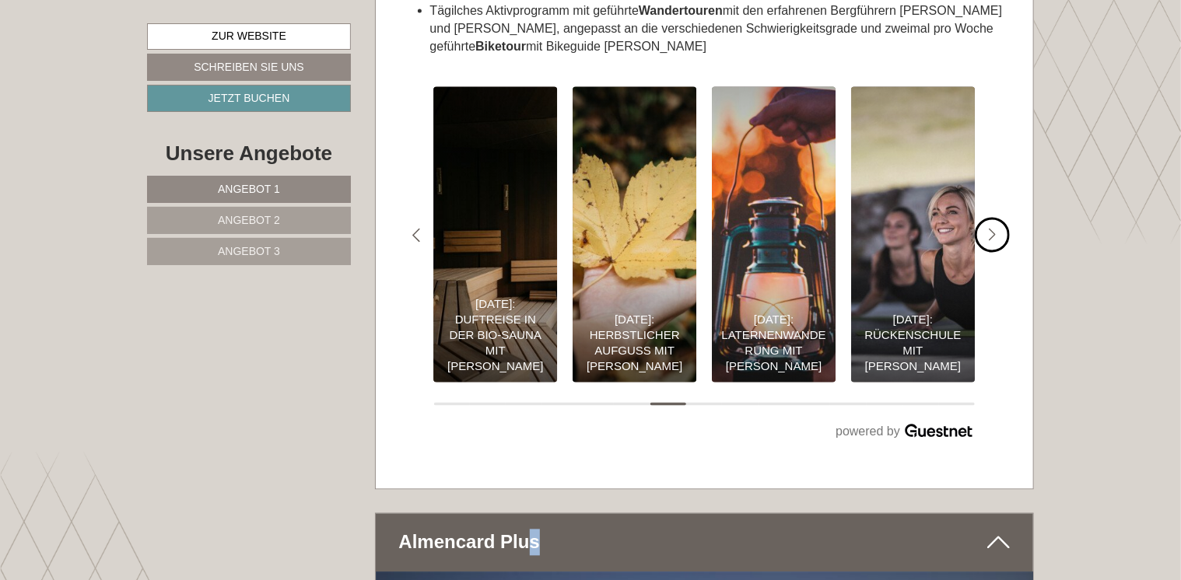
click at [990, 229] on icon "#gn-shop-3 .a-arrow { fill:#4a8f1b; }" at bounding box center [993, 236] width 8 height 14
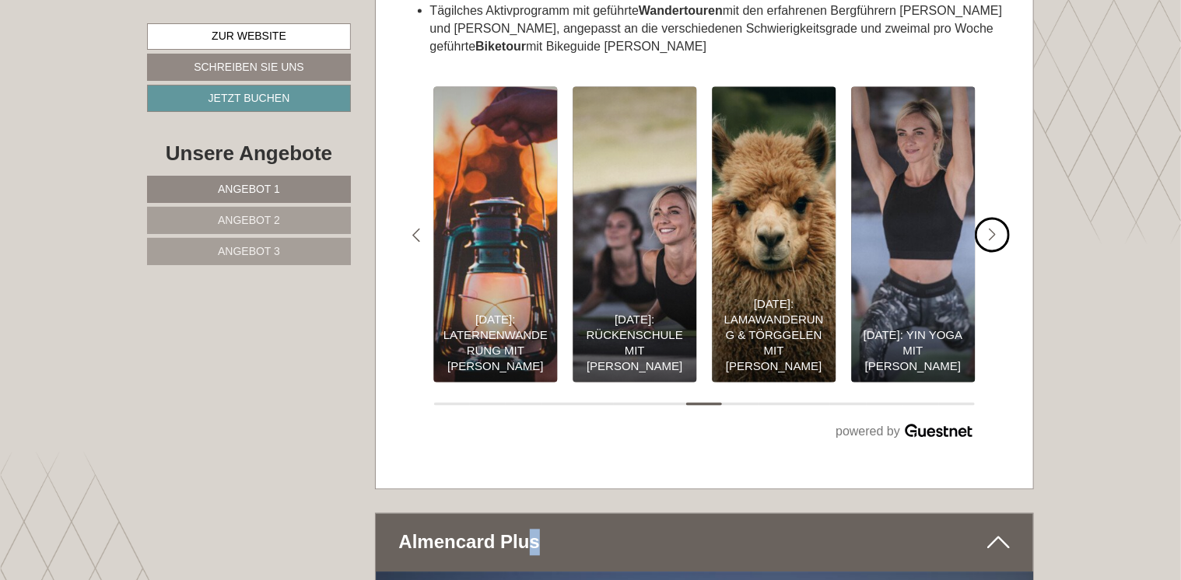
click at [990, 229] on icon "#gn-shop-3 .a-arrow { fill:#4a8f1b; }" at bounding box center [993, 236] width 8 height 14
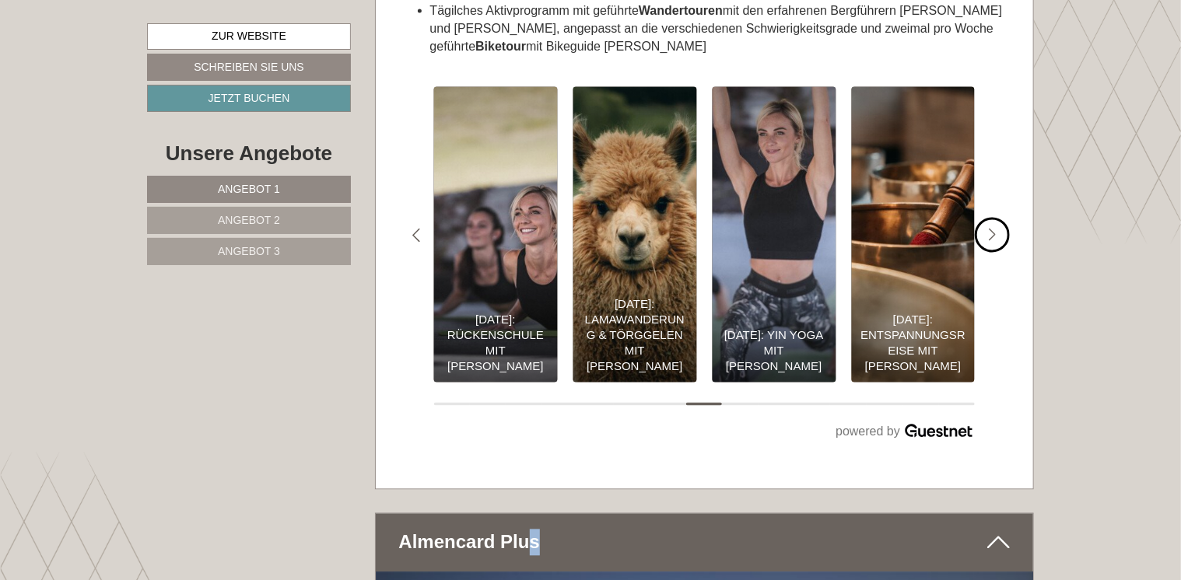
click at [990, 229] on icon "#gn-shop-3 .a-arrow { fill:#4a8f1b; }" at bounding box center [993, 236] width 8 height 14
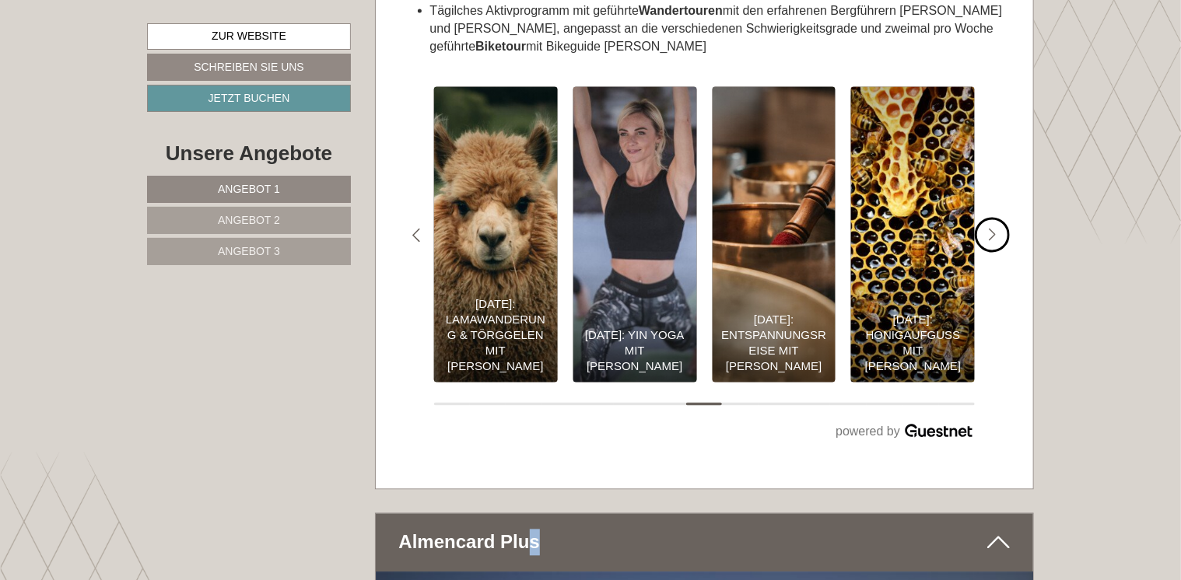
click at [990, 229] on icon "#gn-shop-3 .a-arrow { fill:#4a8f1b; }" at bounding box center [993, 236] width 8 height 14
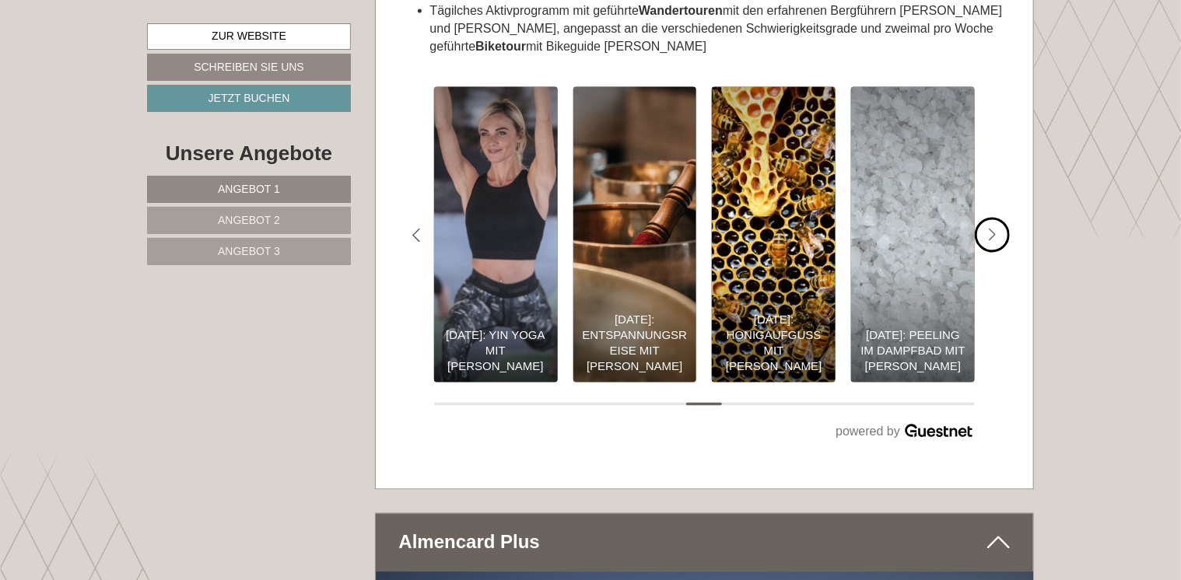
click at [990, 229] on icon "#gn-shop-3 .a-arrow { fill:#4a8f1b; }" at bounding box center [993, 236] width 8 height 14
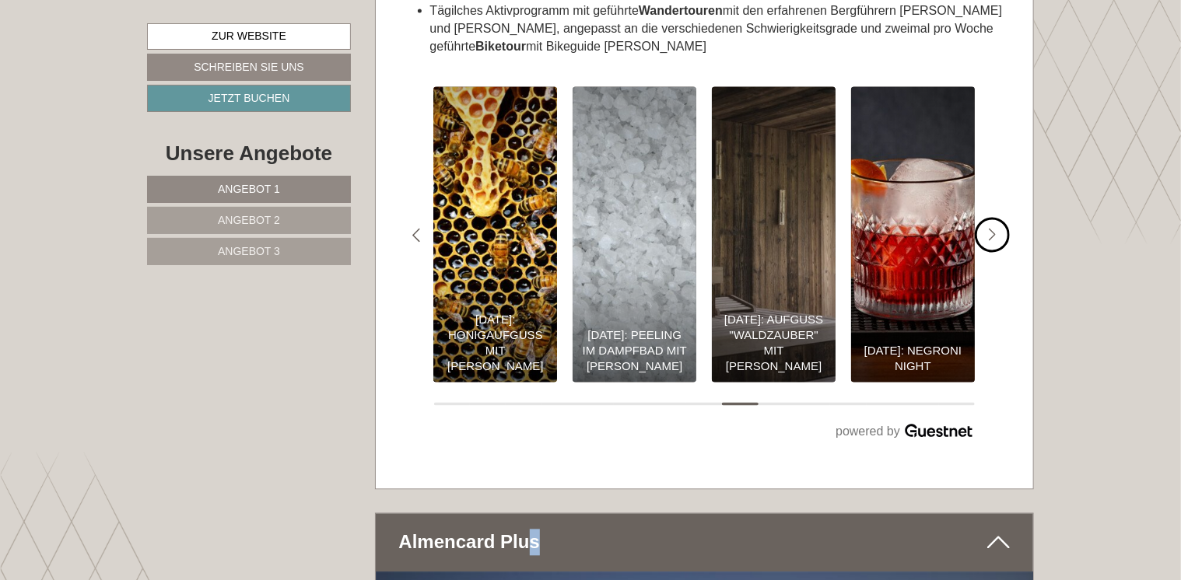
click at [990, 229] on icon "#gn-shop-3 .a-arrow { fill:#4a8f1b; }" at bounding box center [993, 236] width 8 height 14
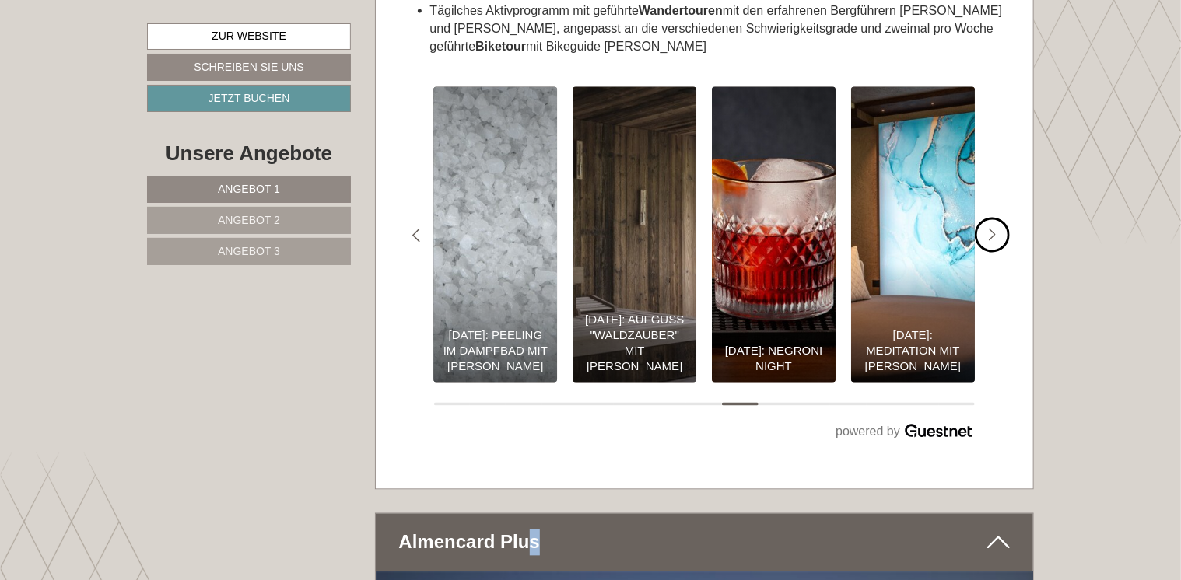
click at [990, 229] on icon "#gn-shop-3 .a-arrow { fill:#4a8f1b; }" at bounding box center [993, 236] width 8 height 14
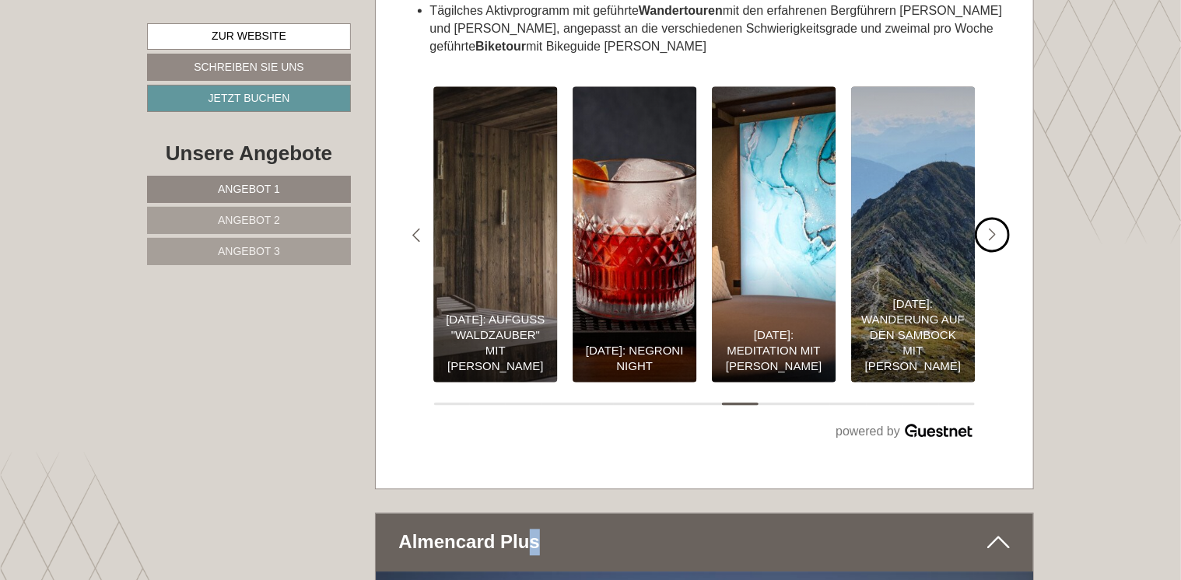
click at [990, 229] on icon "#gn-shop-3 .a-arrow { fill:#4a8f1b; }" at bounding box center [993, 236] width 8 height 14
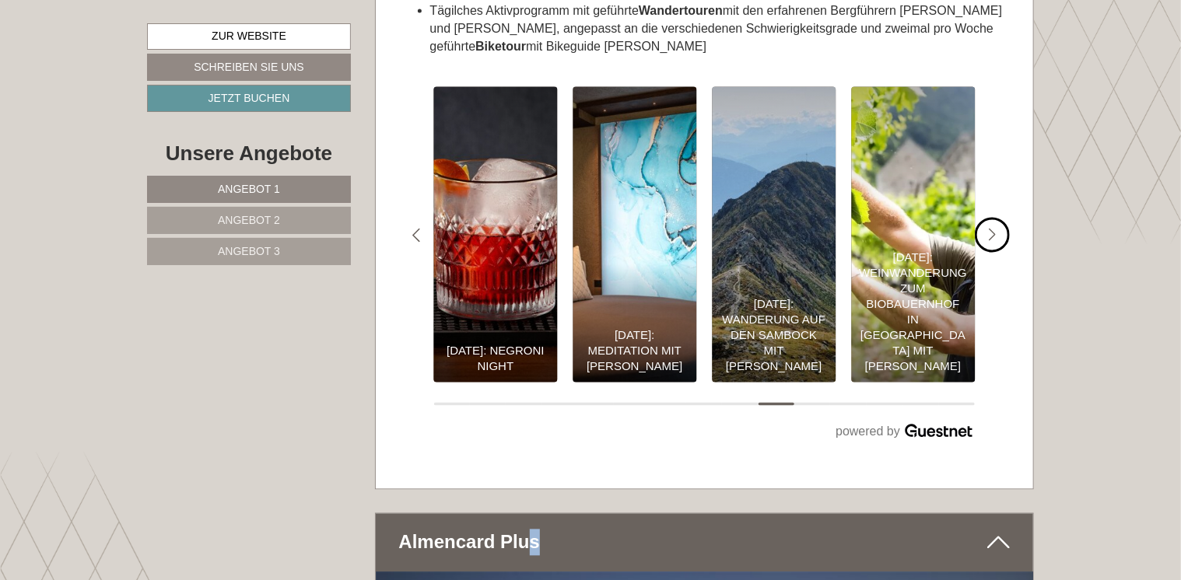
click at [990, 229] on icon "#gn-shop-3 .a-arrow { fill:#4a8f1b; }" at bounding box center [993, 236] width 8 height 14
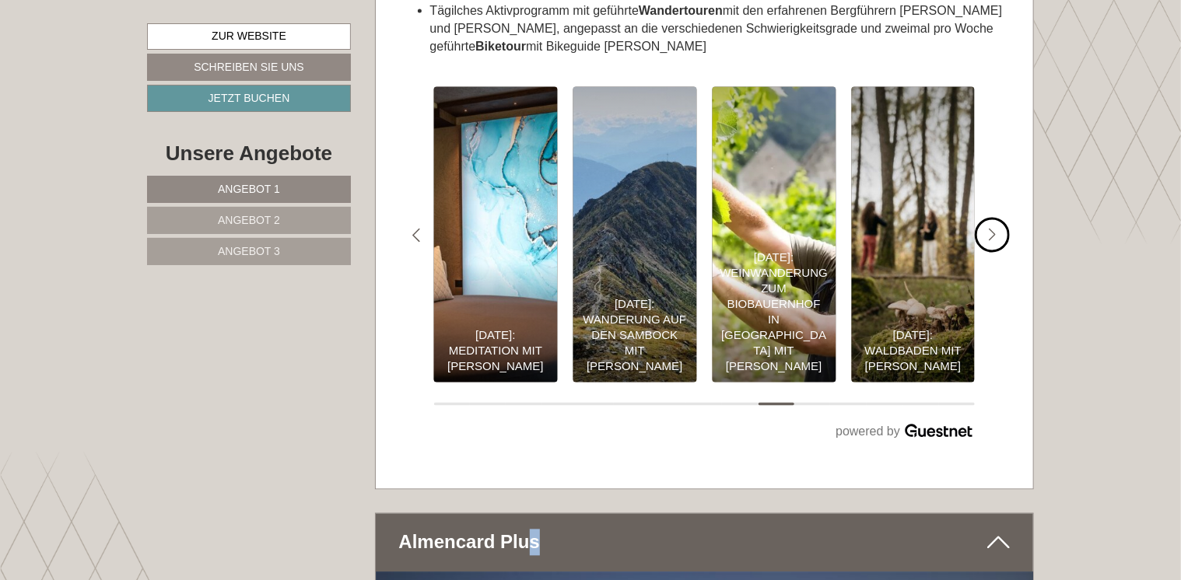
click at [990, 229] on icon "#gn-shop-3 .a-arrow { fill:#4a8f1b; }" at bounding box center [993, 236] width 8 height 14
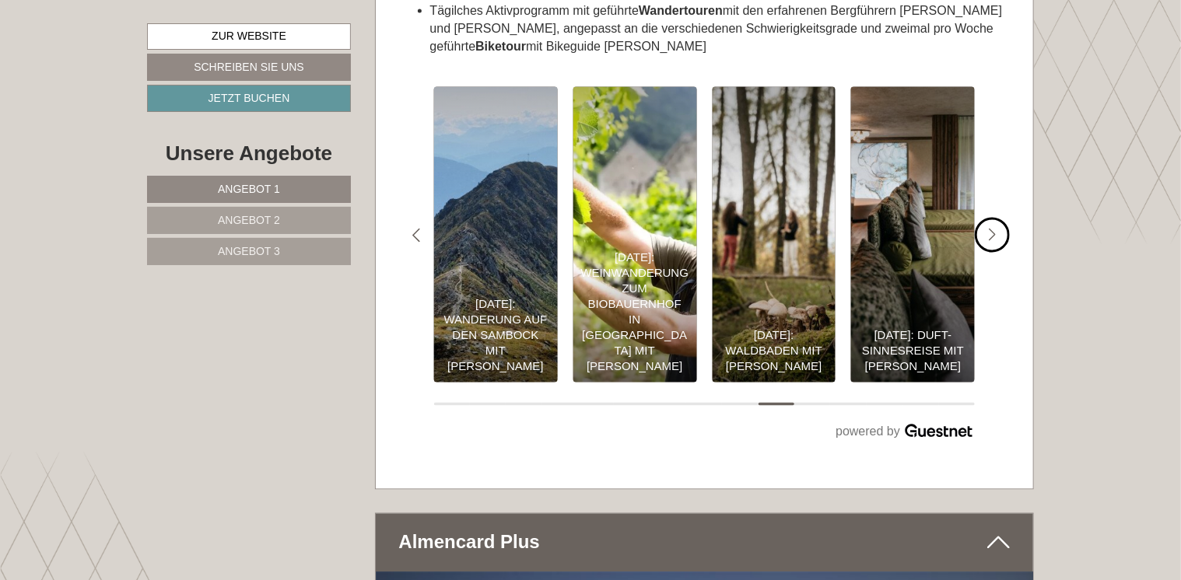
click at [990, 229] on icon "#gn-shop-3 .a-arrow { fill:#4a8f1b; }" at bounding box center [993, 236] width 8 height 14
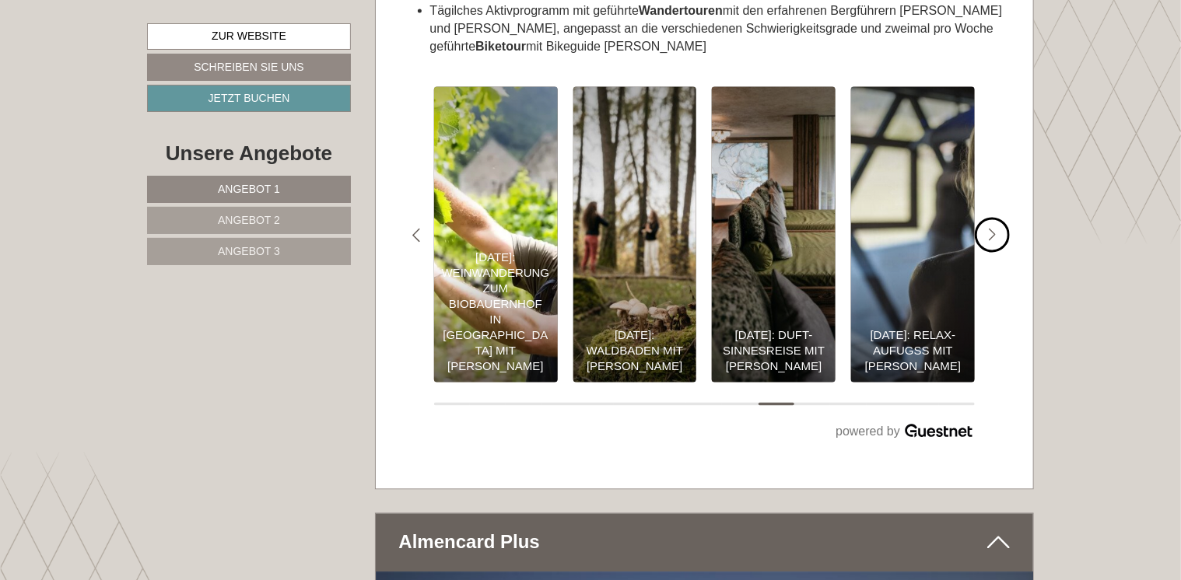
click at [990, 229] on icon "#gn-shop-3 .a-arrow { fill:#4a8f1b; }" at bounding box center [993, 236] width 8 height 14
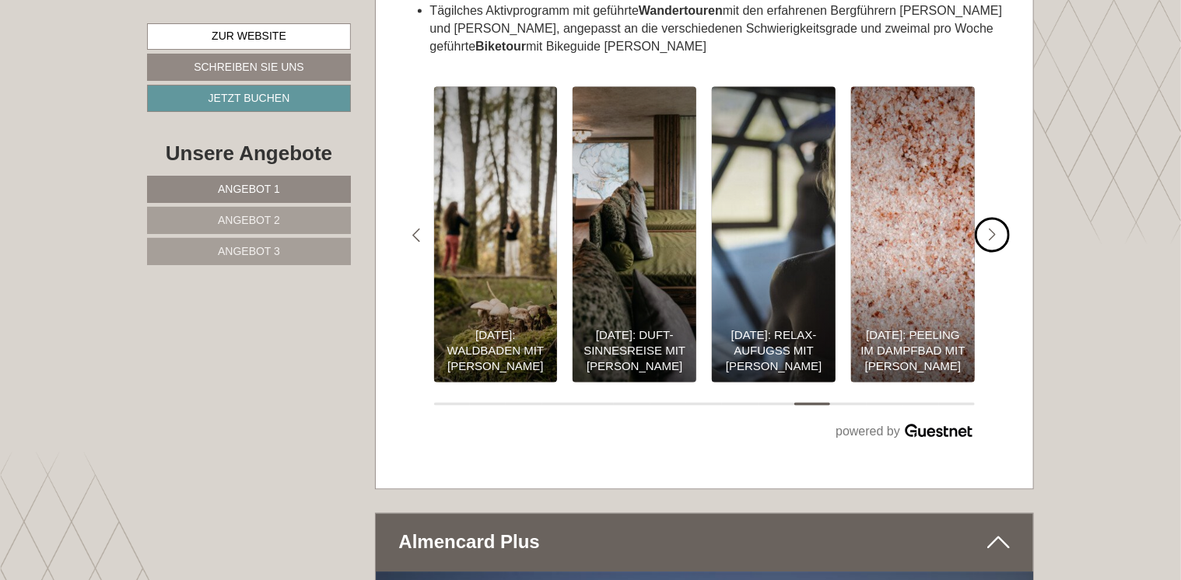
click at [990, 229] on icon "#gn-shop-3 .a-arrow { fill:#4a8f1b; }" at bounding box center [993, 236] width 8 height 14
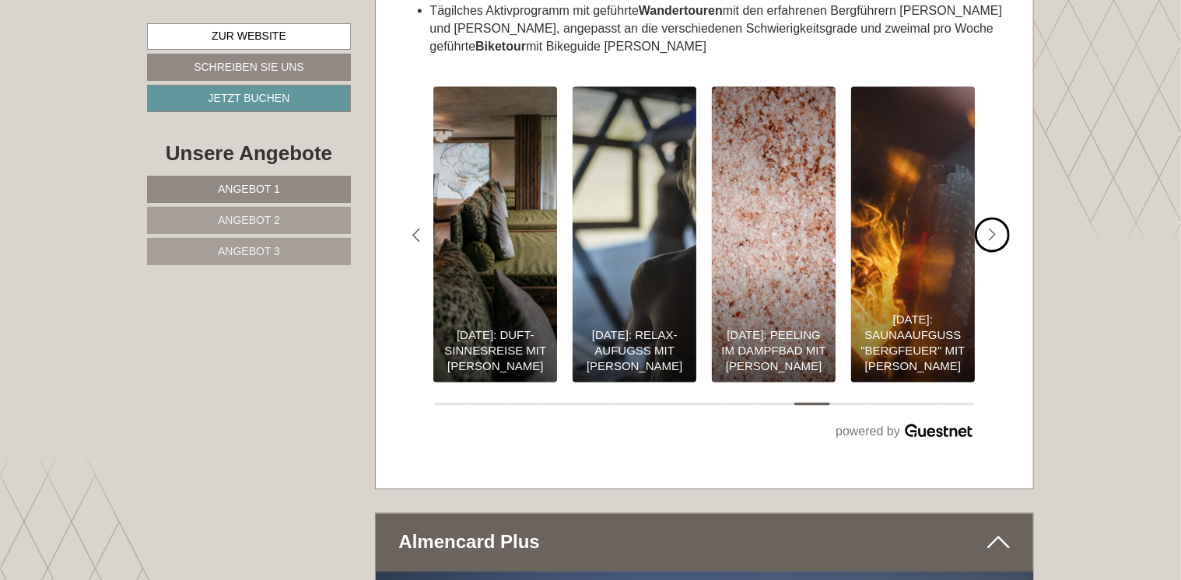
click at [990, 229] on icon "#gn-shop-3 .a-arrow { fill:#4a8f1b; }" at bounding box center [993, 236] width 8 height 14
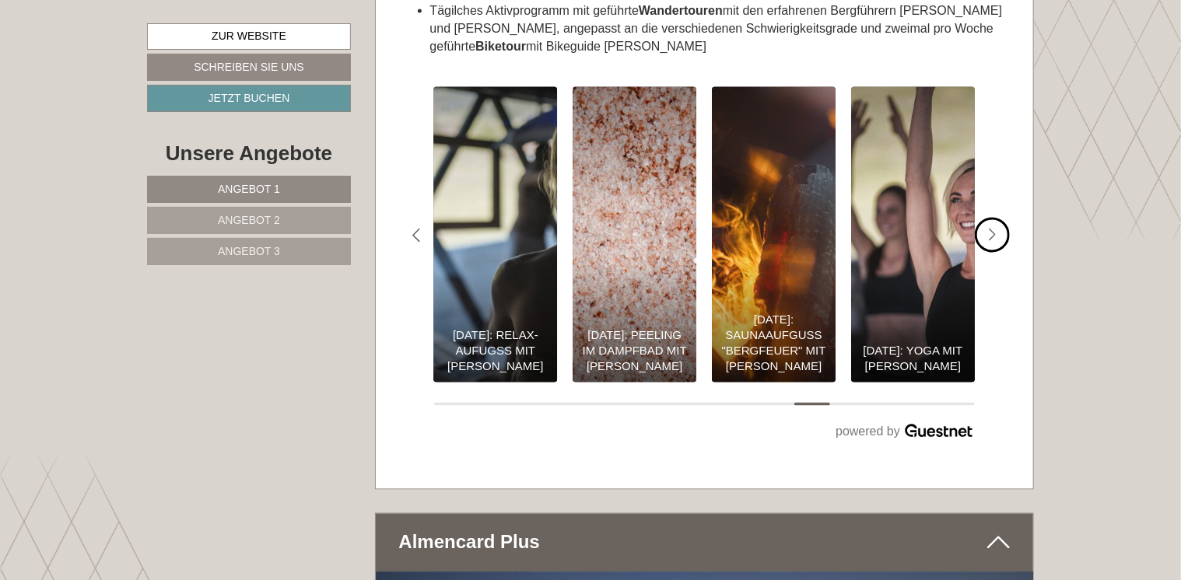
click at [990, 229] on icon "#gn-shop-3 .a-arrow { fill:#4a8f1b; }" at bounding box center [993, 236] width 8 height 14
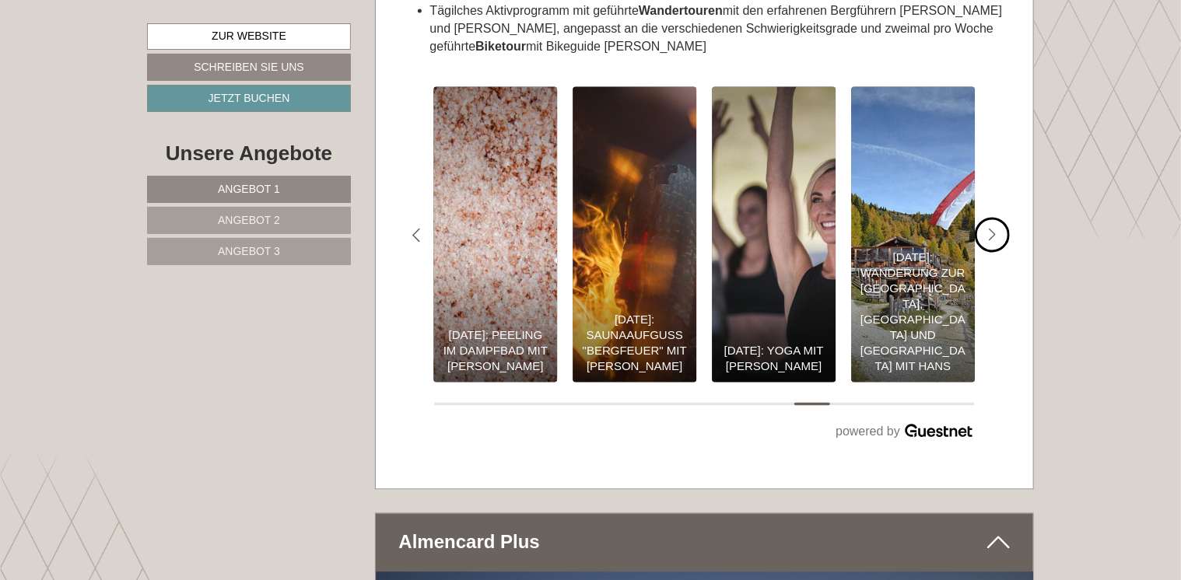
click at [990, 229] on icon "#gn-shop-3 .a-arrow { fill:#4a8f1b; }" at bounding box center [993, 236] width 8 height 14
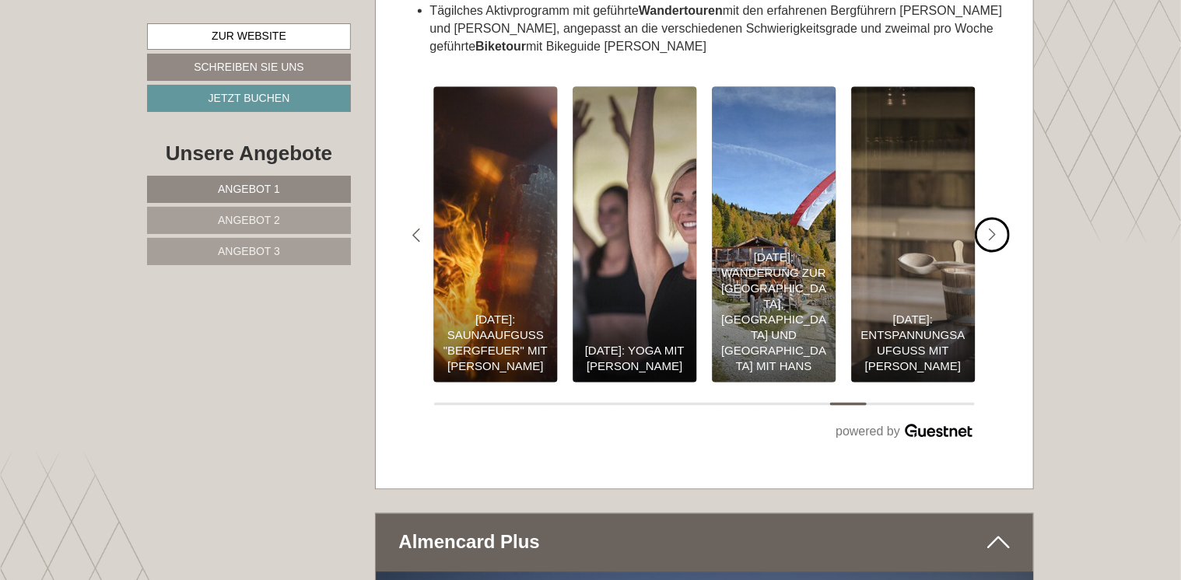
click at [990, 229] on icon "#gn-shop-3 .a-arrow { fill:#4a8f1b; }" at bounding box center [993, 236] width 8 height 14
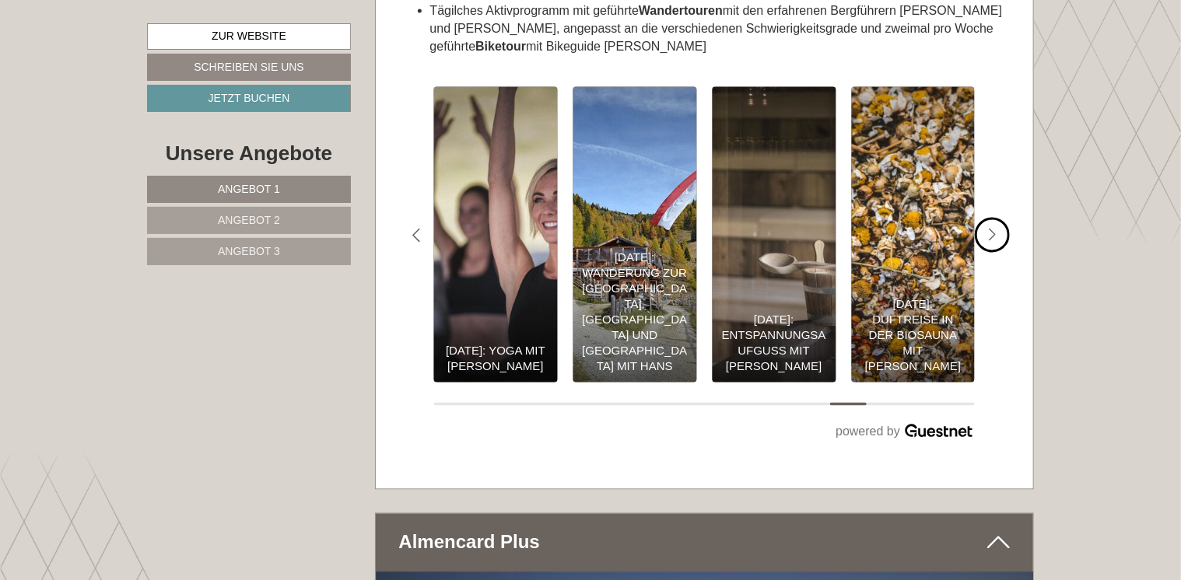
click at [990, 229] on icon "#gn-shop-3 .a-arrow { fill:#4a8f1b; }" at bounding box center [993, 236] width 8 height 14
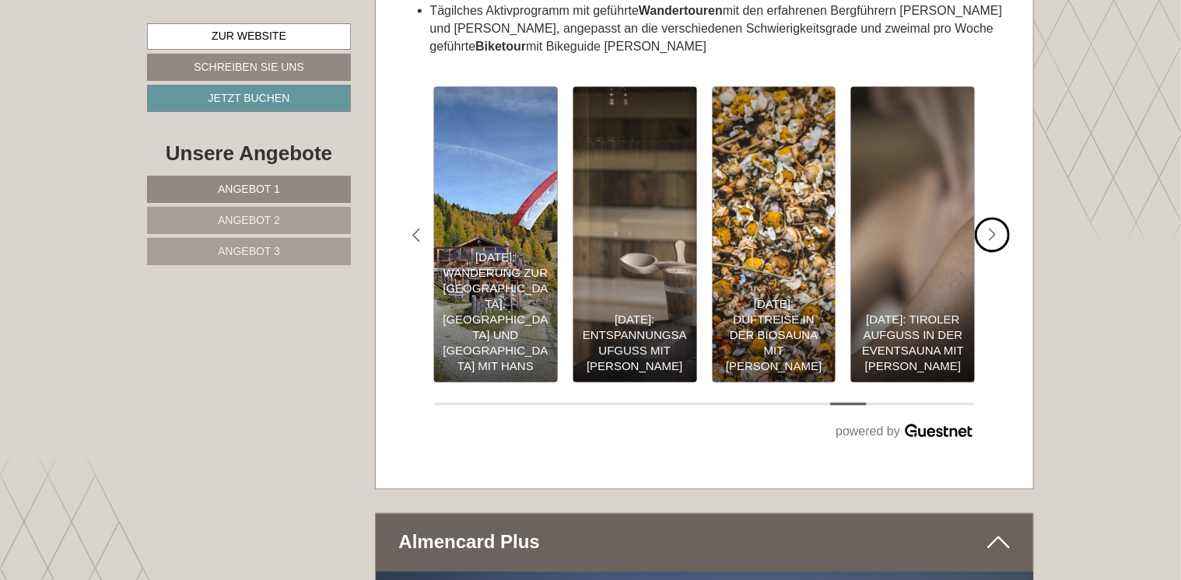
click at [990, 229] on icon "#gn-shop-3 .a-arrow { fill:#4a8f1b; }" at bounding box center [993, 236] width 8 height 14
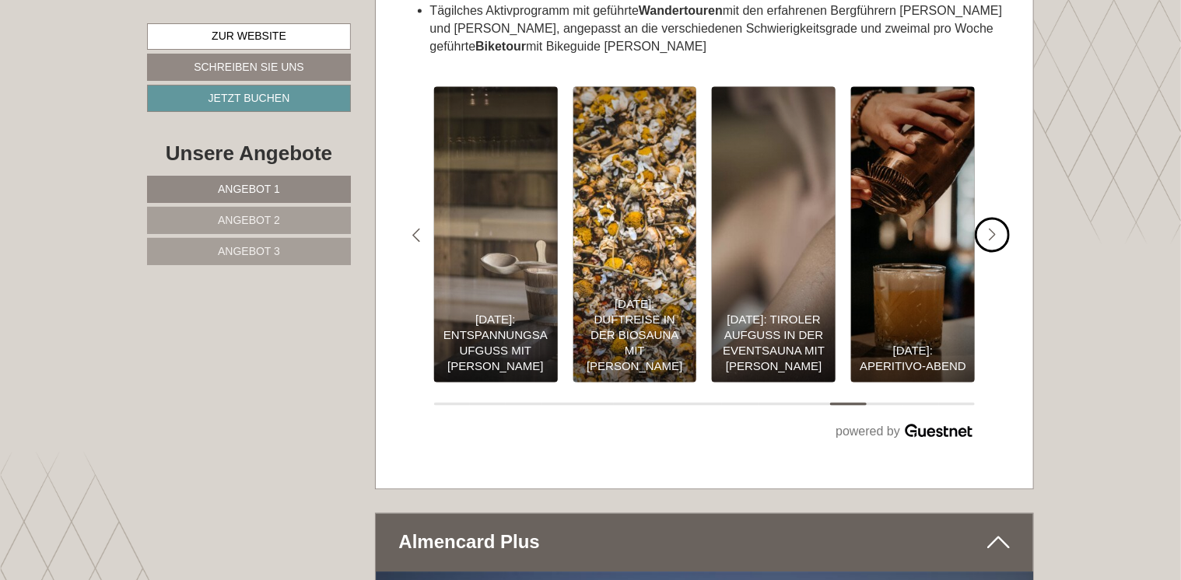
click at [990, 229] on icon "#gn-shop-3 .a-arrow { fill:#4a8f1b; }" at bounding box center [993, 236] width 8 height 14
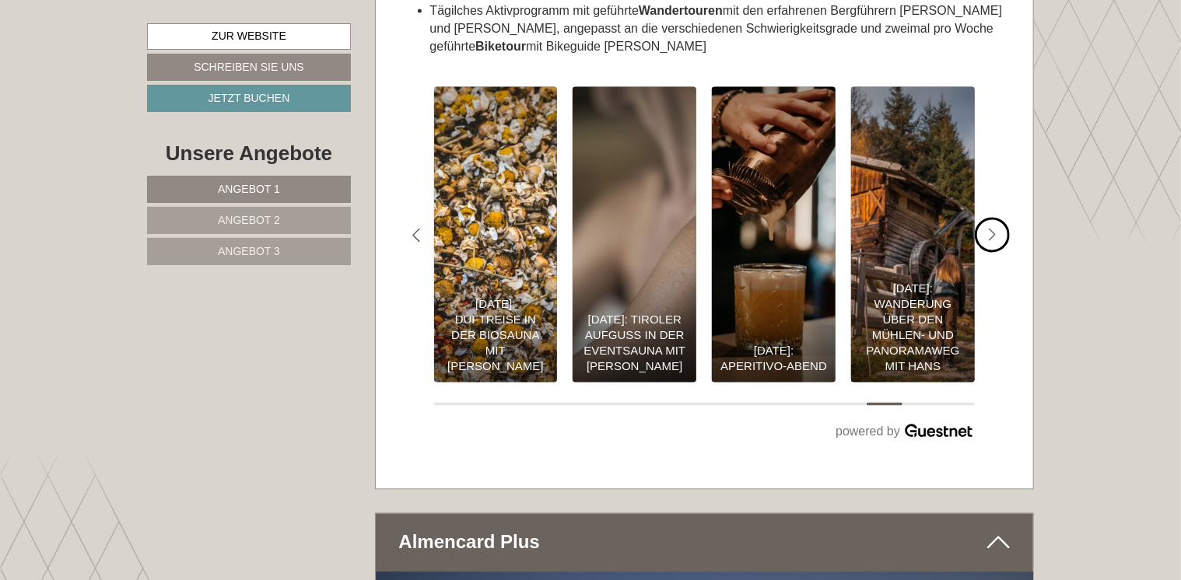
click at [990, 229] on icon "#gn-shop-3 .a-arrow { fill:#4a8f1b; }" at bounding box center [993, 236] width 8 height 14
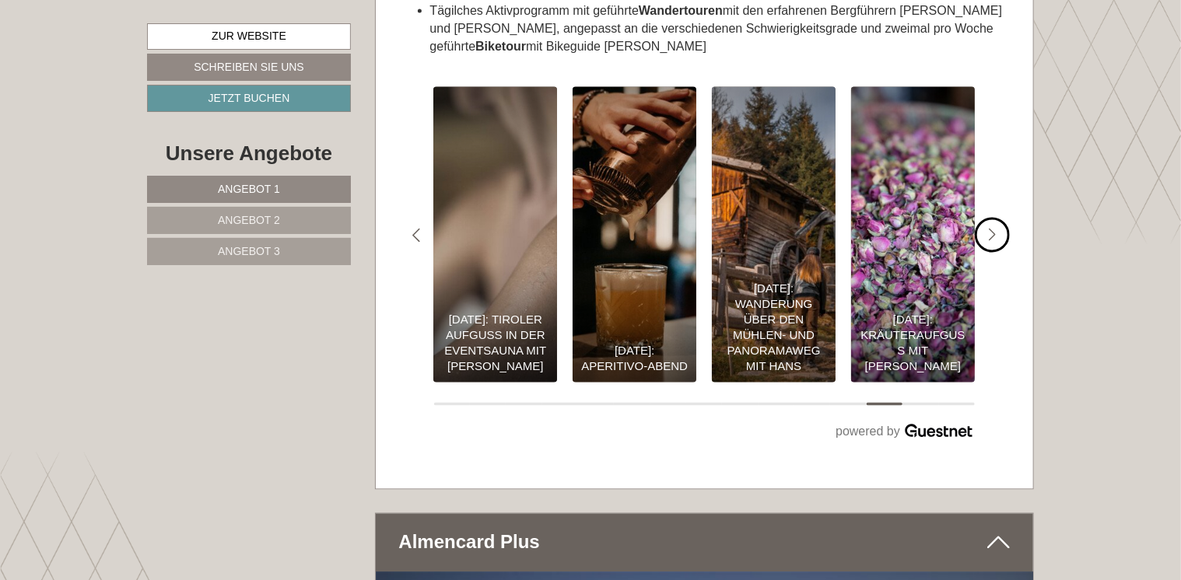
click at [990, 229] on icon "#gn-shop-3 .a-arrow { fill:#4a8f1b; }" at bounding box center [993, 236] width 8 height 14
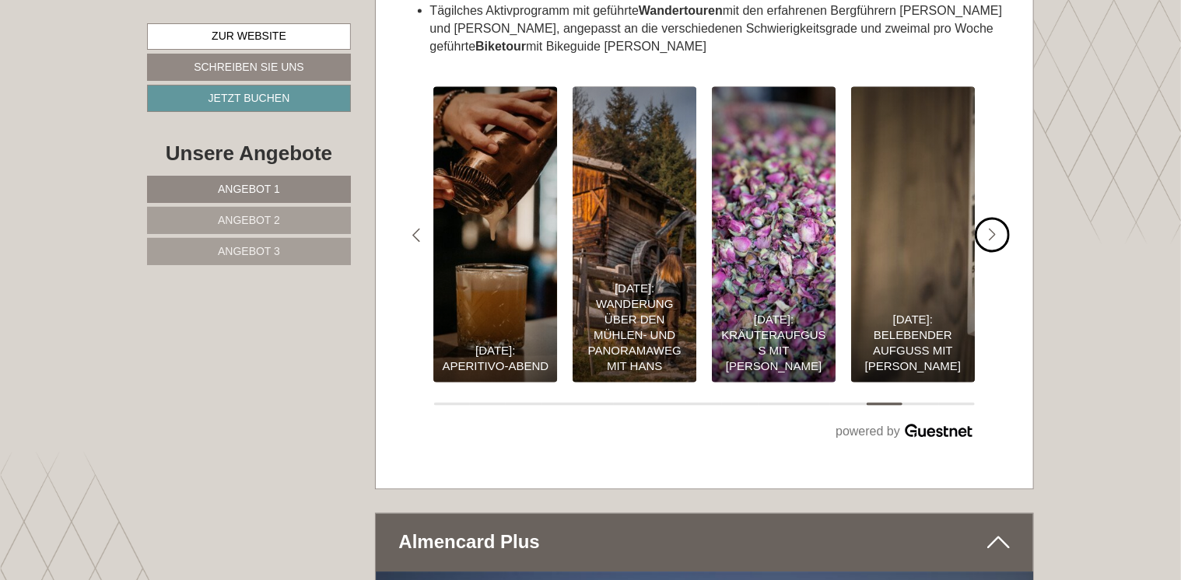
click at [990, 229] on icon "#gn-shop-3 .a-arrow { fill:#4a8f1b; }" at bounding box center [993, 236] width 8 height 14
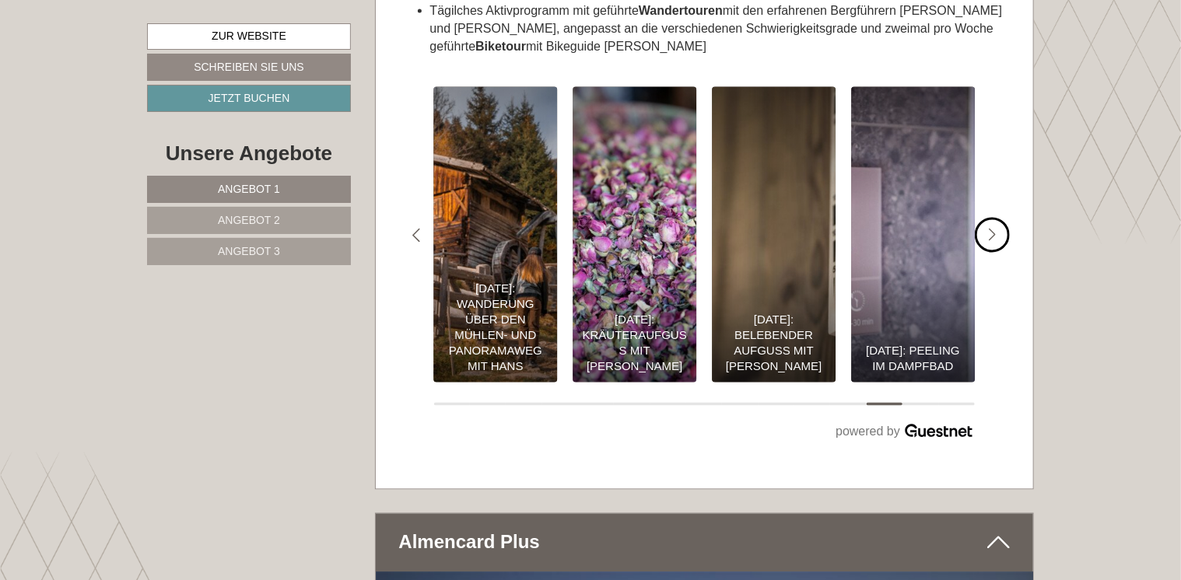
click at [990, 229] on icon "#gn-shop-3 .a-arrow { fill:#4a8f1b; }" at bounding box center [993, 236] width 8 height 14
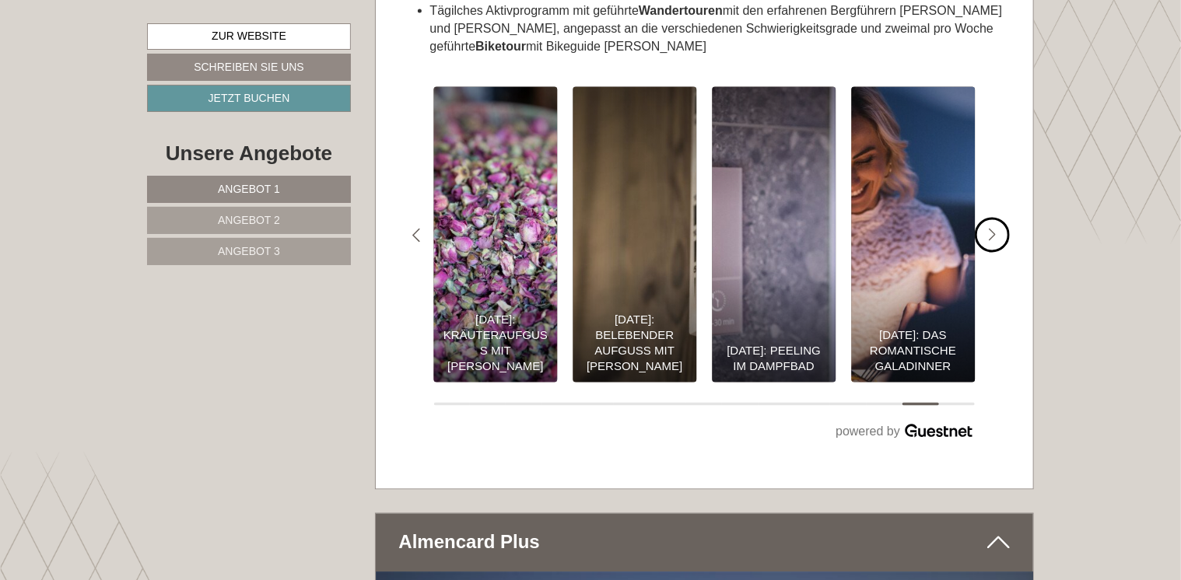
click at [990, 229] on icon "#gn-shop-3 .a-arrow { fill:#4a8f1b; }" at bounding box center [993, 236] width 8 height 14
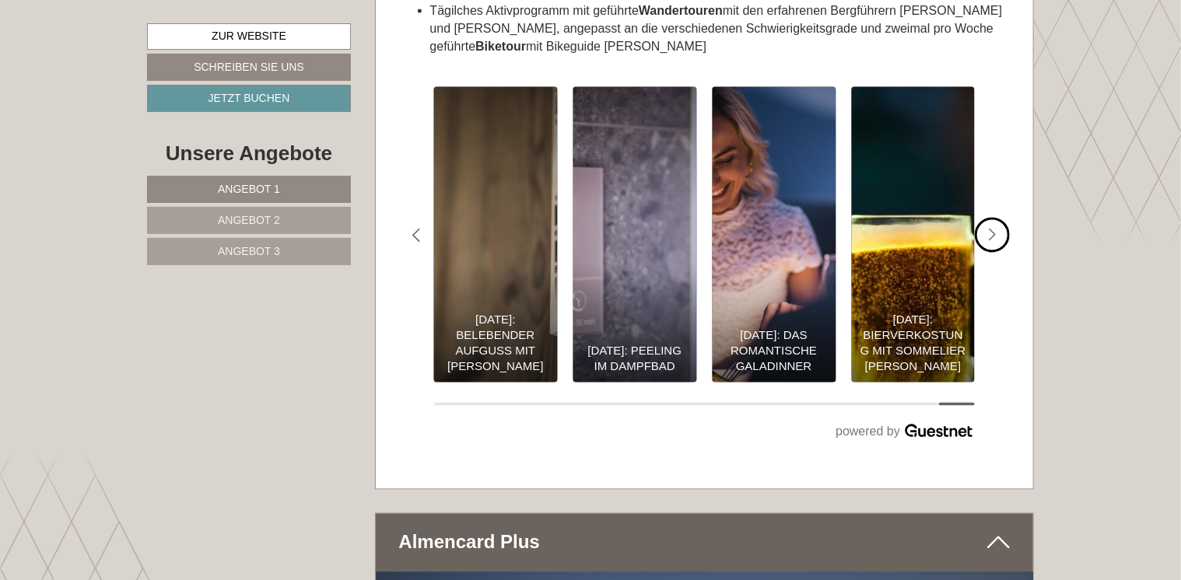
click at [990, 229] on icon "#gn-shop-3 .a-arrow { fill:#4a8f1b; }" at bounding box center [993, 236] width 8 height 14
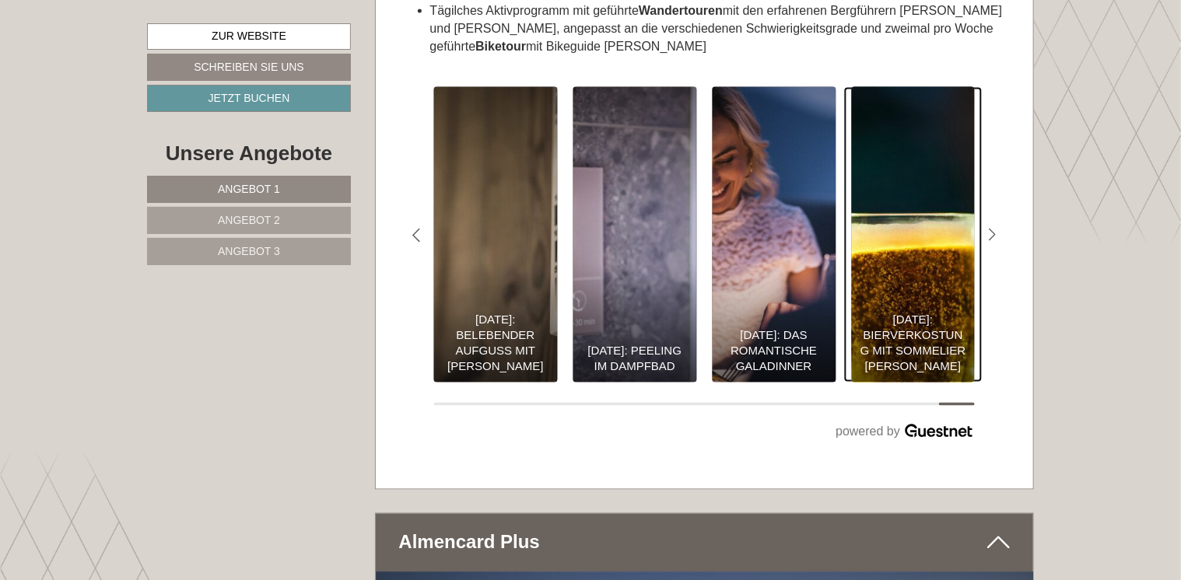
click at [921, 313] on div "[DATE]: Bierverkostung mit Sommelier [PERSON_NAME]" at bounding box center [913, 344] width 108 height 62
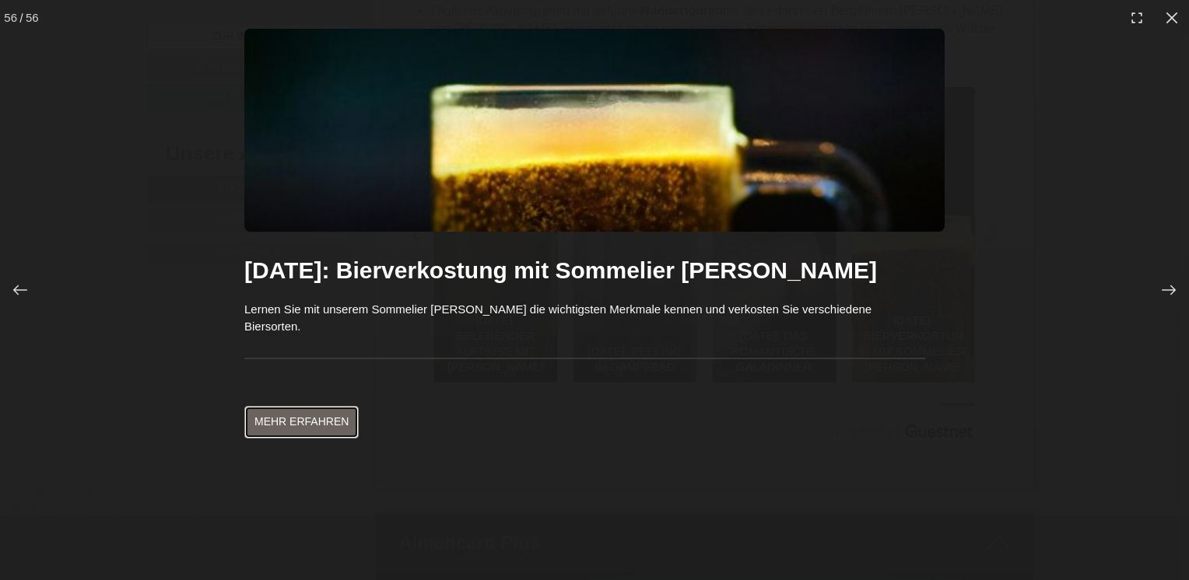
click at [306, 406] on link "Mehr erfahren" at bounding box center [301, 422] width 114 height 33
click at [281, 406] on link "Mehr erfahren" at bounding box center [301, 422] width 114 height 33
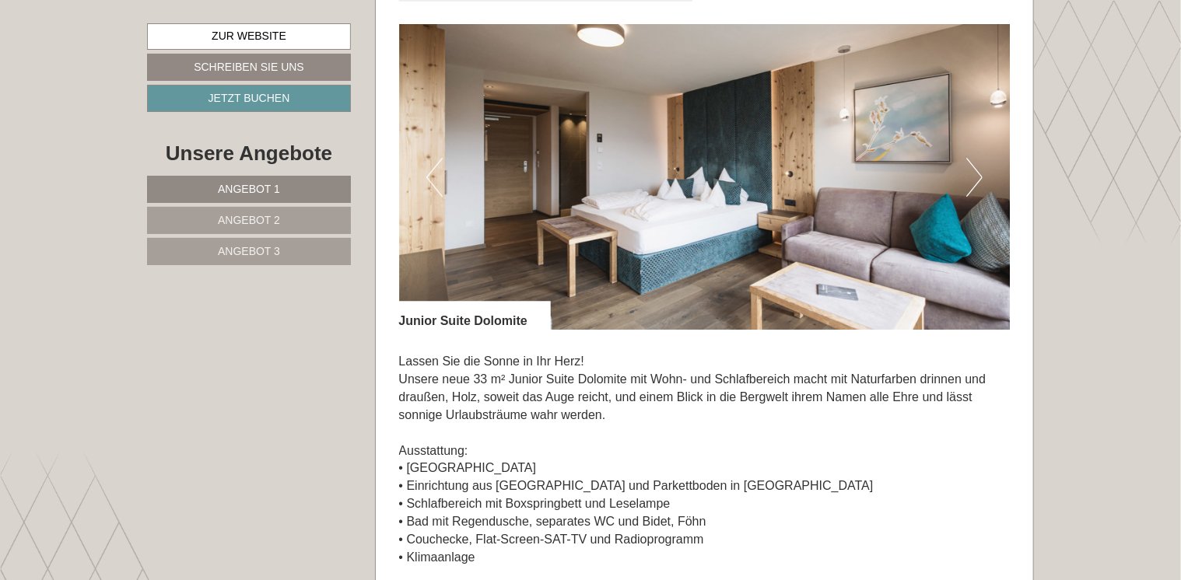
scroll to position [2252, 0]
click at [984, 168] on img at bounding box center [705, 176] width 612 height 306
click at [969, 174] on button "Next" at bounding box center [974, 176] width 16 height 39
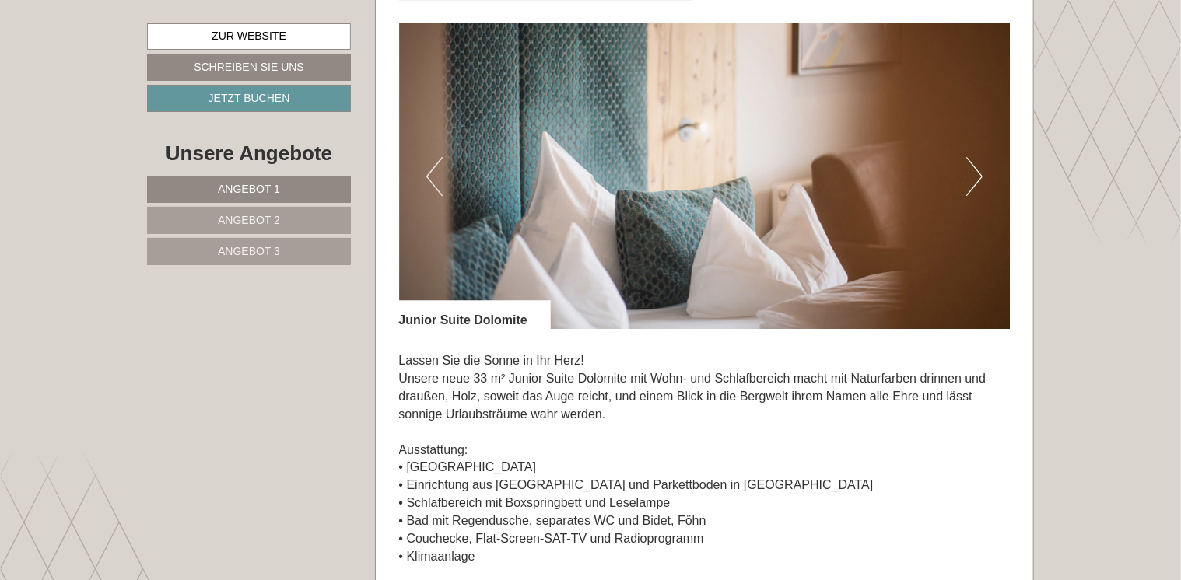
click at [969, 174] on button "Next" at bounding box center [974, 176] width 16 height 39
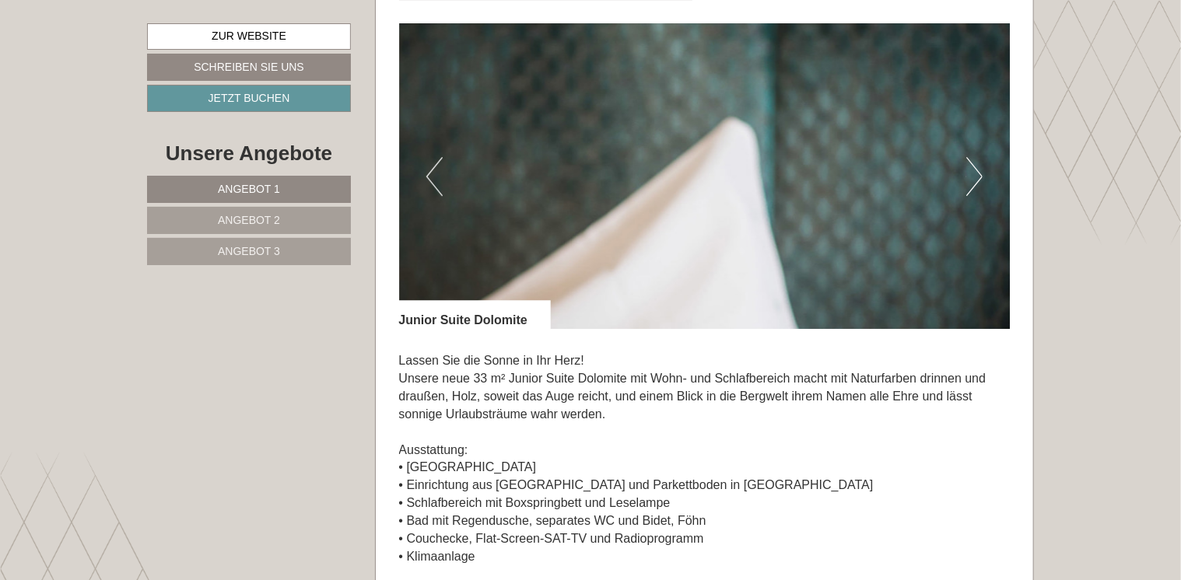
click at [969, 174] on button "Next" at bounding box center [974, 176] width 16 height 39
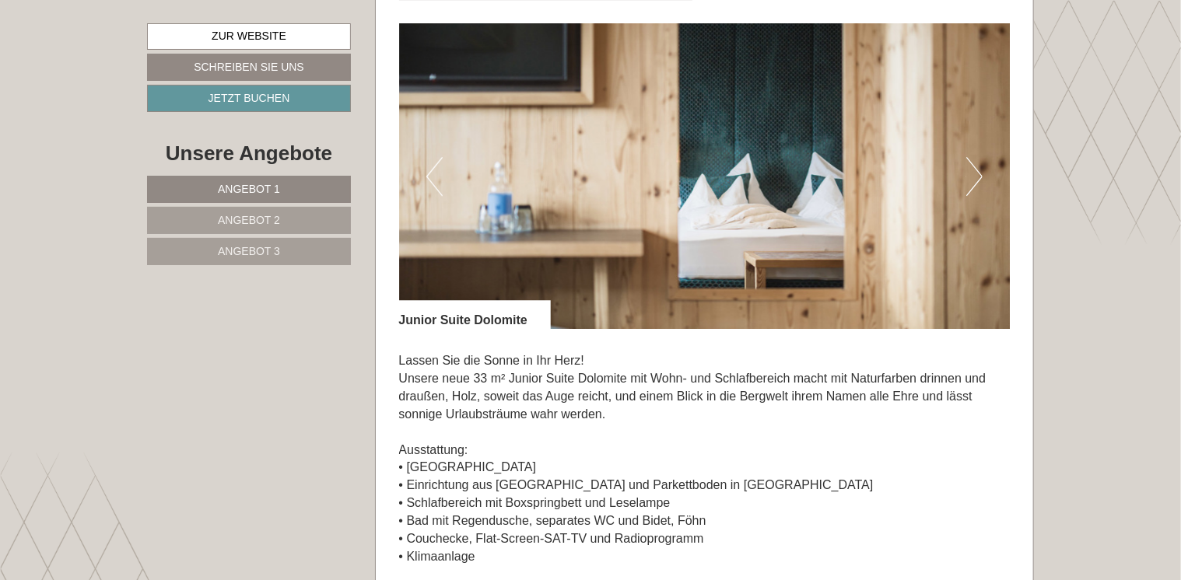
click at [969, 174] on button "Next" at bounding box center [974, 176] width 16 height 39
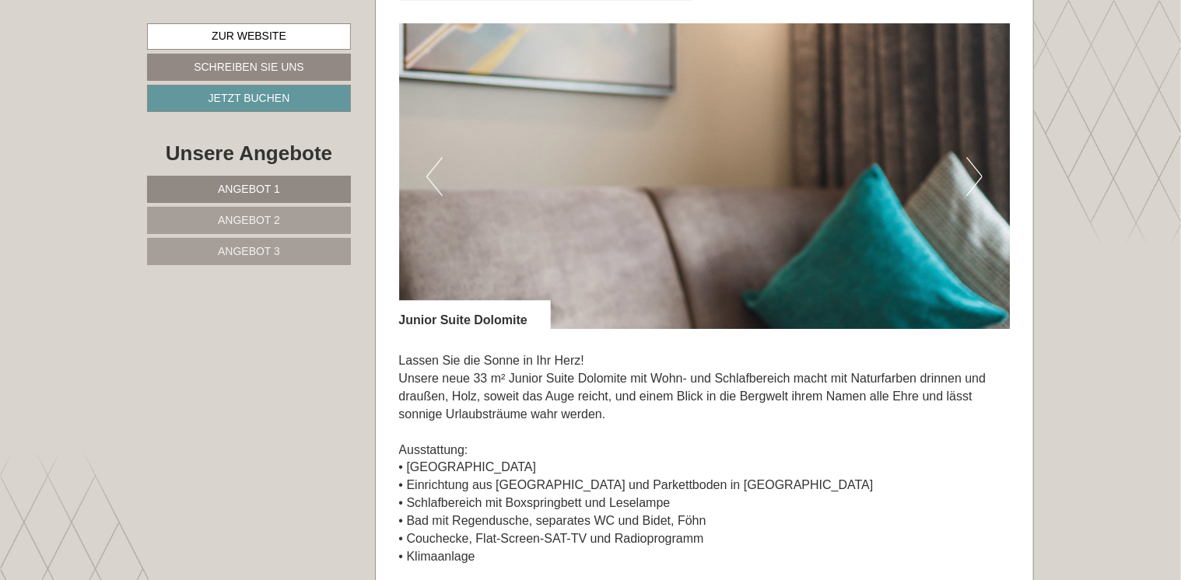
click at [969, 174] on button "Next" at bounding box center [974, 176] width 16 height 39
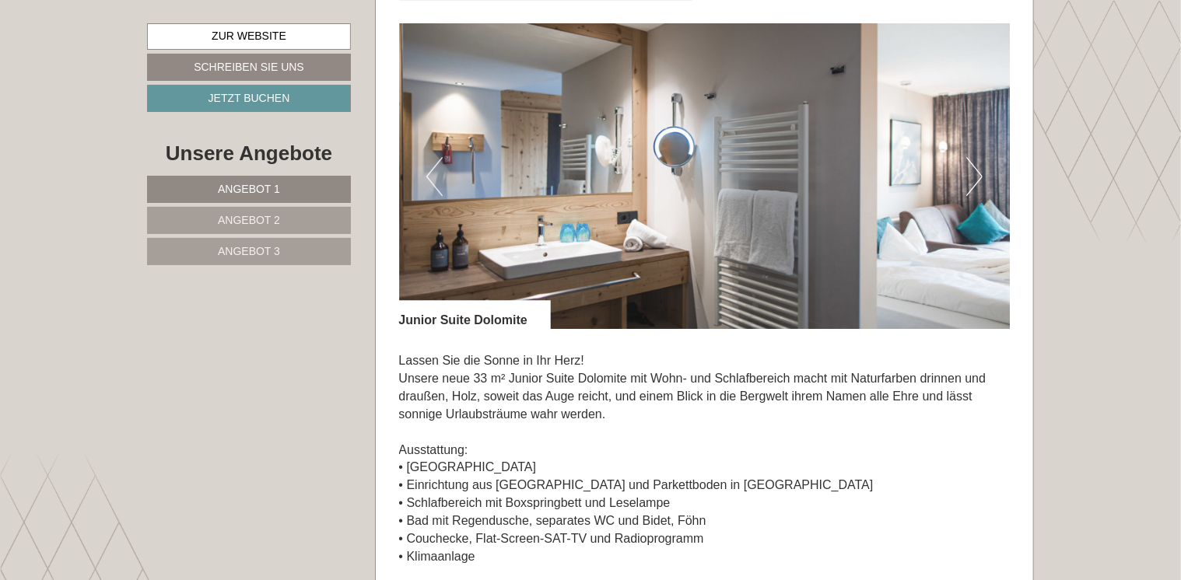
click at [969, 174] on button "Next" at bounding box center [974, 176] width 16 height 39
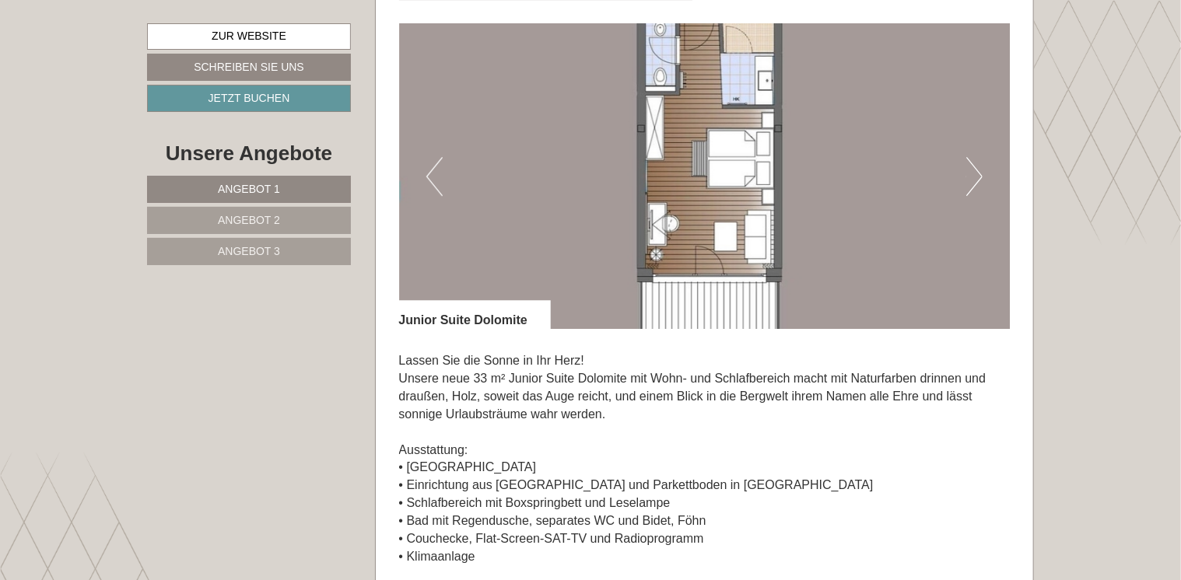
click at [969, 174] on button "Next" at bounding box center [974, 176] width 16 height 39
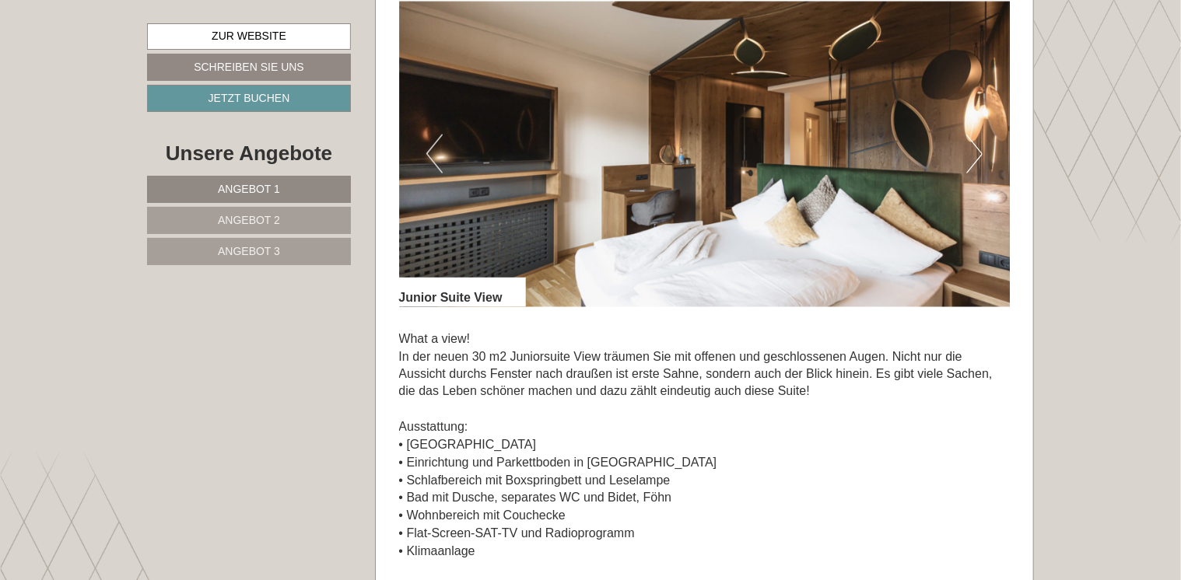
scroll to position [1039, 0]
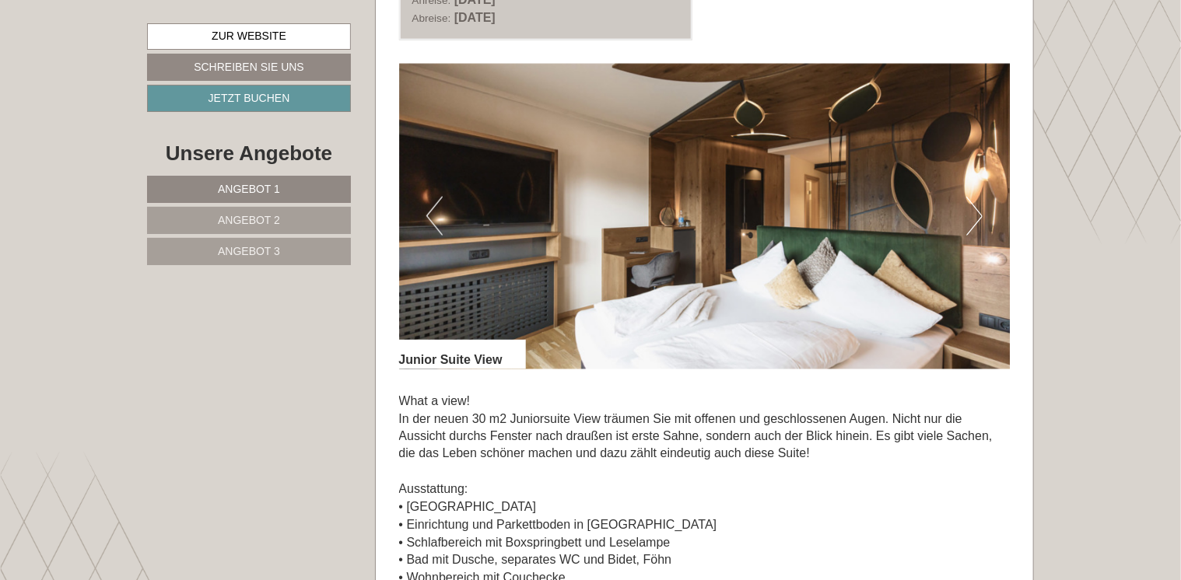
click at [973, 219] on button "Next" at bounding box center [974, 216] width 16 height 39
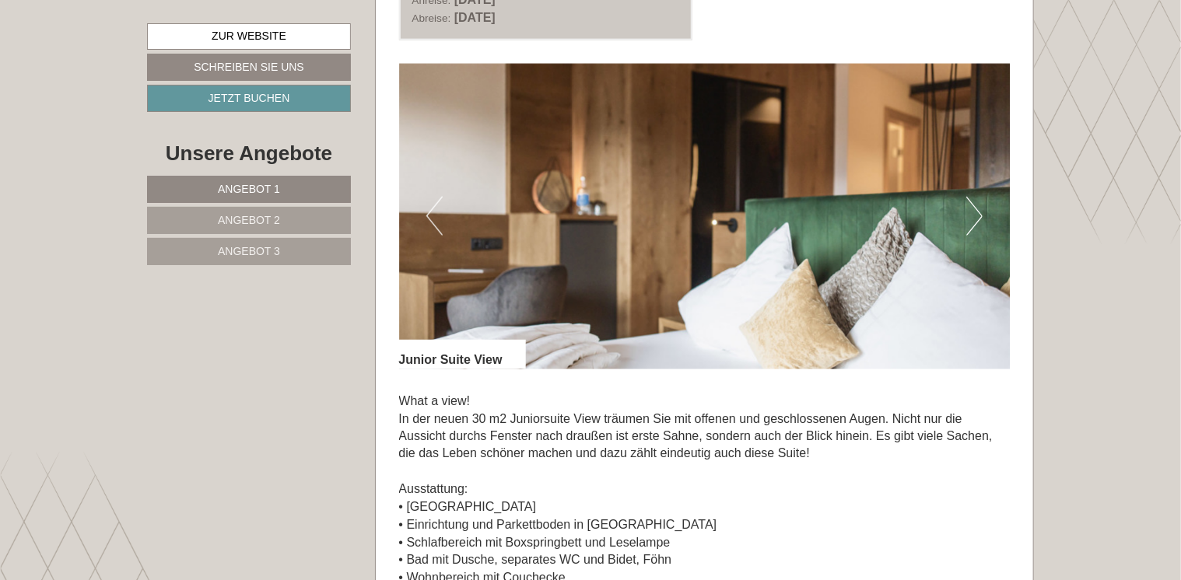
click at [973, 219] on button "Next" at bounding box center [974, 216] width 16 height 39
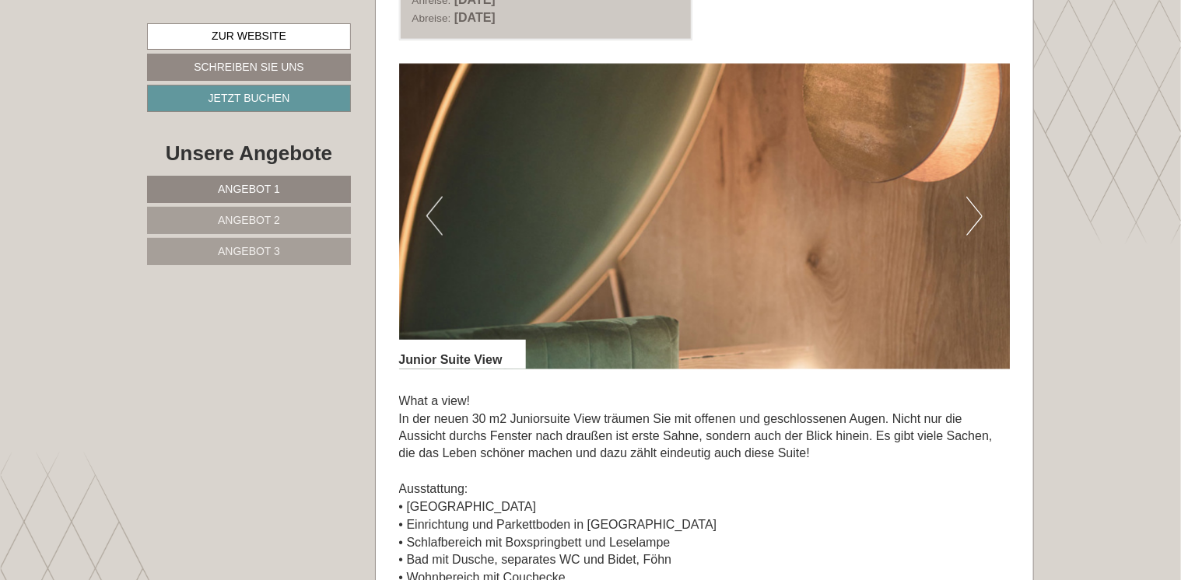
click at [973, 219] on button "Next" at bounding box center [974, 216] width 16 height 39
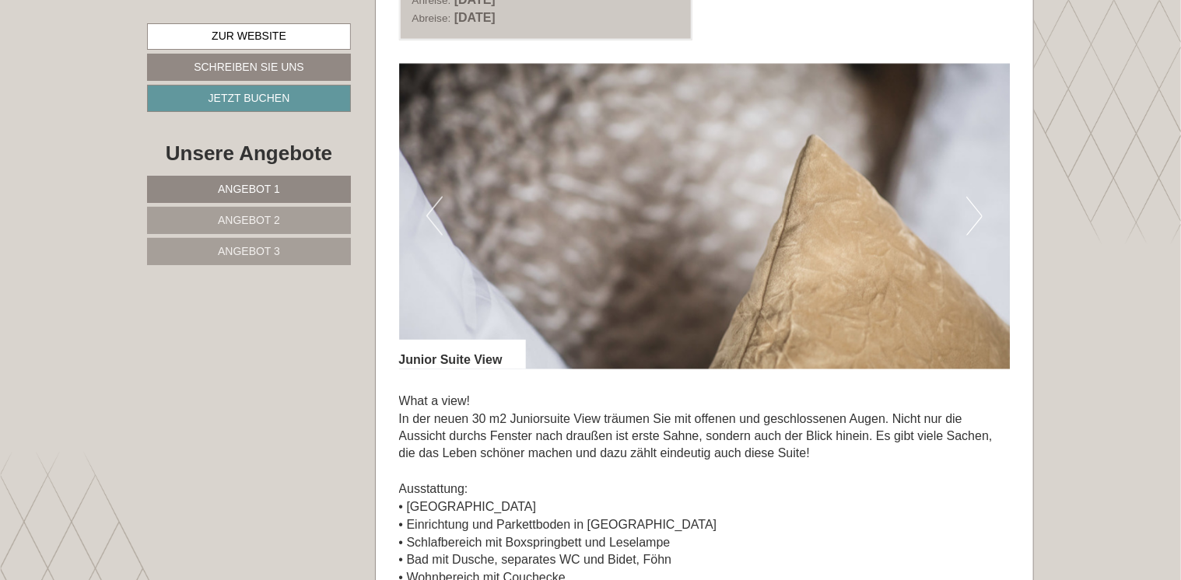
click at [973, 219] on button "Next" at bounding box center [974, 216] width 16 height 39
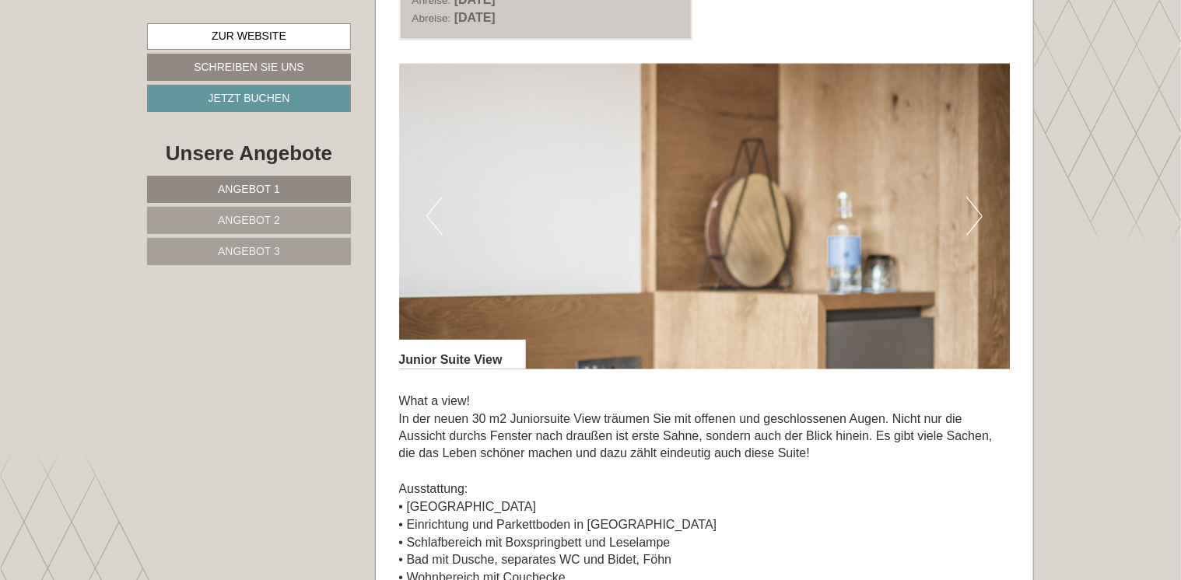
click at [973, 219] on button "Next" at bounding box center [974, 216] width 16 height 39
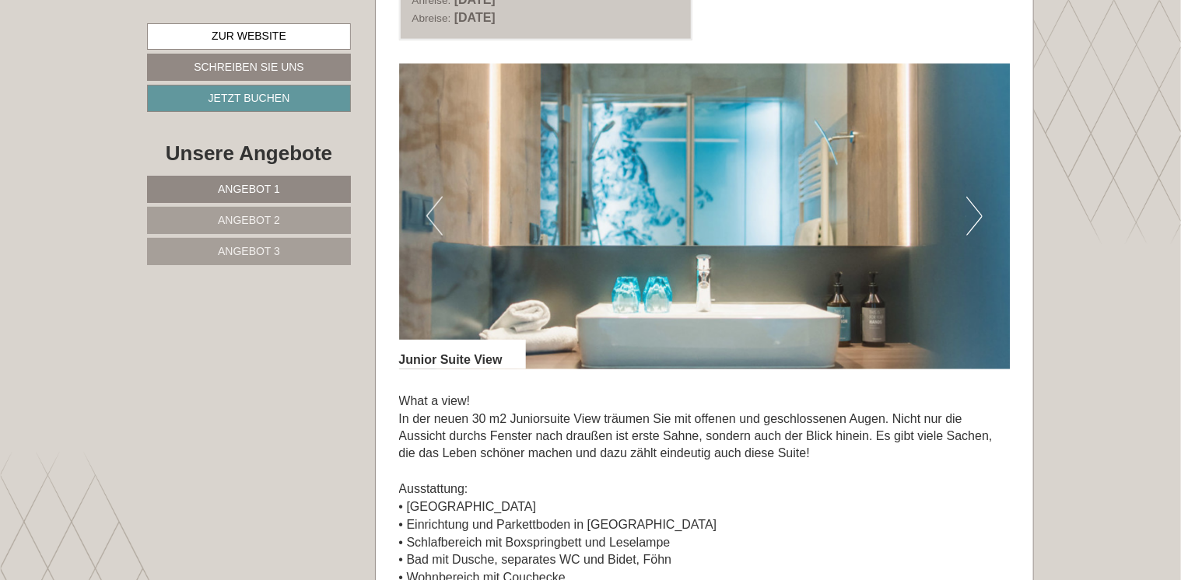
click at [973, 219] on button "Next" at bounding box center [974, 216] width 16 height 39
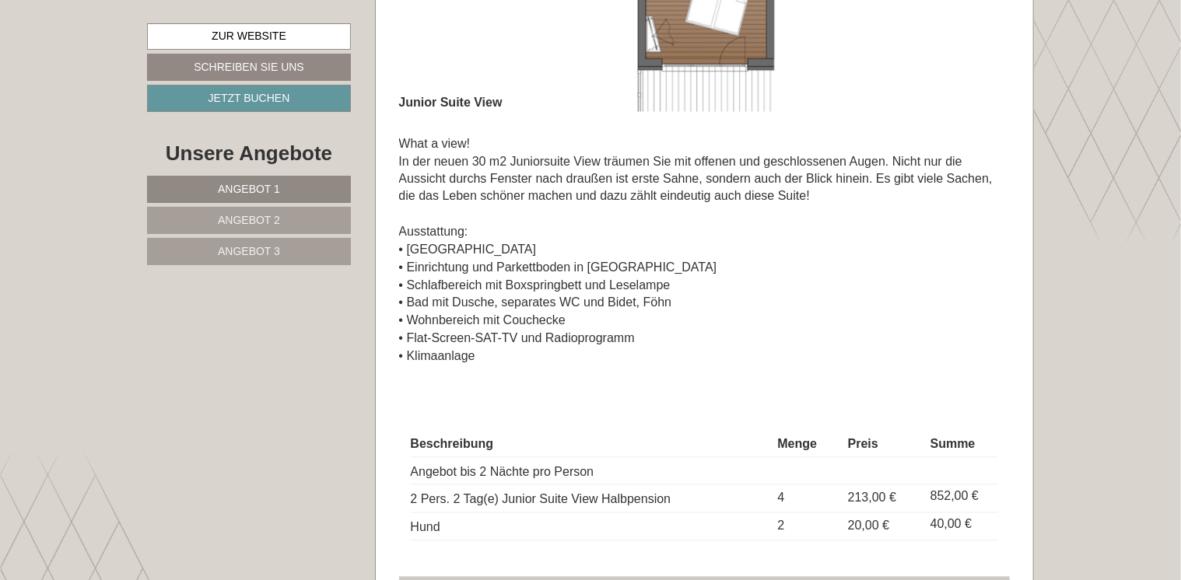
scroll to position [1148, 0]
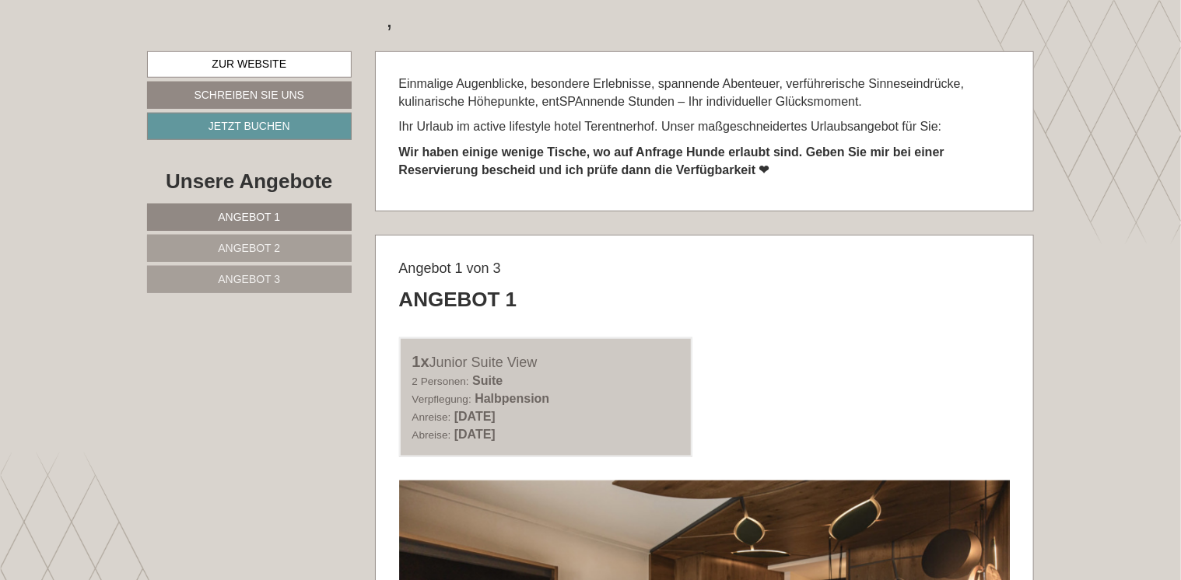
scroll to position [624, 0]
